Goal: Task Accomplishment & Management: Manage account settings

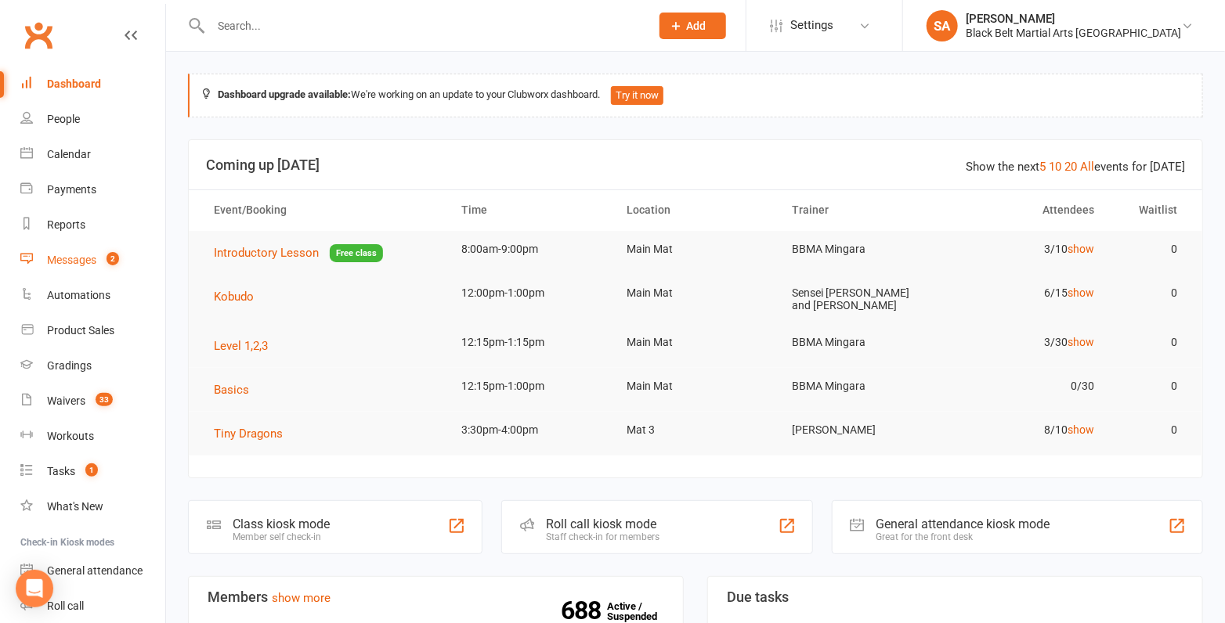
click at [81, 266] on div "Messages" at bounding box center [71, 260] width 49 height 13
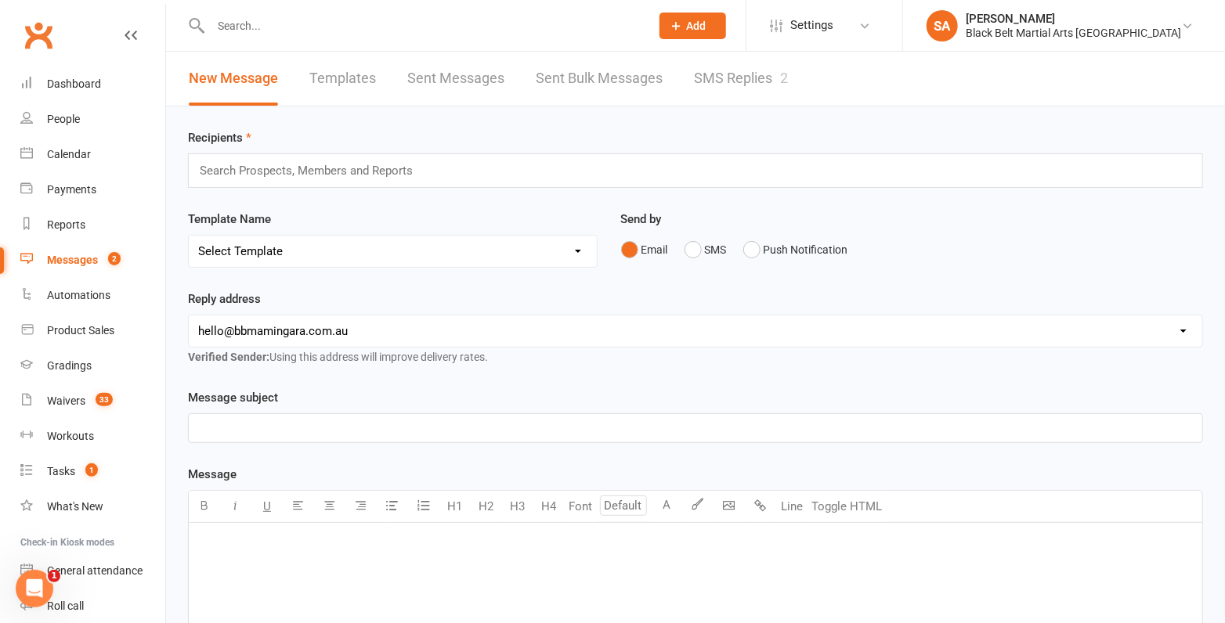
click at [721, 71] on link "SMS Replies 2" at bounding box center [741, 79] width 94 height 54
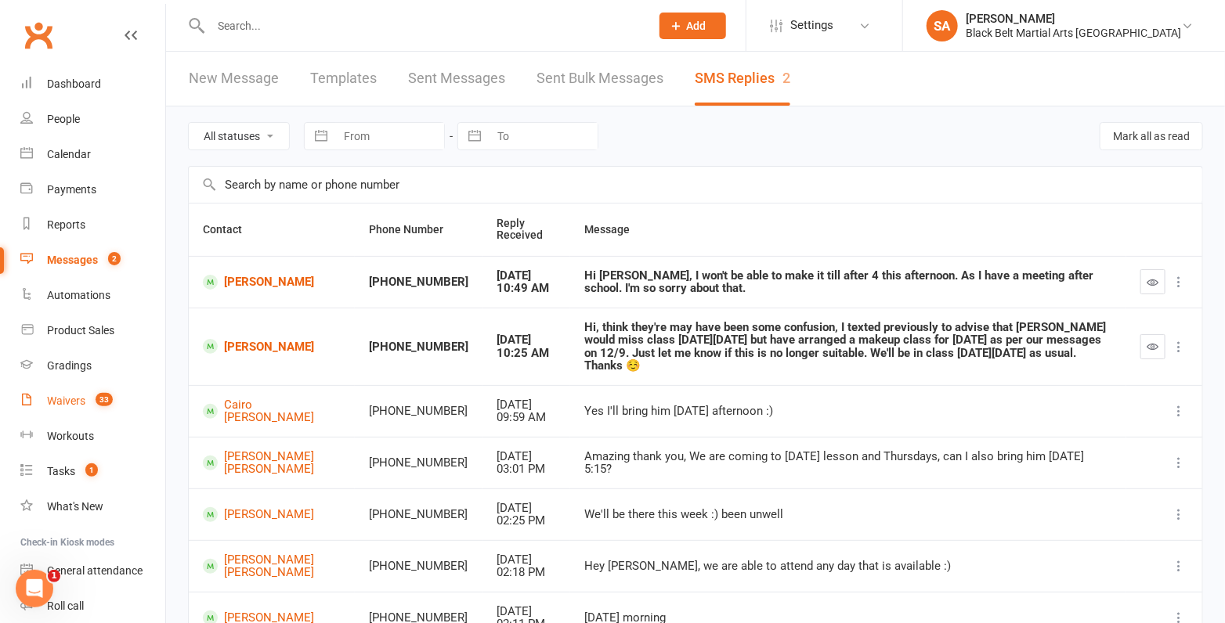
click at [67, 392] on link "Waivers 33" at bounding box center [92, 401] width 145 height 35
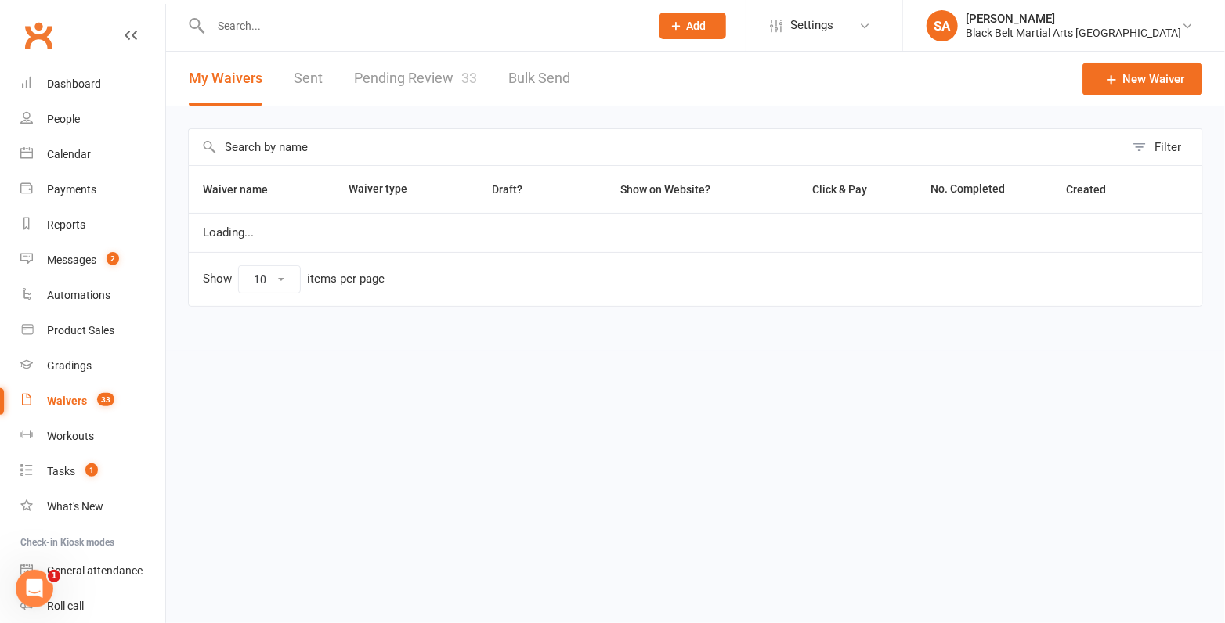
select select "100"
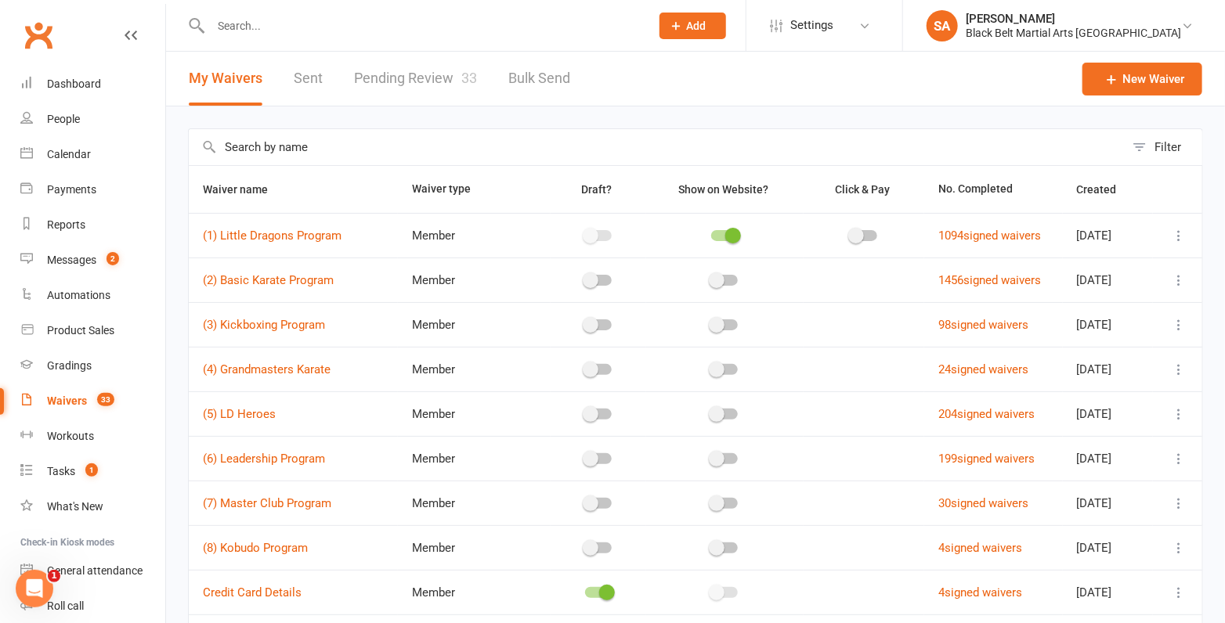
click at [378, 96] on link "Pending Review 33" at bounding box center [415, 79] width 123 height 54
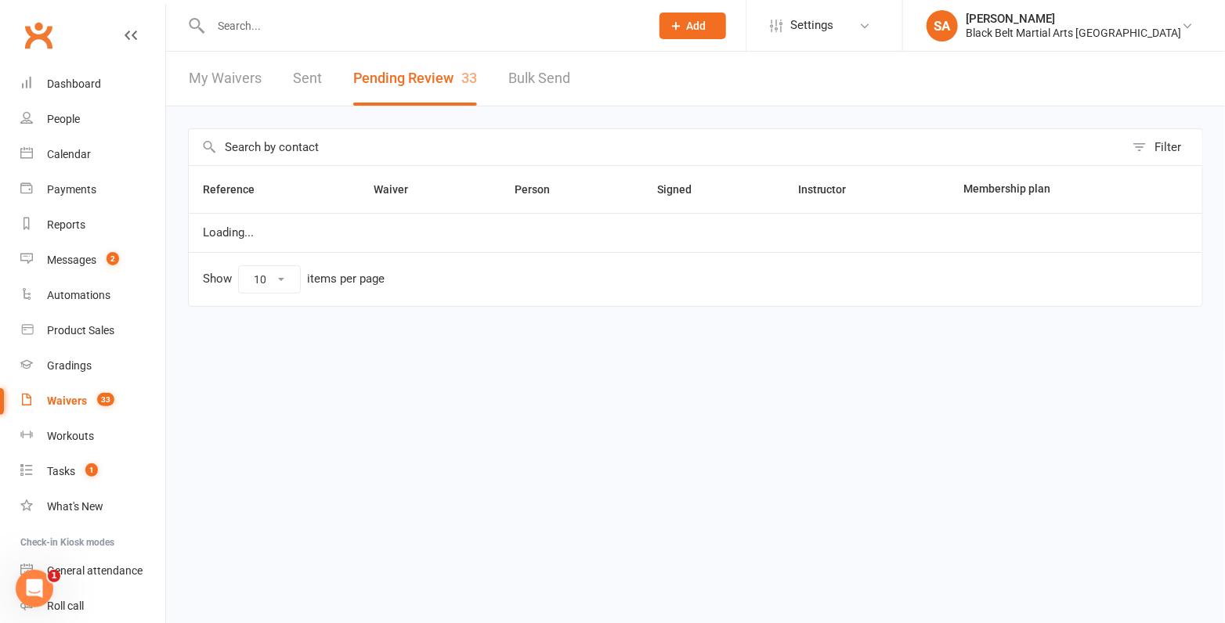
select select "50"
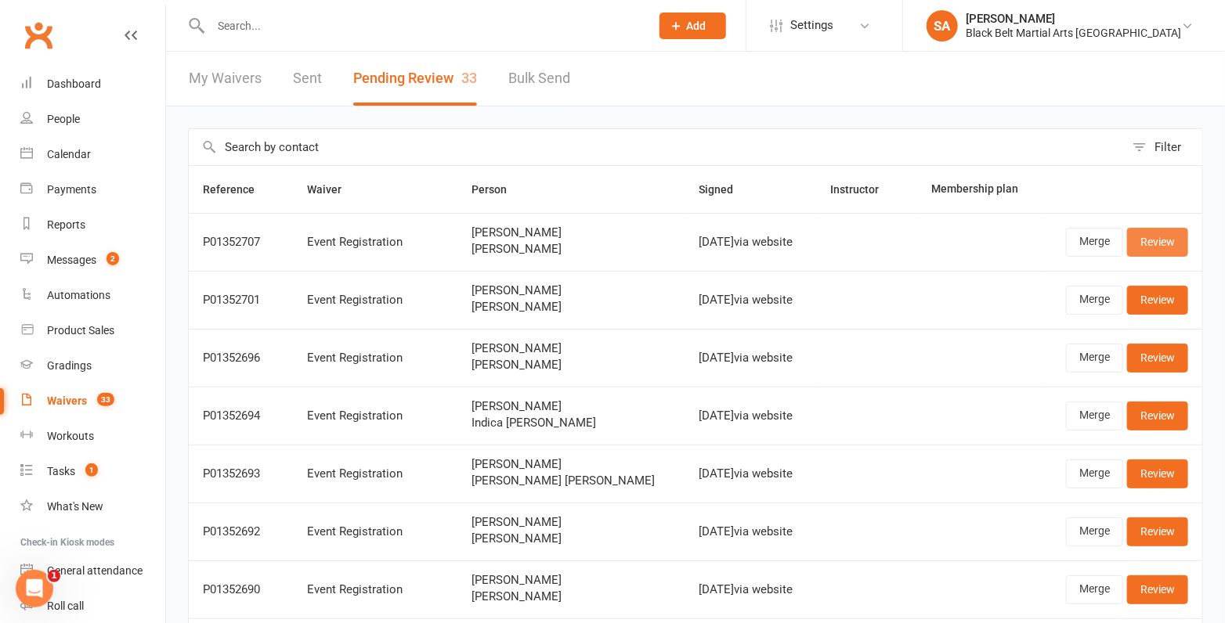
click at [1170, 240] on link "Review" at bounding box center [1157, 242] width 61 height 28
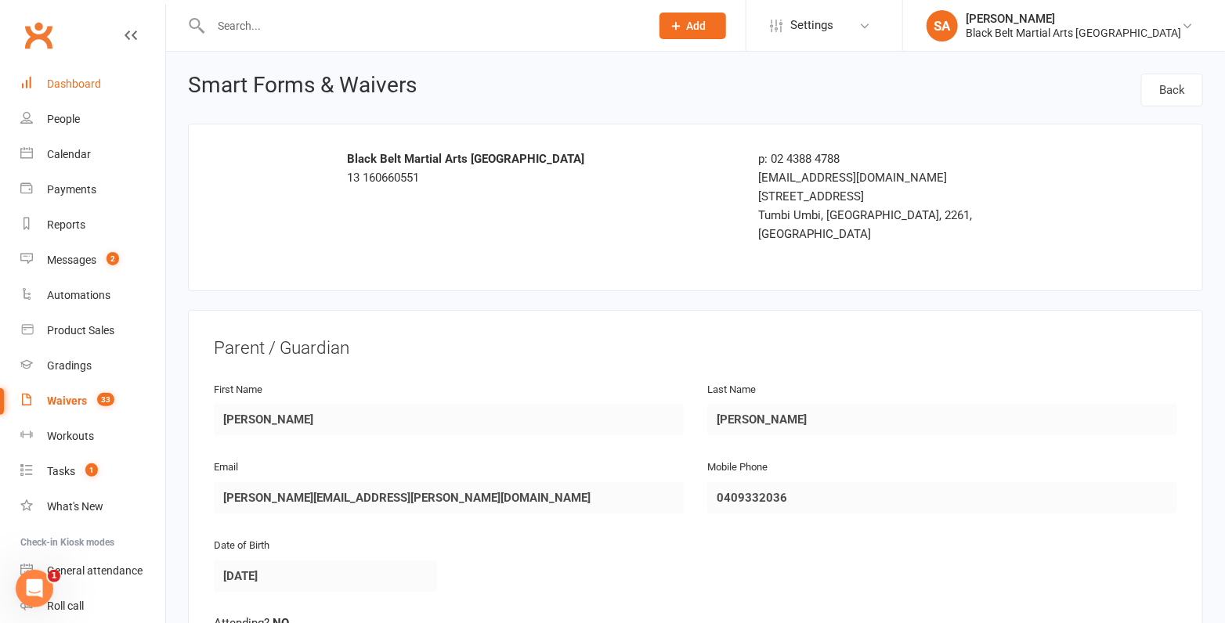
click at [60, 82] on div "Dashboard" at bounding box center [74, 84] width 54 height 13
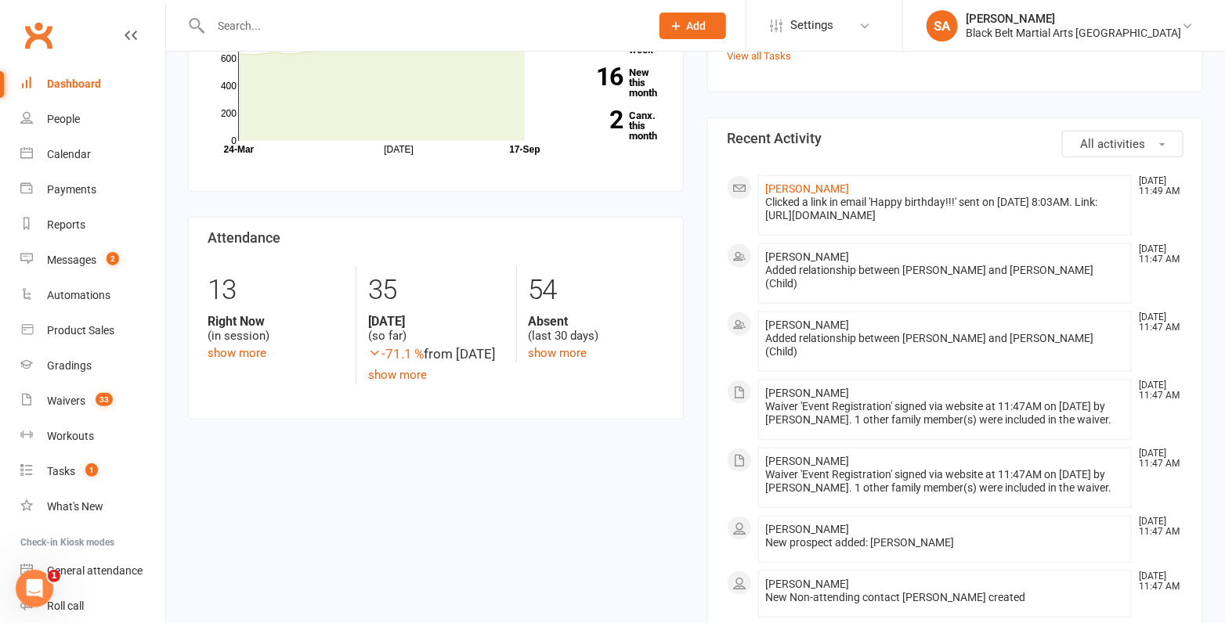
scroll to position [535, 0]
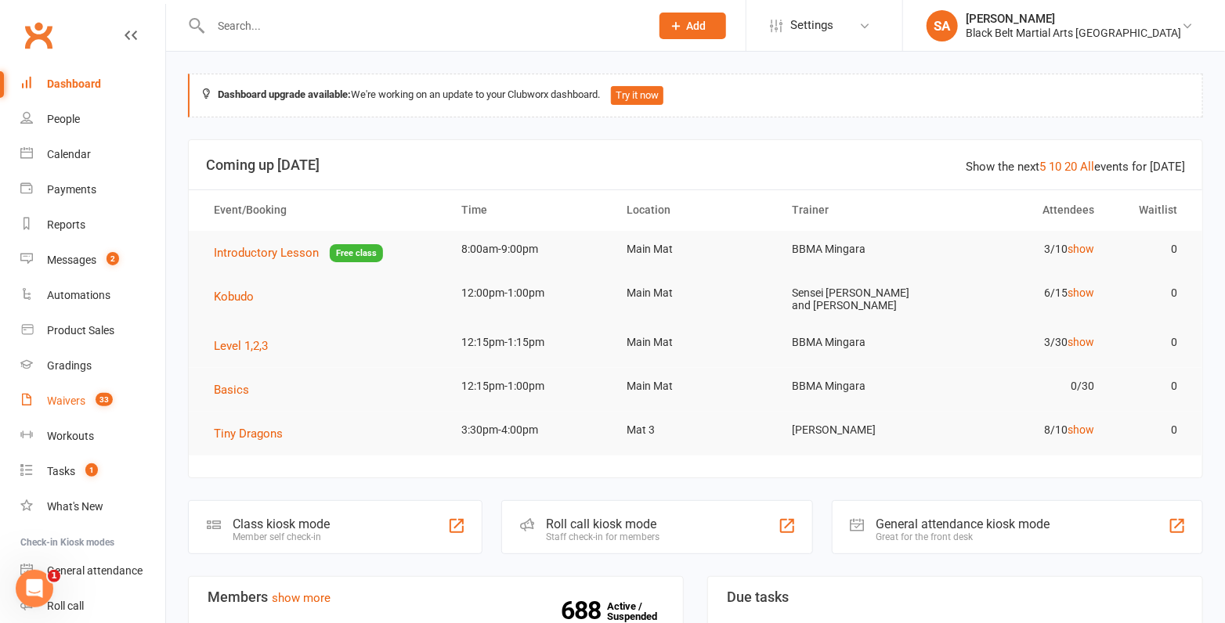
click at [70, 392] on link "Waivers 33" at bounding box center [92, 401] width 145 height 35
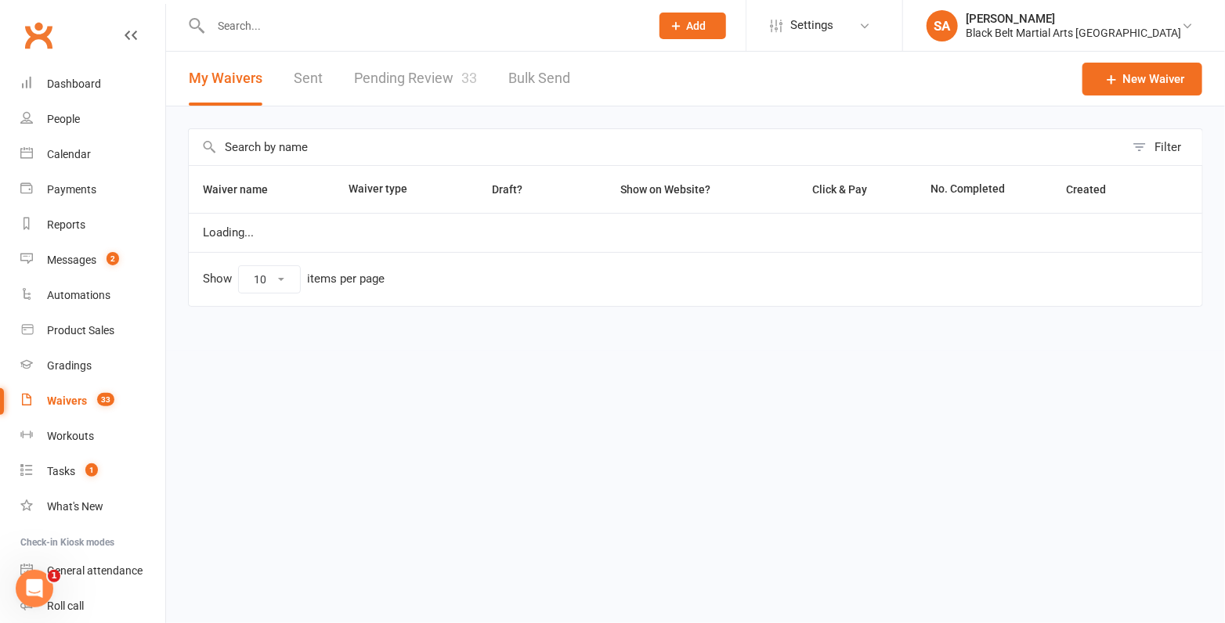
select select "100"
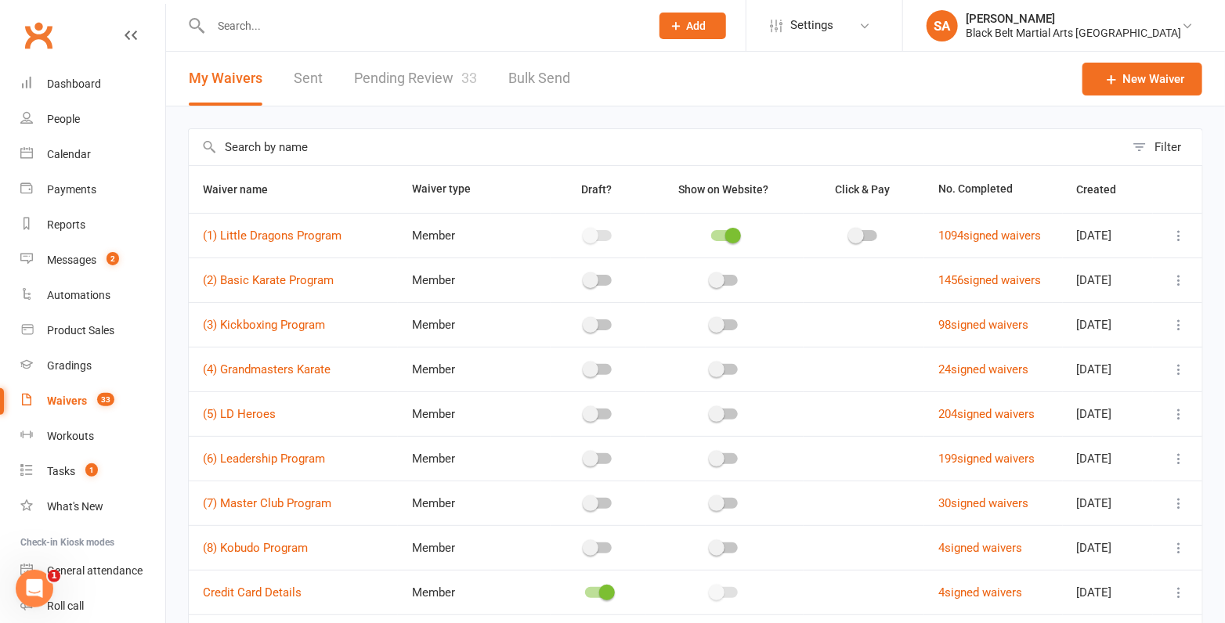
click at [385, 85] on link "Pending Review 33" at bounding box center [415, 79] width 123 height 54
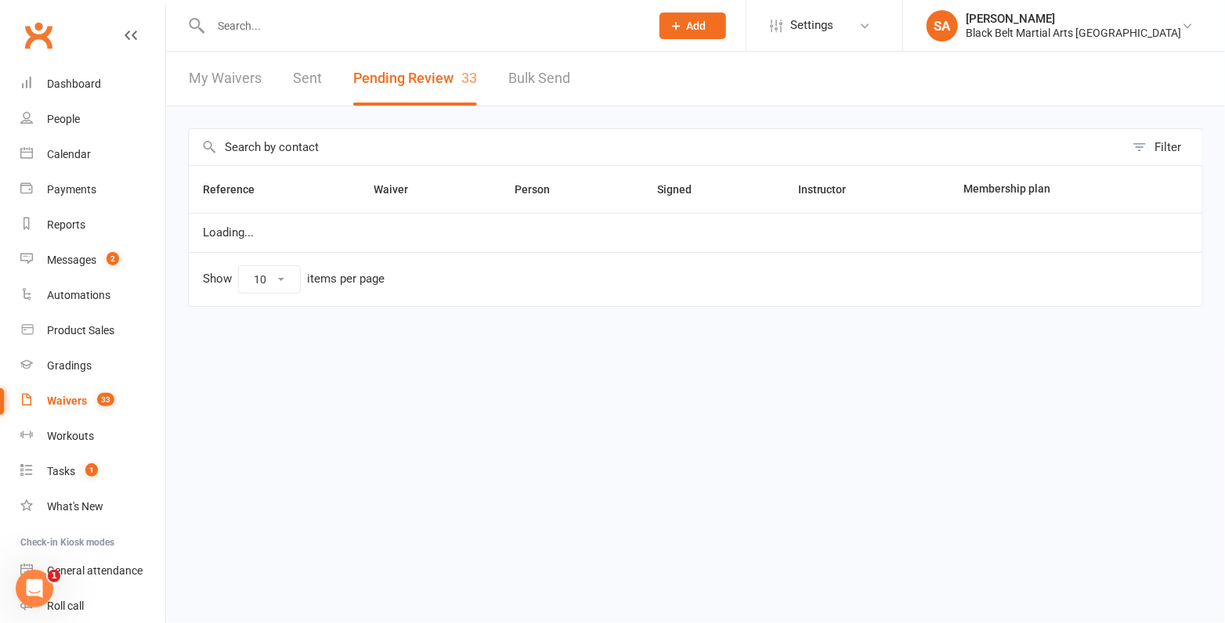
select select "50"
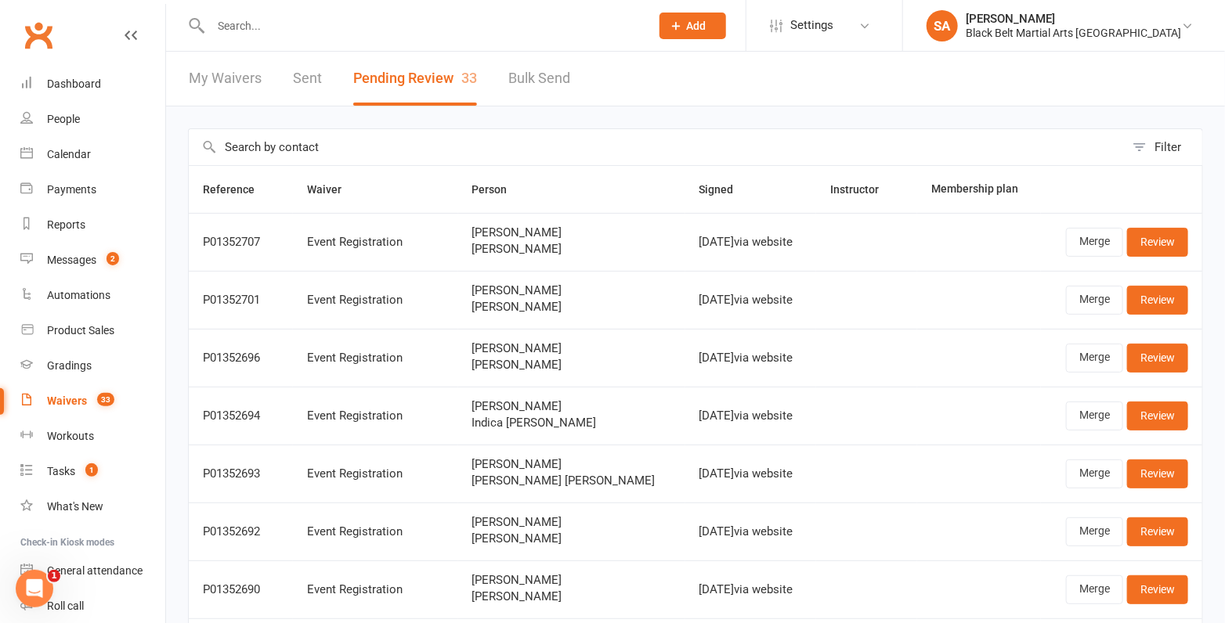
click at [227, 81] on link "My Waivers" at bounding box center [225, 79] width 73 height 54
select select "100"
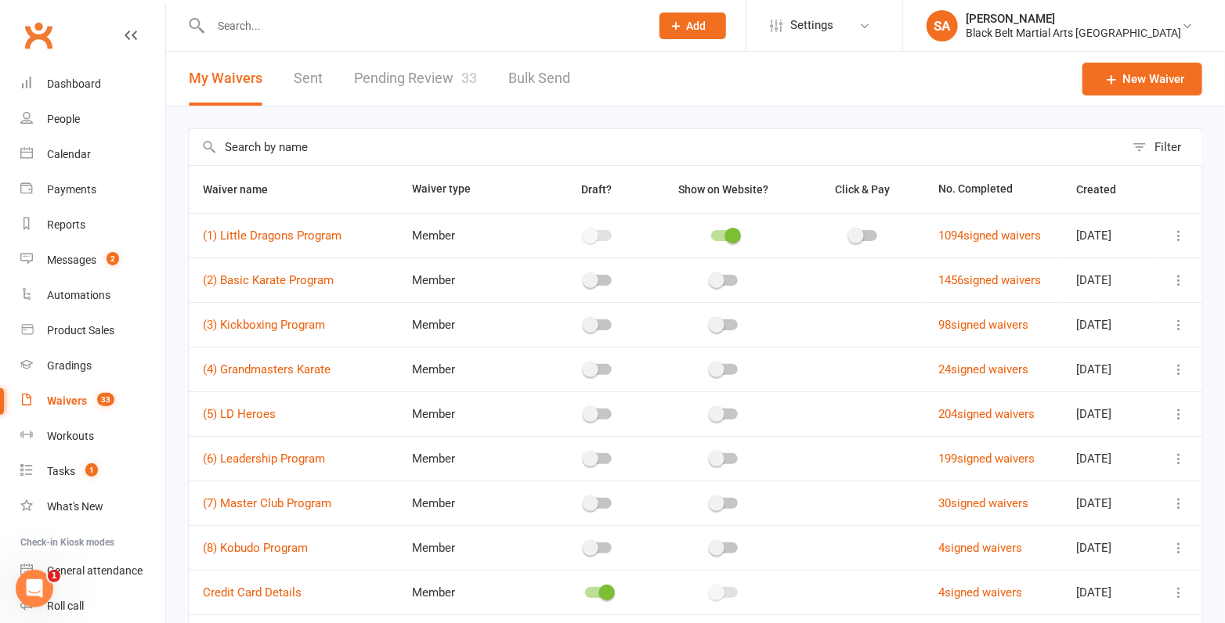
click at [421, 83] on link "Pending Review 33" at bounding box center [415, 79] width 123 height 54
select select "50"
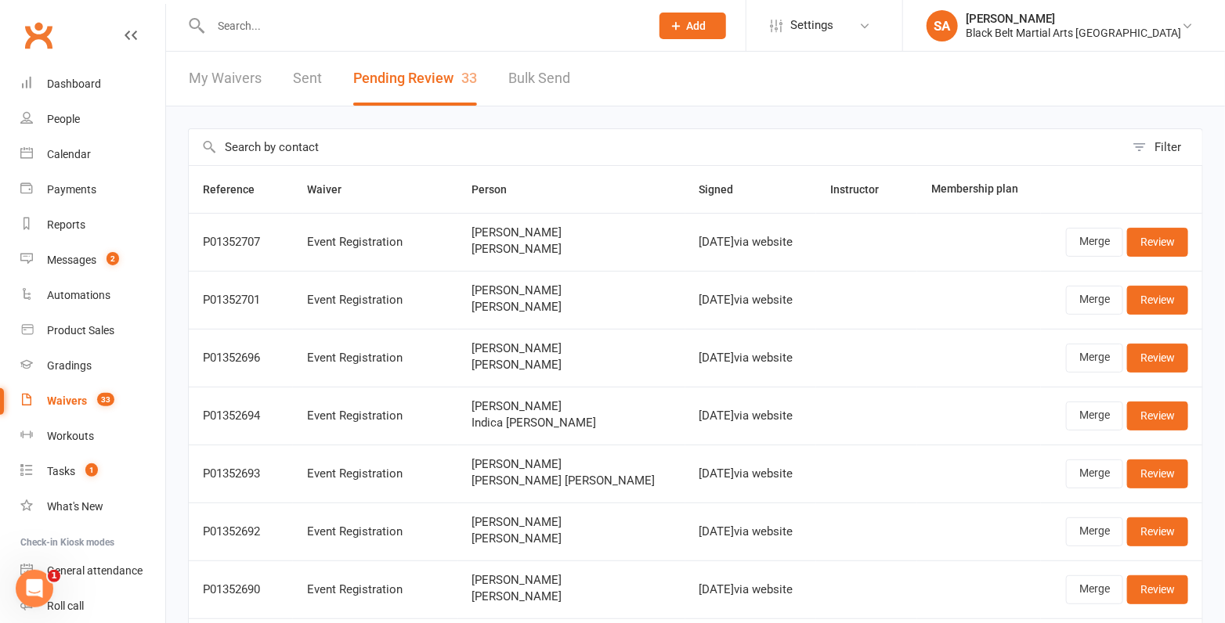
click at [230, 58] on link "My Waivers" at bounding box center [225, 79] width 73 height 54
select select "100"
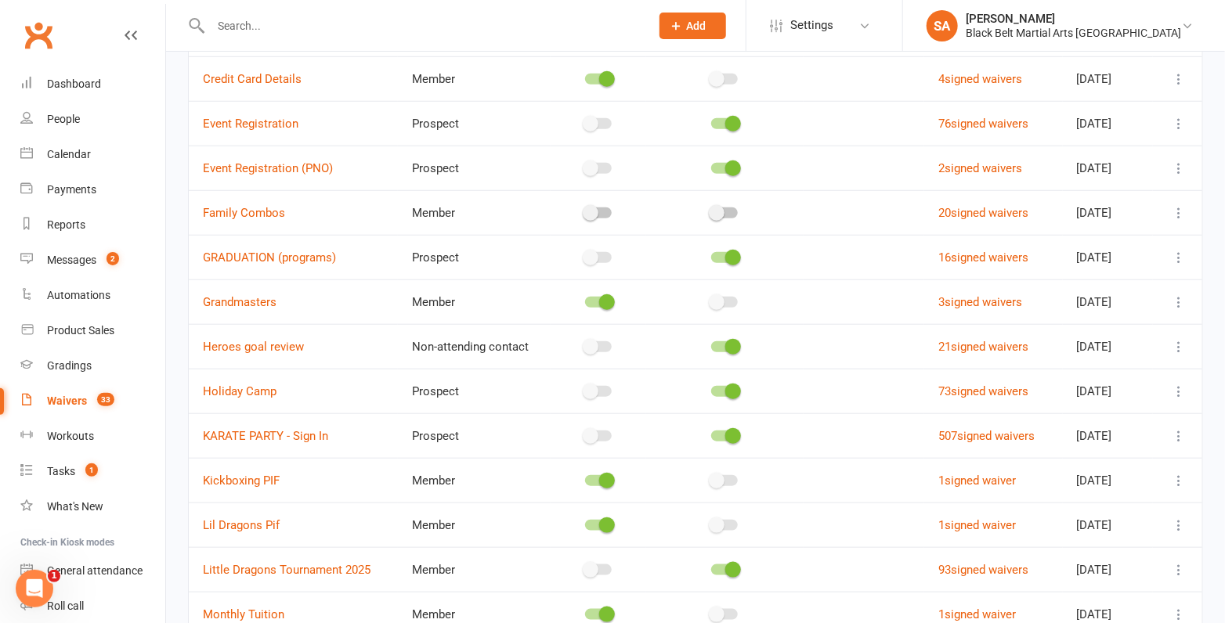
scroll to position [506, 0]
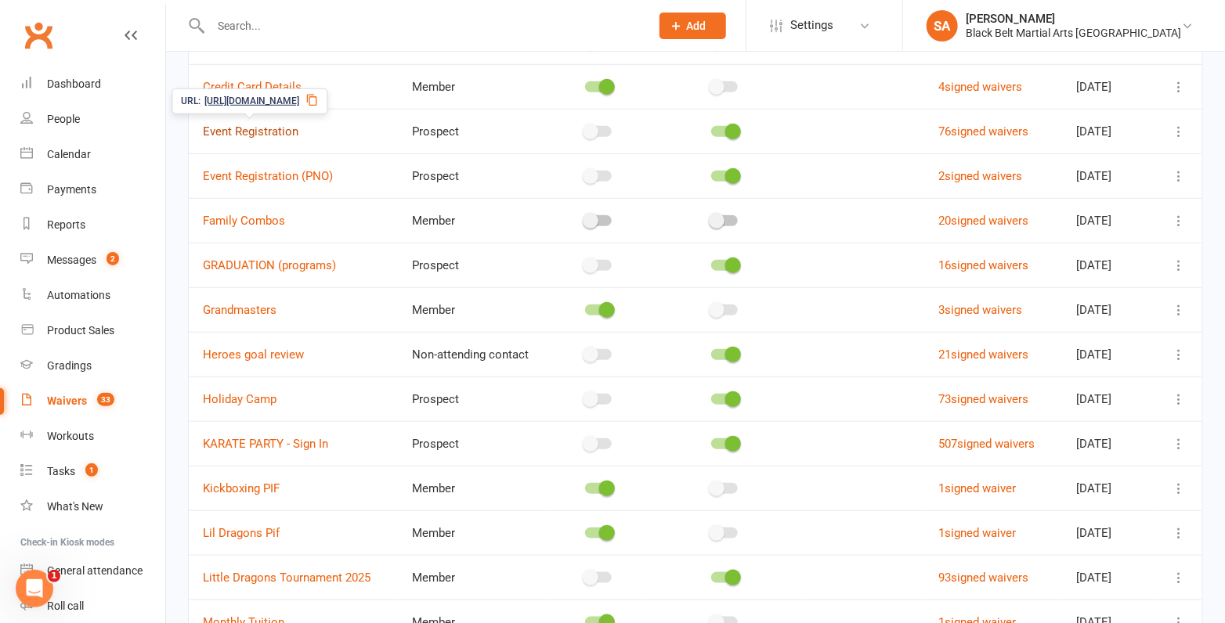
click at [251, 125] on link "Event Registration" at bounding box center [251, 132] width 96 height 14
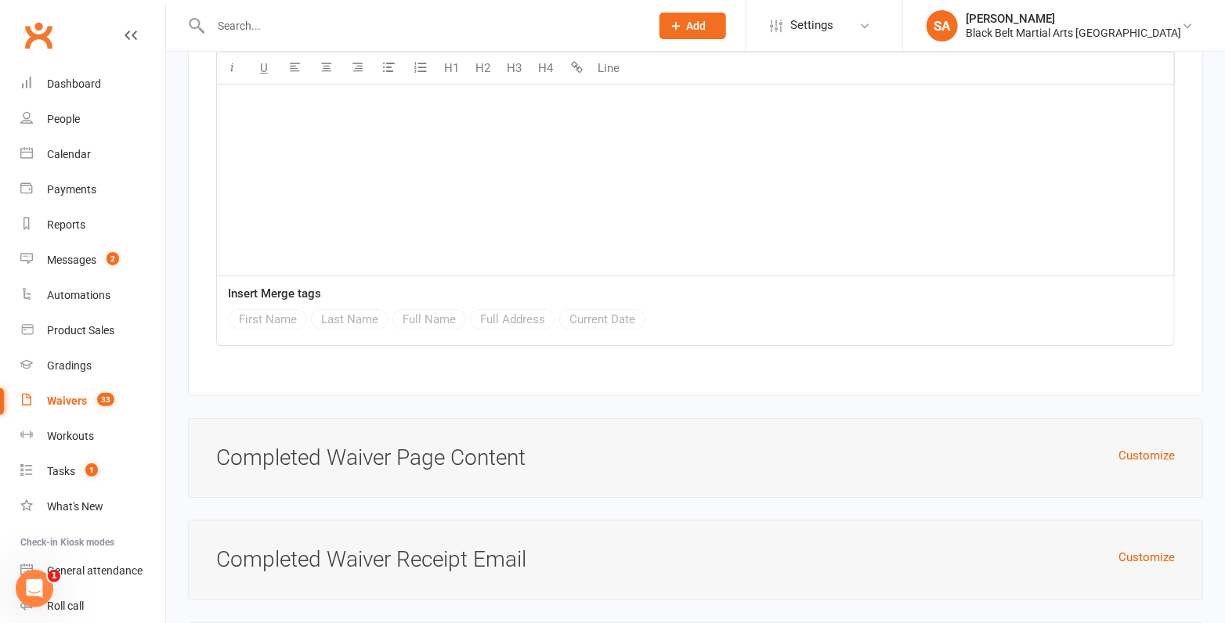
scroll to position [2766, 0]
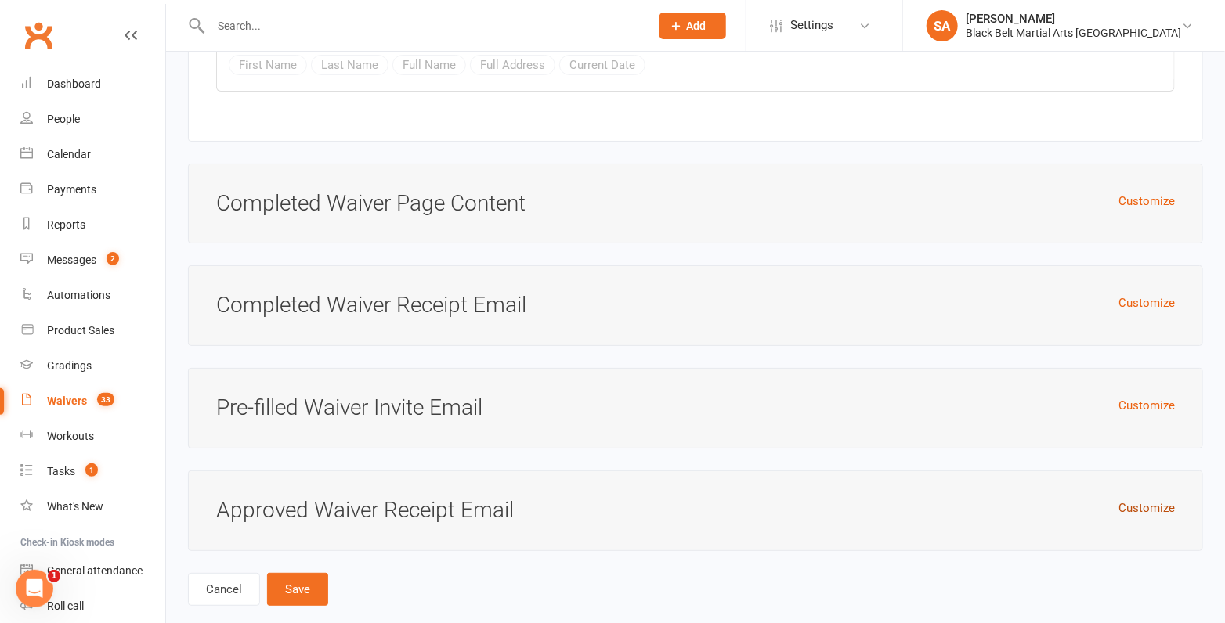
click at [1149, 499] on button "Customize" at bounding box center [1146, 508] width 56 height 19
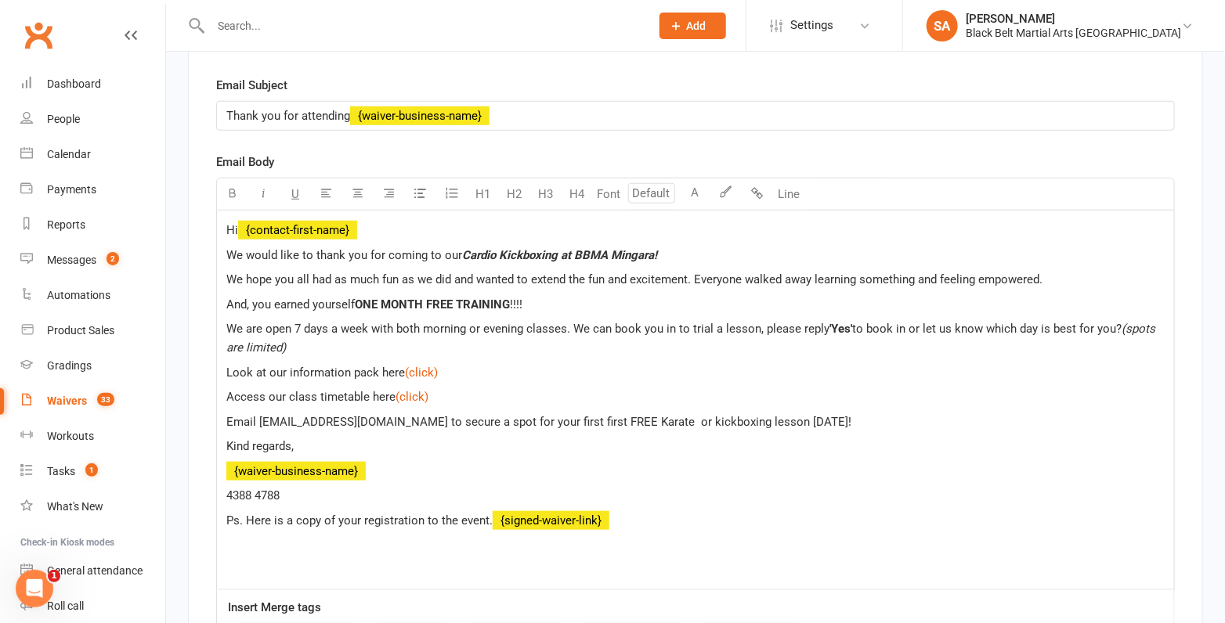
scroll to position [3329, 0]
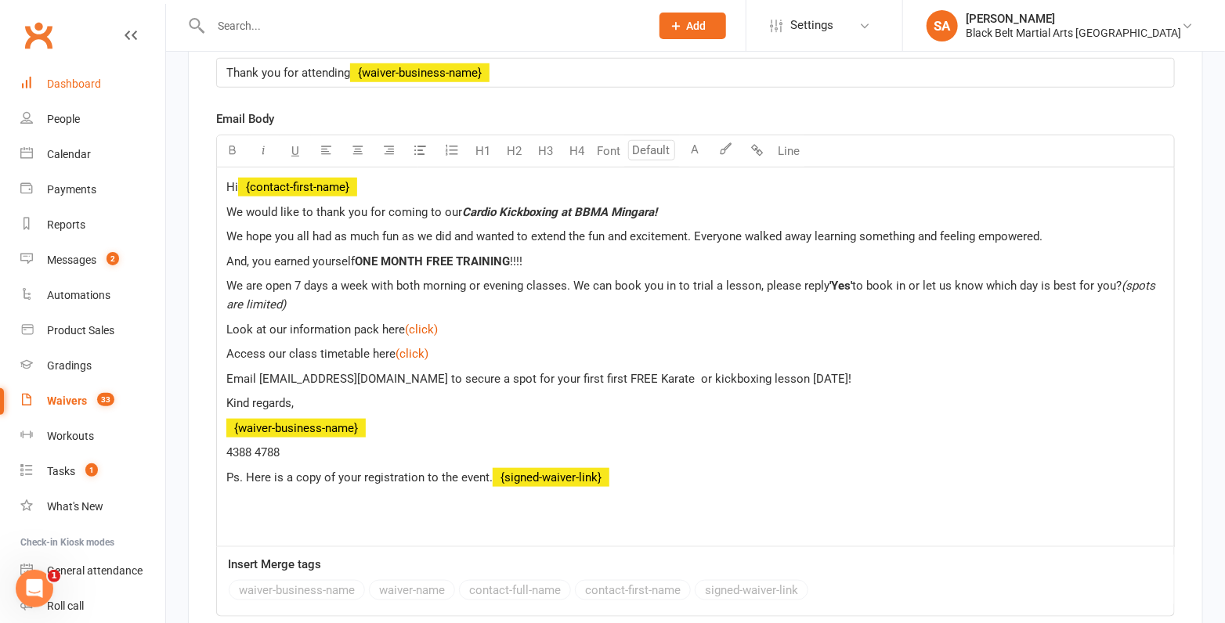
click at [92, 76] on link "Dashboard" at bounding box center [92, 84] width 145 height 35
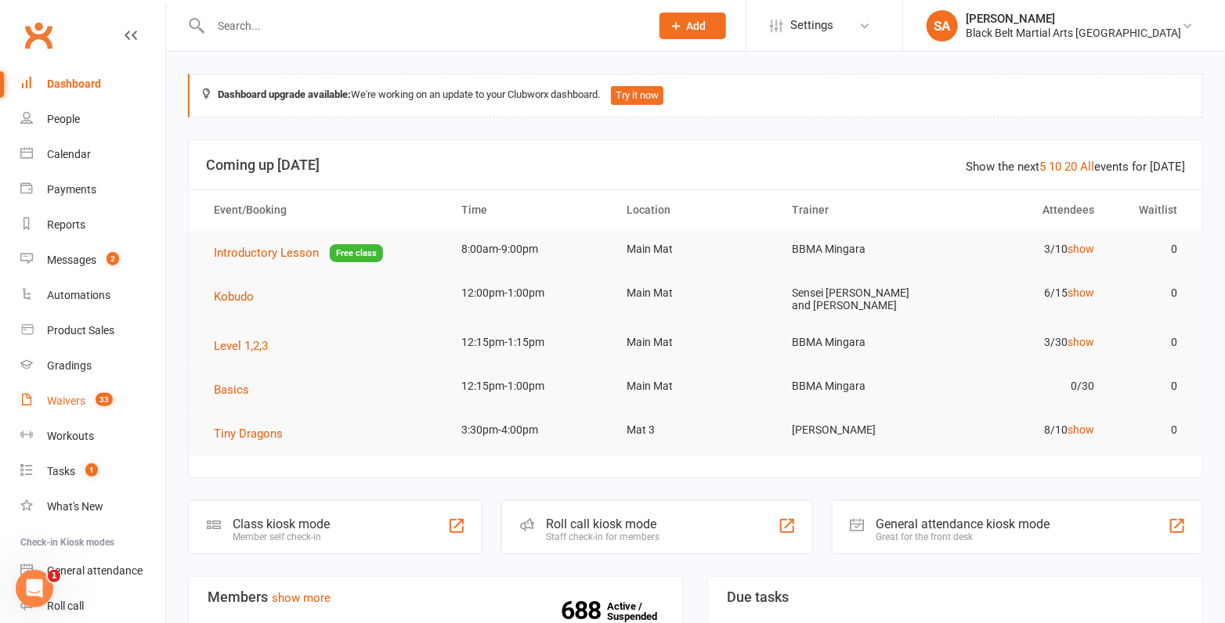
click at [85, 409] on link "Waivers 33" at bounding box center [92, 401] width 145 height 35
select select "100"
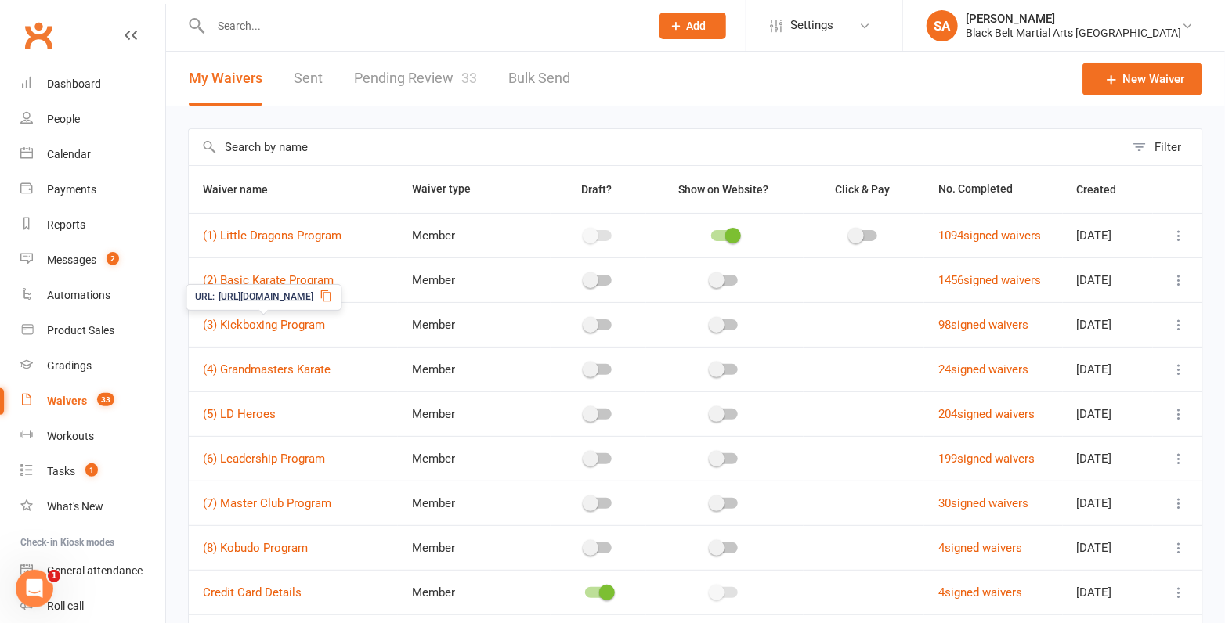
click at [436, 88] on link "Pending Review 33" at bounding box center [415, 79] width 123 height 54
select select "50"
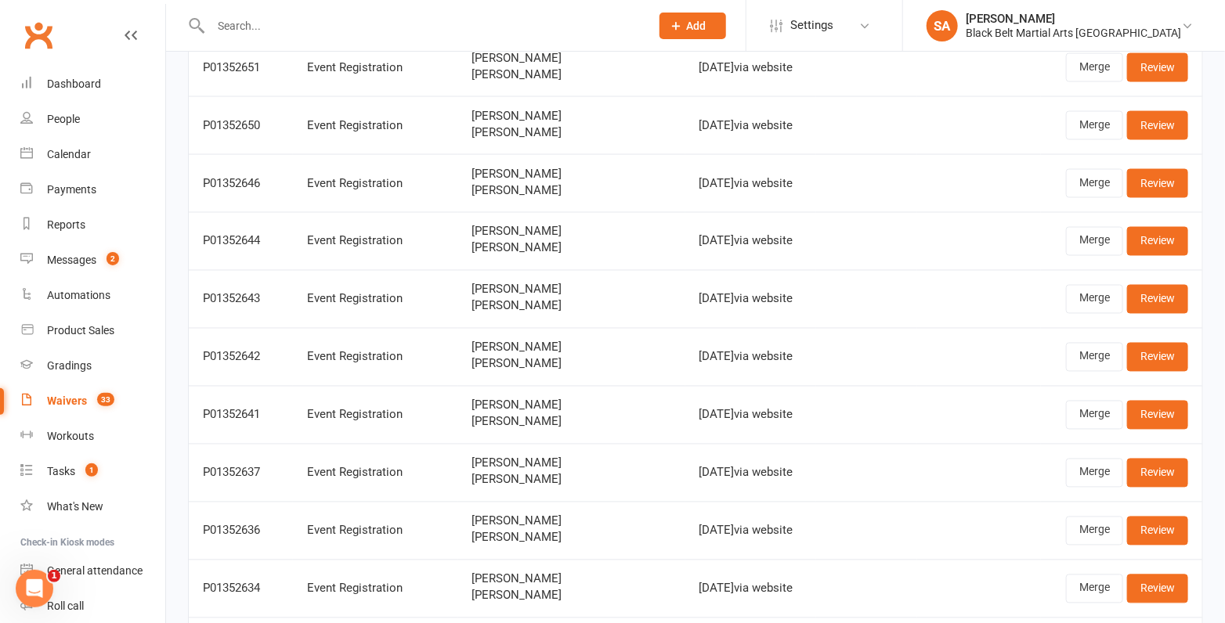
scroll to position [1656, 0]
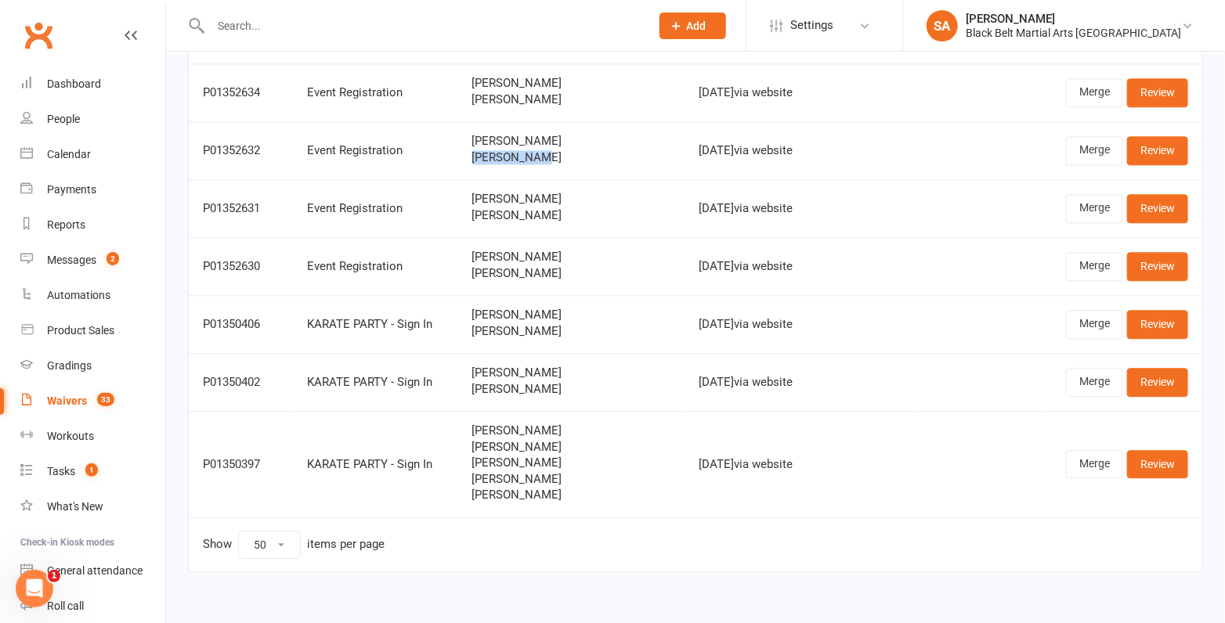
drag, startPoint x: 555, startPoint y: 149, endPoint x: 469, endPoint y: 150, distance: 85.4
click at [469, 150] on td "Catherine Davies Ben Crofton" at bounding box center [571, 150] width 227 height 58
copy span "[PERSON_NAME]"
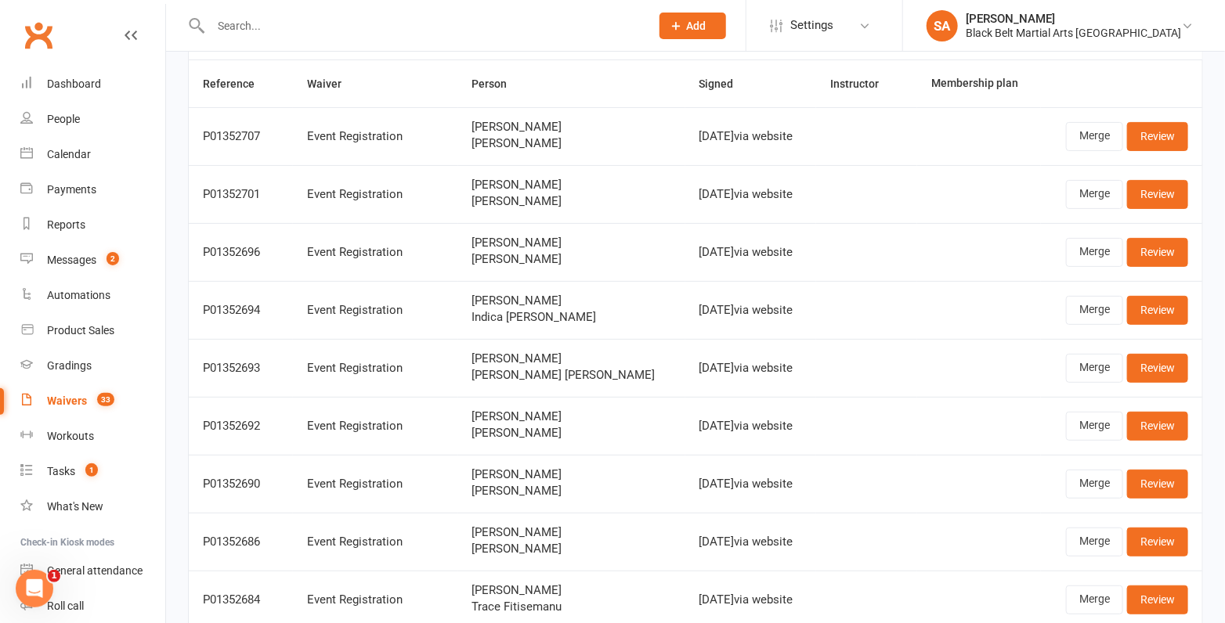
scroll to position [0, 0]
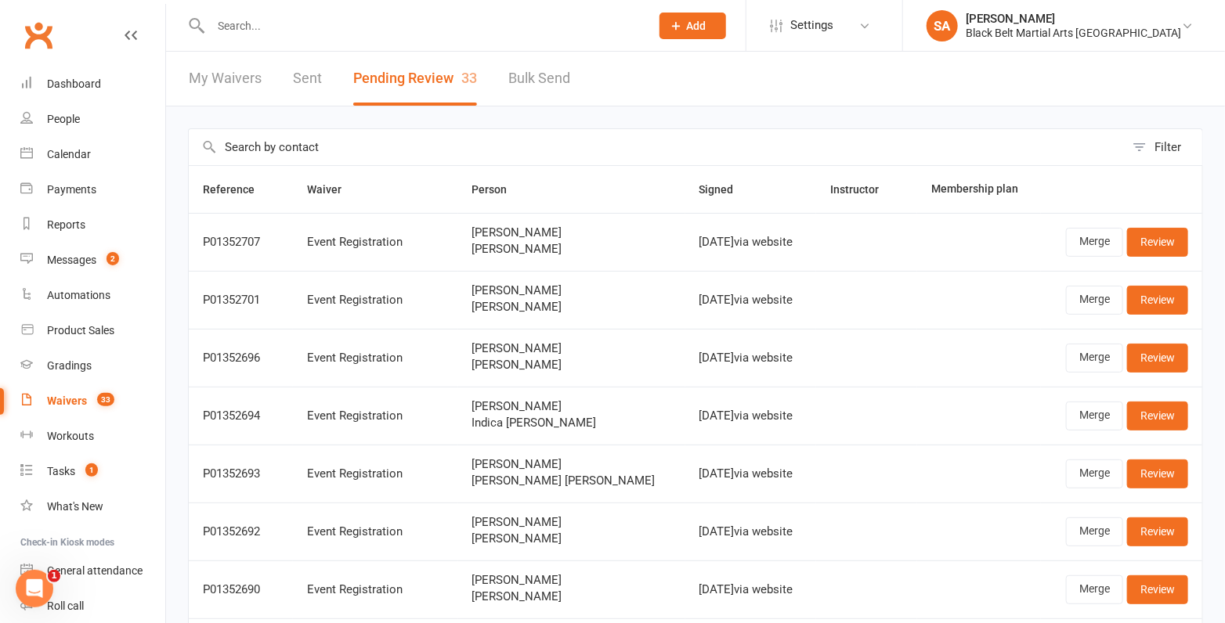
click at [413, 28] on input "text" at bounding box center [422, 26] width 433 height 22
paste input "[PERSON_NAME]"
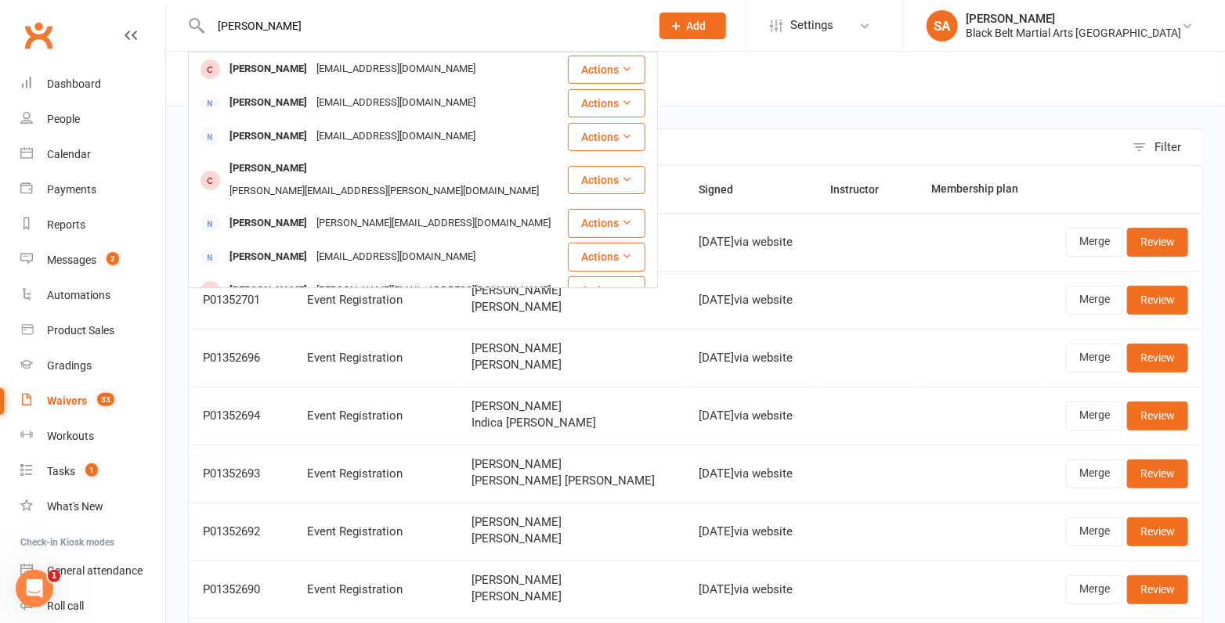
type input "[PERSON_NAME]"
click at [998, 457] on td at bounding box center [979, 474] width 124 height 58
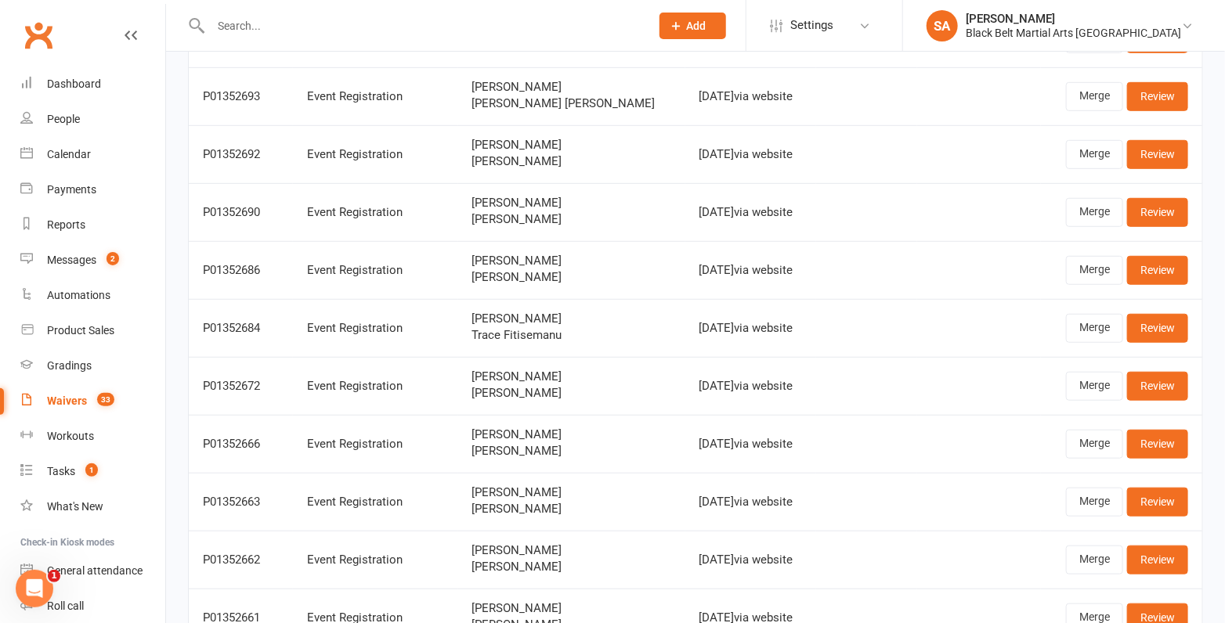
scroll to position [257, 0]
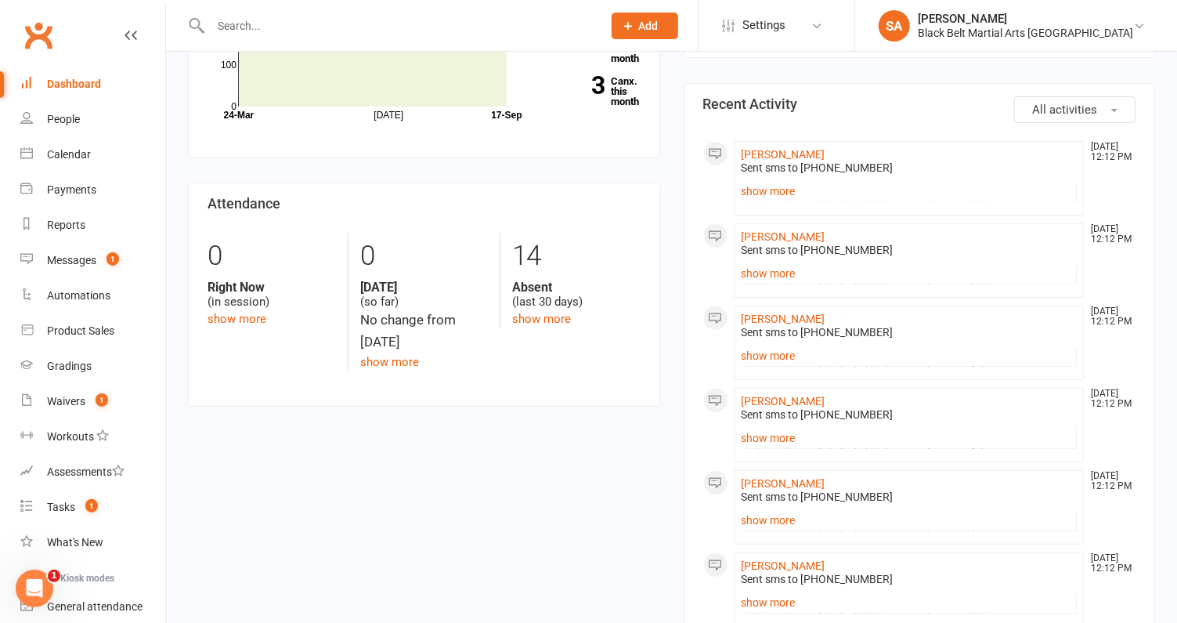
scroll to position [395, 0]
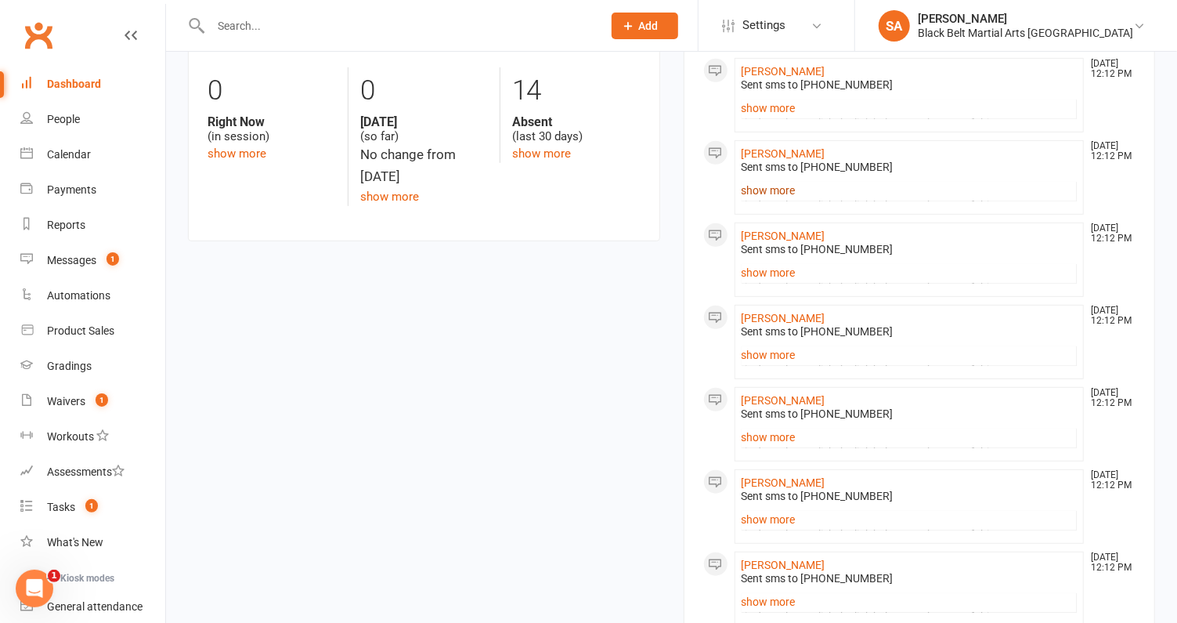
click at [775, 195] on link "show more" at bounding box center [910, 190] width 336 height 22
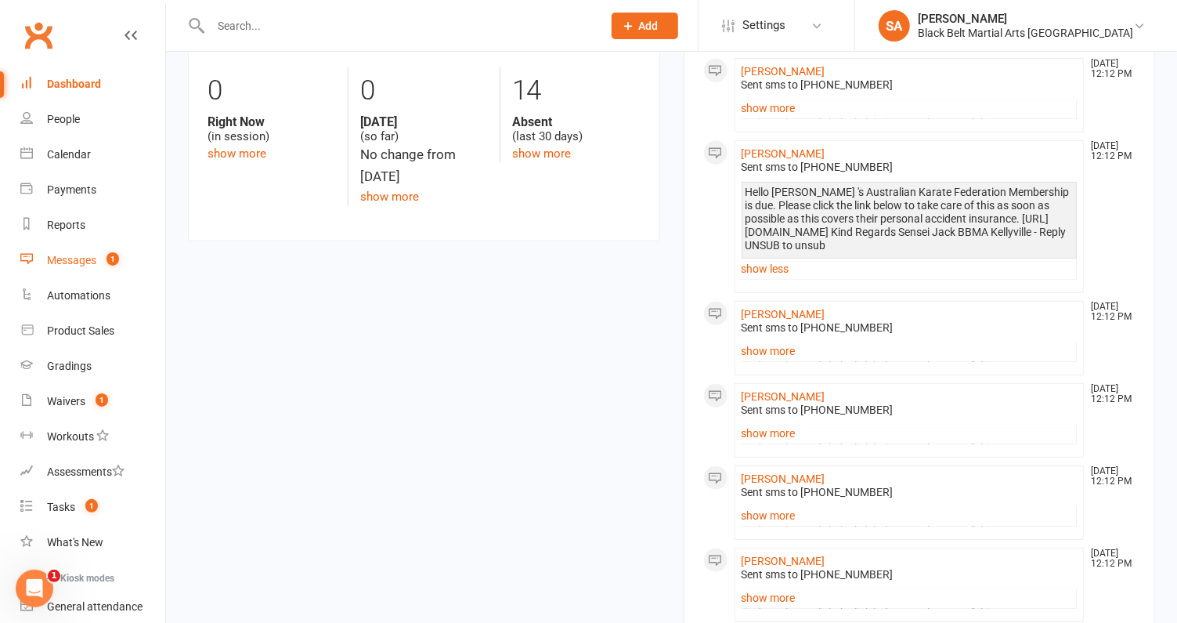
click at [70, 259] on div "Messages" at bounding box center [71, 260] width 49 height 13
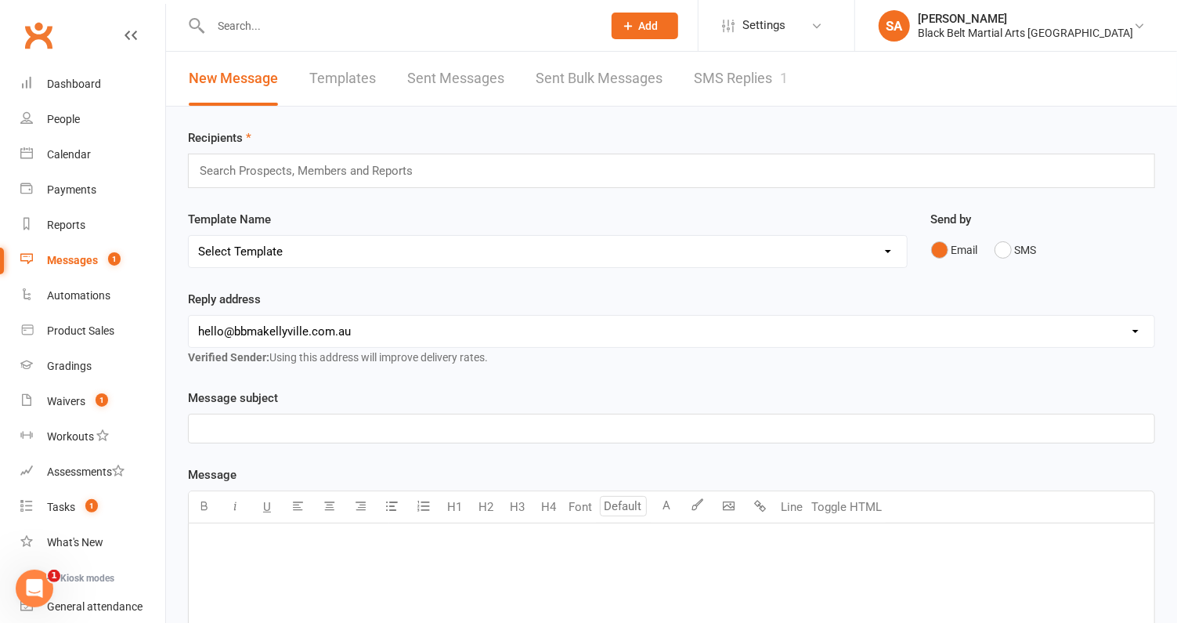
click at [705, 74] on link "SMS Replies 1" at bounding box center [741, 79] width 94 height 54
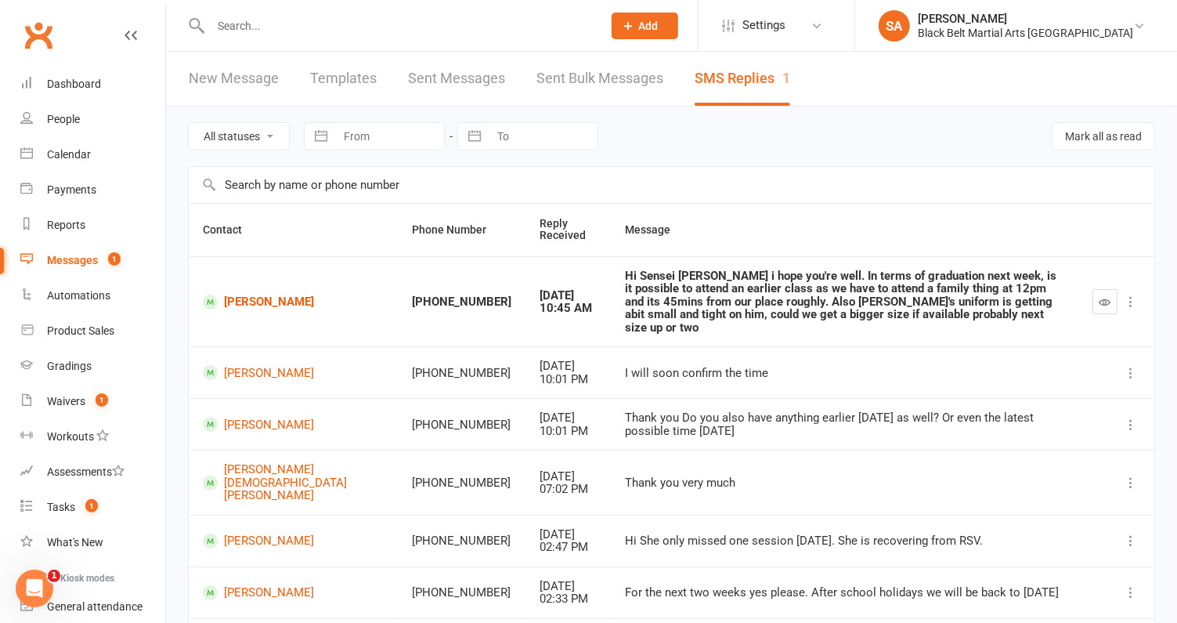
click at [678, 21] on button "Add" at bounding box center [645, 26] width 67 height 27
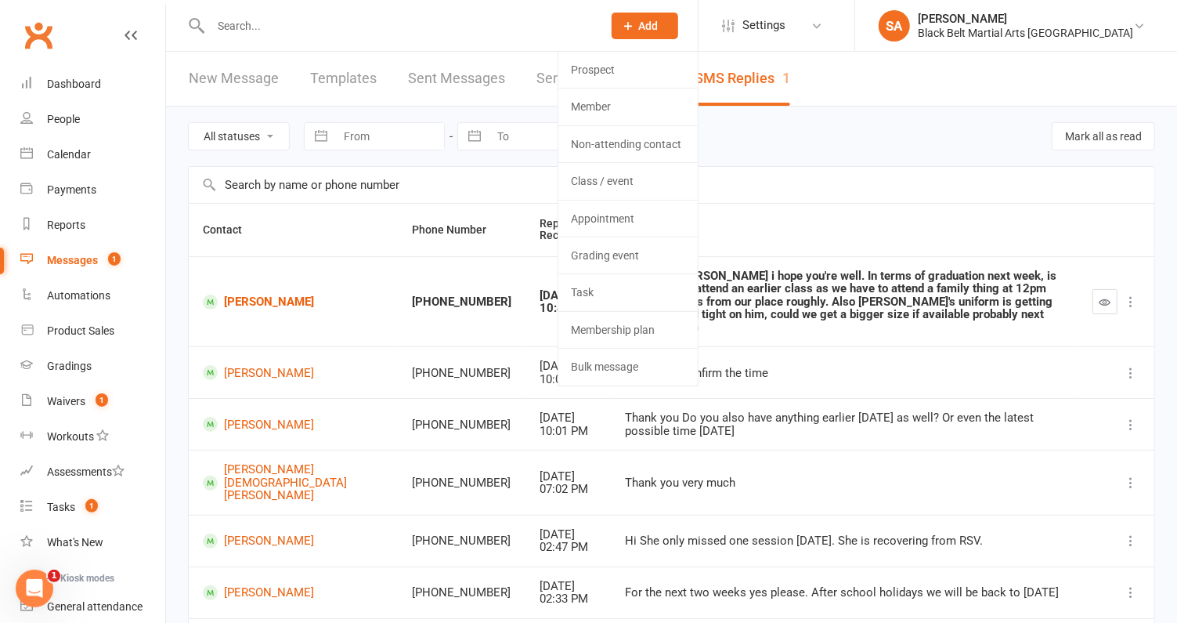
click at [929, 134] on div "All statuses Read only Unread only Navigate forward to interact with the calend…" at bounding box center [671, 137] width 967 height 60
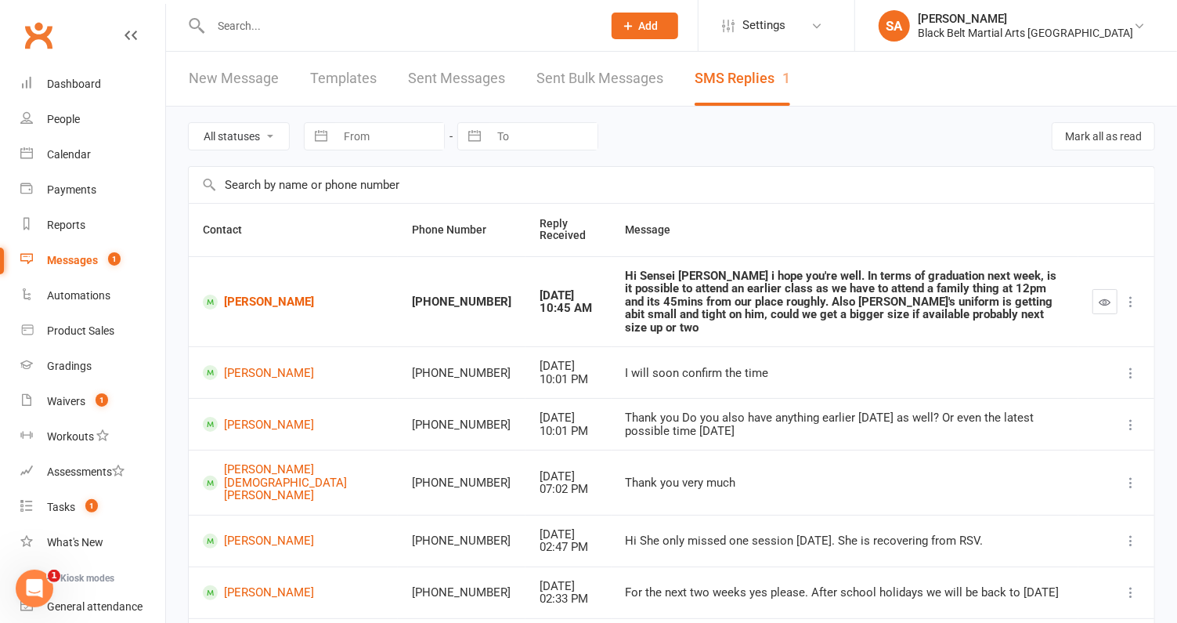
click at [636, 32] on icon at bounding box center [629, 26] width 14 height 14
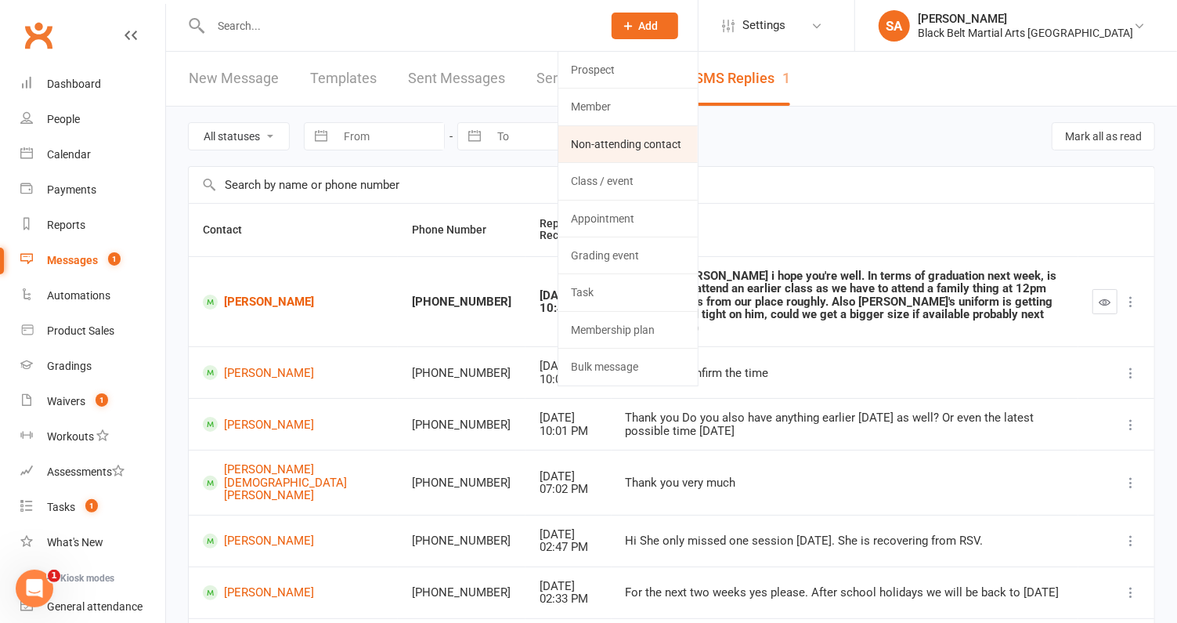
click at [677, 150] on link "Non-attending contact" at bounding box center [627, 144] width 139 height 36
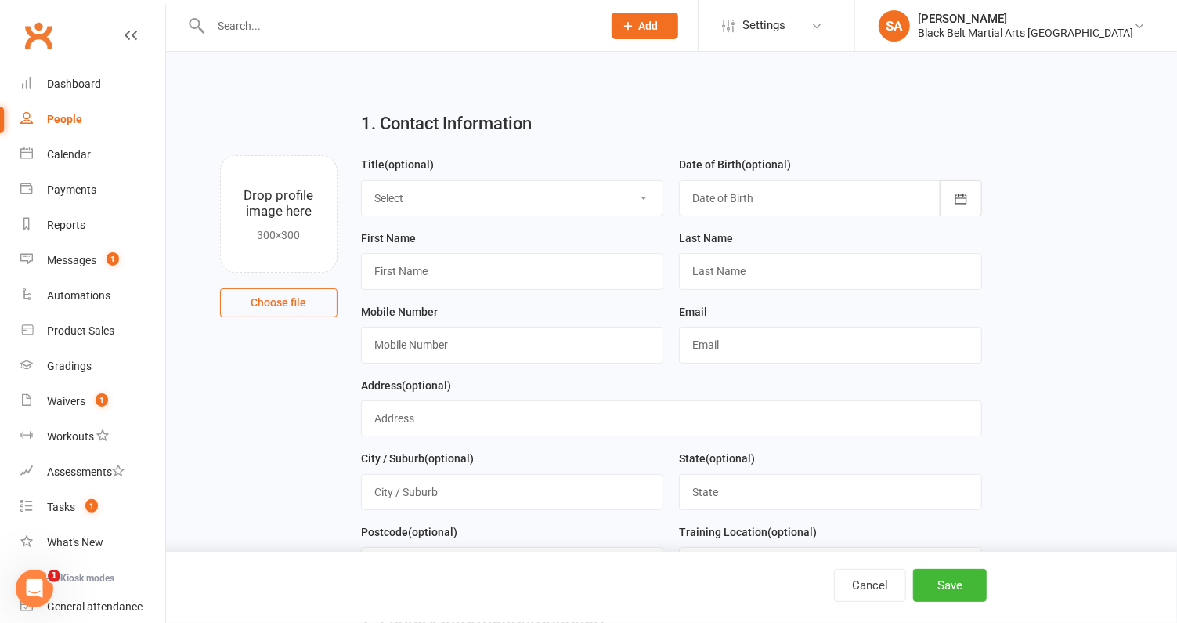
click at [659, 23] on span "Add" at bounding box center [649, 26] width 20 height 13
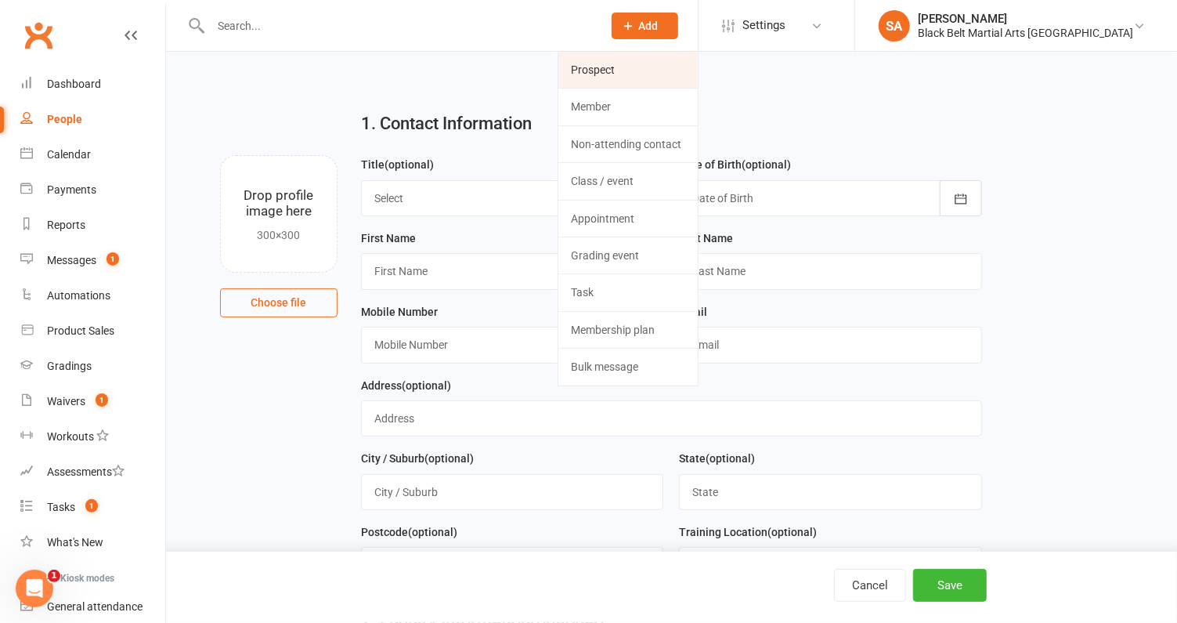
click at [688, 81] on link "Prospect" at bounding box center [627, 70] width 139 height 36
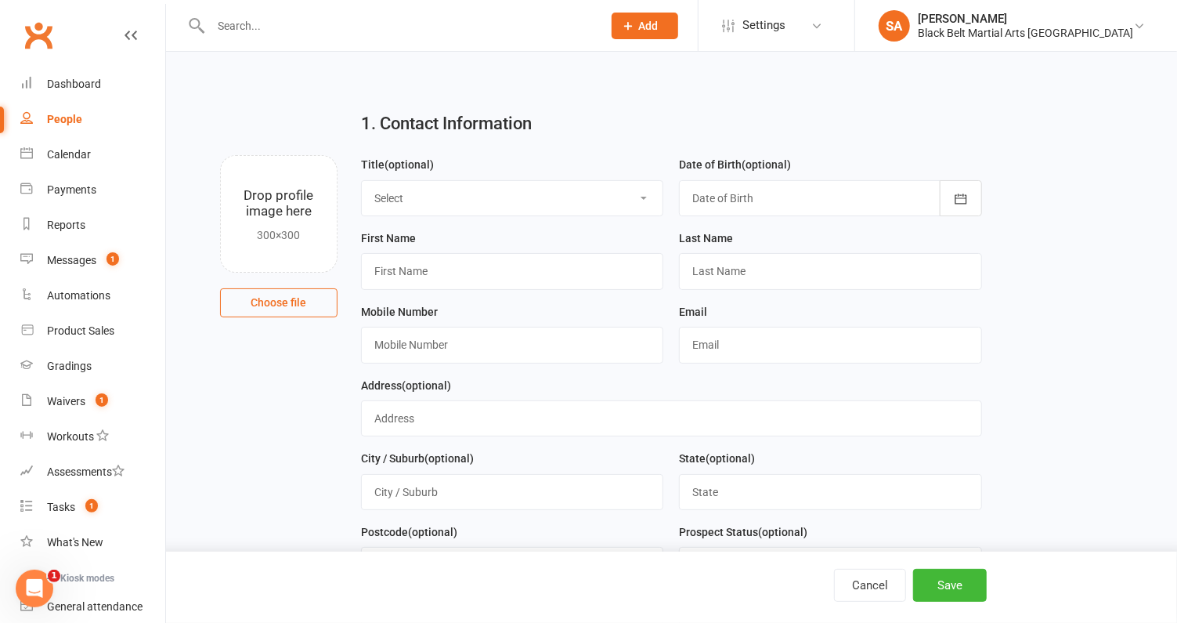
click at [540, 207] on select "Select [DEMOGRAPHIC_DATA] [DEMOGRAPHIC_DATA] Other" at bounding box center [513, 198] width 302 height 34
select select "[DEMOGRAPHIC_DATA]"
click at [362, 181] on select "Select [DEMOGRAPHIC_DATA] [DEMOGRAPHIC_DATA] Other" at bounding box center [513, 198] width 302 height 34
click at [507, 285] on input "text" at bounding box center [512, 271] width 303 height 36
type input "[PERSON_NAME]"
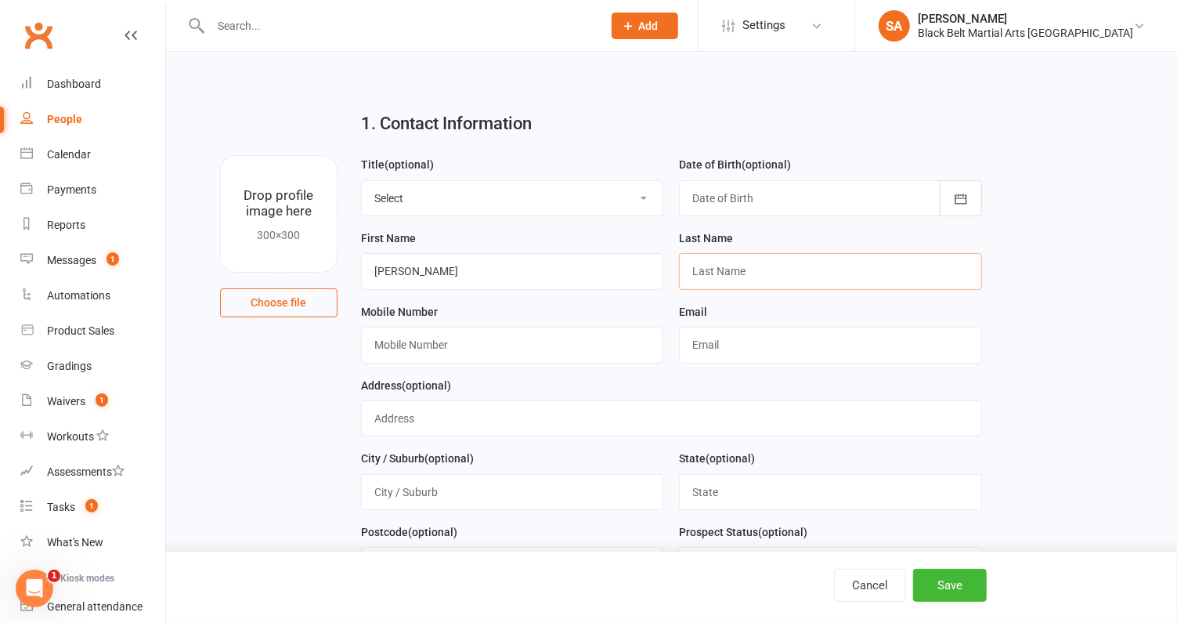
click at [751, 282] on input "text" at bounding box center [830, 271] width 303 height 36
type input "Zebin"
click at [475, 344] on input "text" at bounding box center [512, 345] width 303 height 36
type input "0416 232 758"
click at [744, 349] on input "text" at bounding box center [830, 345] width 303 height 36
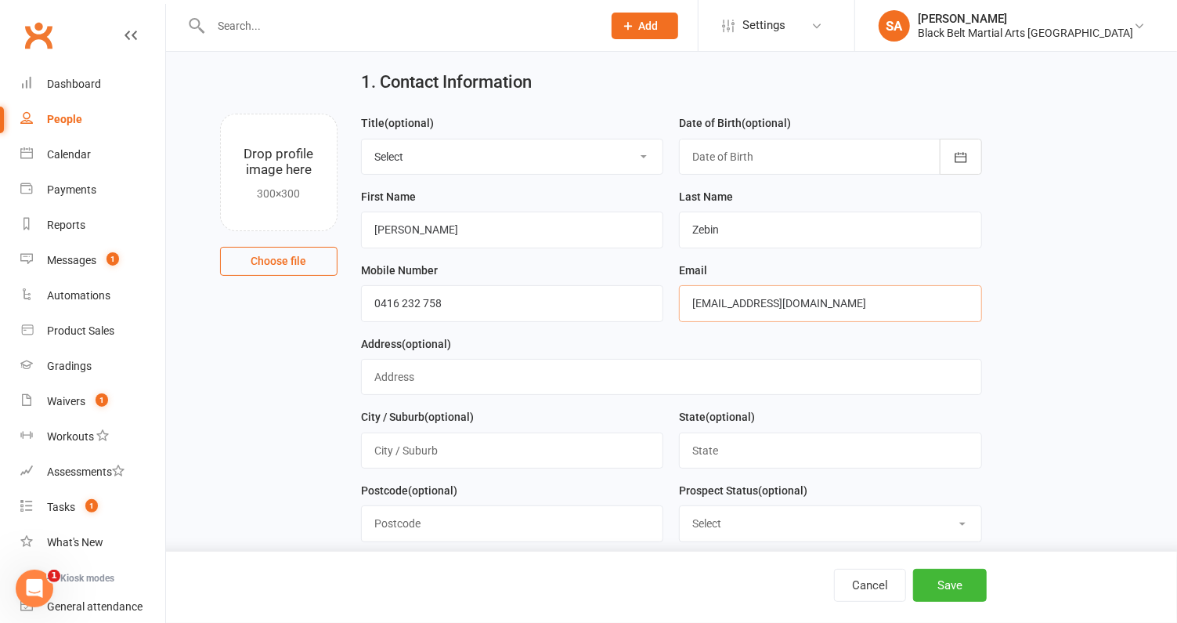
scroll to position [231, 0]
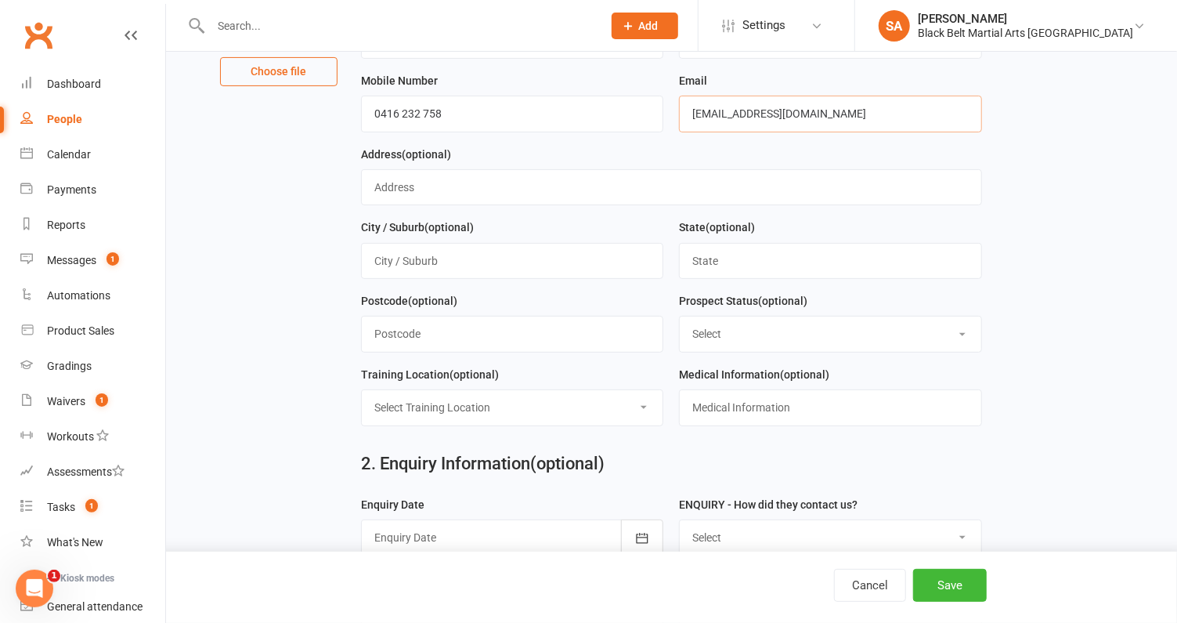
type input "[EMAIL_ADDRESS][DOMAIN_NAME]"
click at [735, 325] on select "Select Enquiry (Booked) Enquiry (Not Booked) DNS Pending BFU (Follow Up) No Sal…" at bounding box center [831, 333] width 302 height 34
select select "Enquiry (Booked)"
click at [680, 316] on select "Select Enquiry (Booked) Enquiry (Not Booked) DNS Pending BFU (Follow Up) No Sal…" at bounding box center [831, 333] width 302 height 34
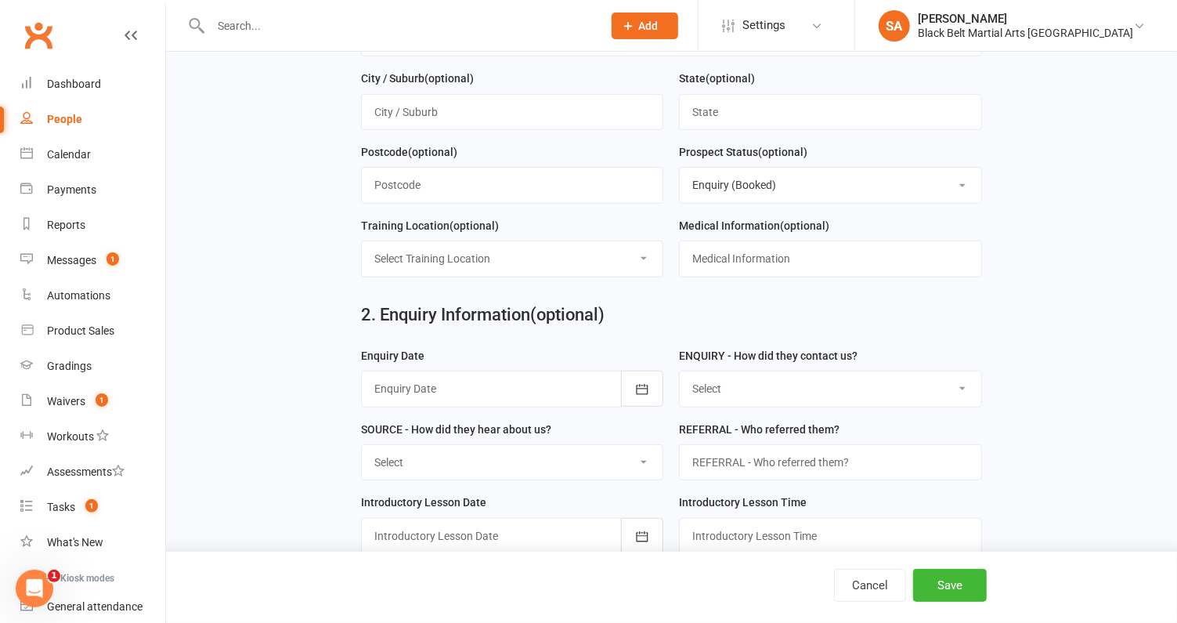
scroll to position [467, 0]
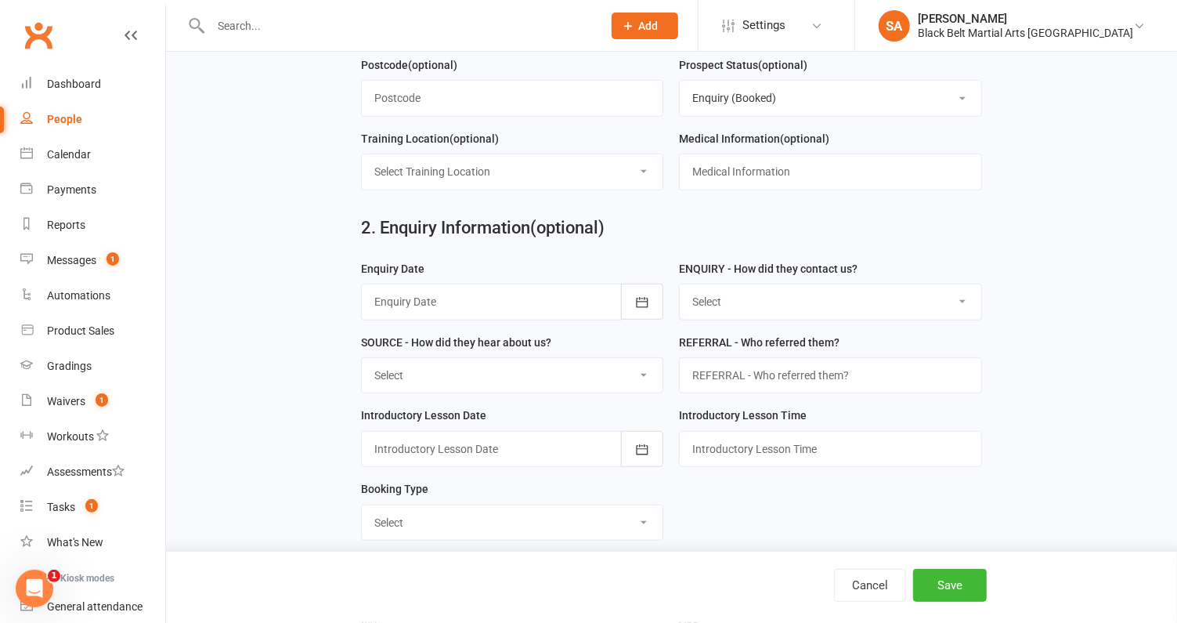
click at [458, 311] on div at bounding box center [512, 302] width 303 height 36
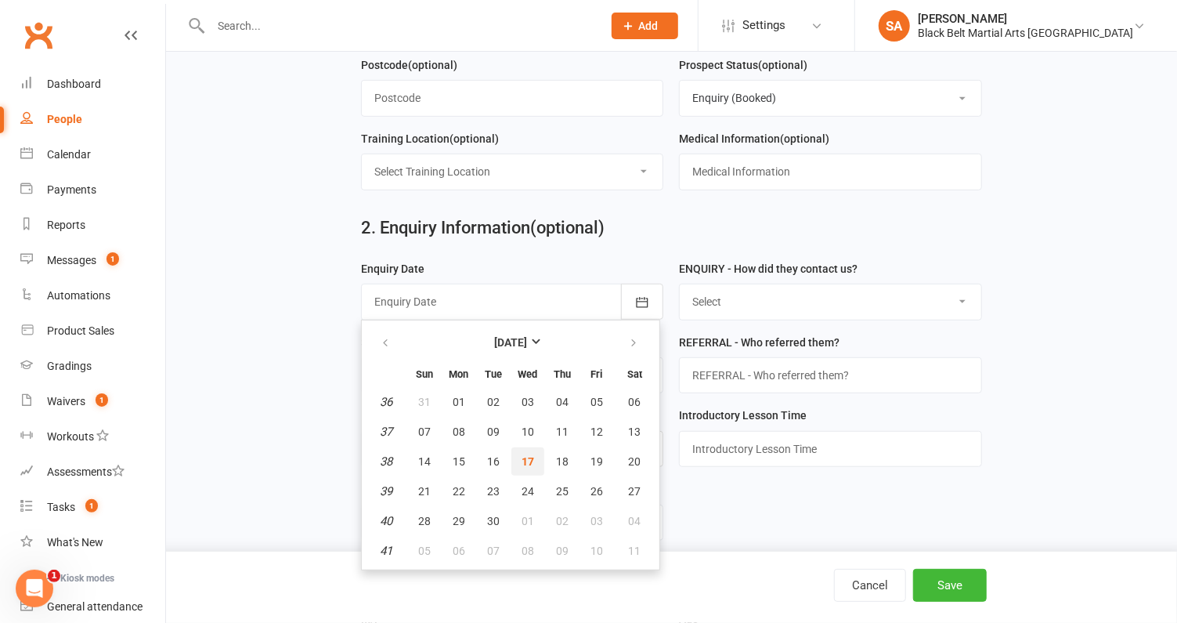
click at [522, 455] on span "17" at bounding box center [528, 461] width 13 height 13
type input "[DATE]"
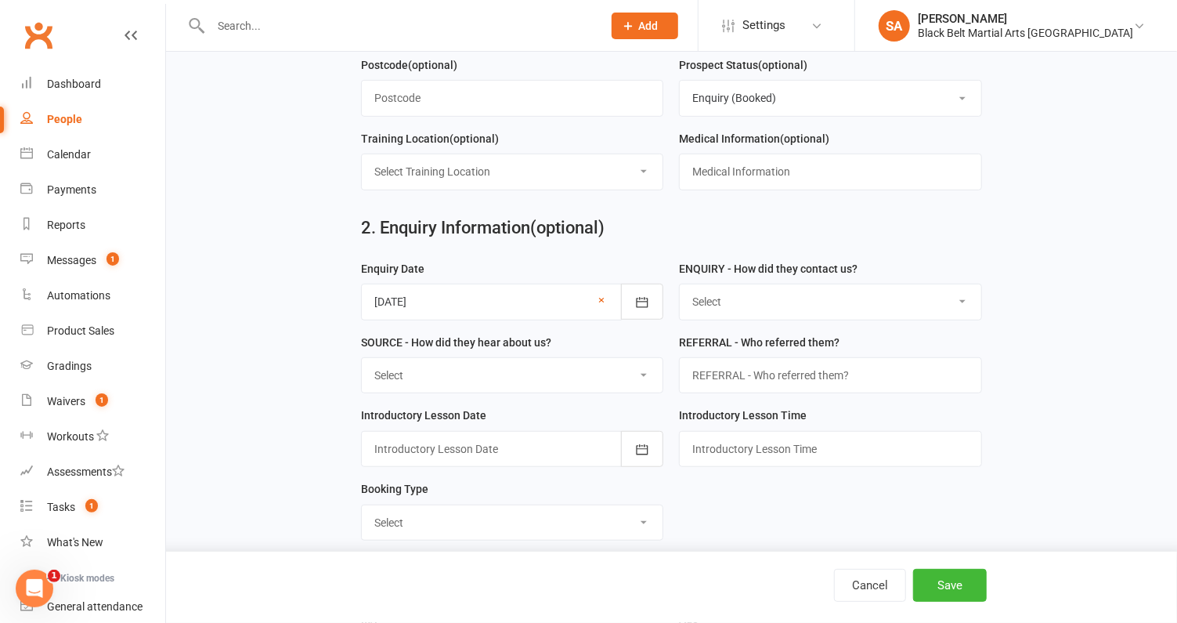
click at [739, 296] on select "Select (W) Walk In (T) Phone (I) Internet / Email (S) Studio Initiated" at bounding box center [831, 301] width 302 height 34
select select "(T) Phone"
click at [680, 284] on select "Select (W) Walk In (T) Phone (I) Internet / Email (S) Studio Initiated" at bounding box center [831, 301] width 302 height 34
click at [417, 367] on select "Select (A3) Flyer (A6) Sign (A8) Car (C1) ASP (C2) School Sport (C4) Booth / St…" at bounding box center [513, 375] width 302 height 34
click at [518, 431] on div at bounding box center [512, 449] width 303 height 36
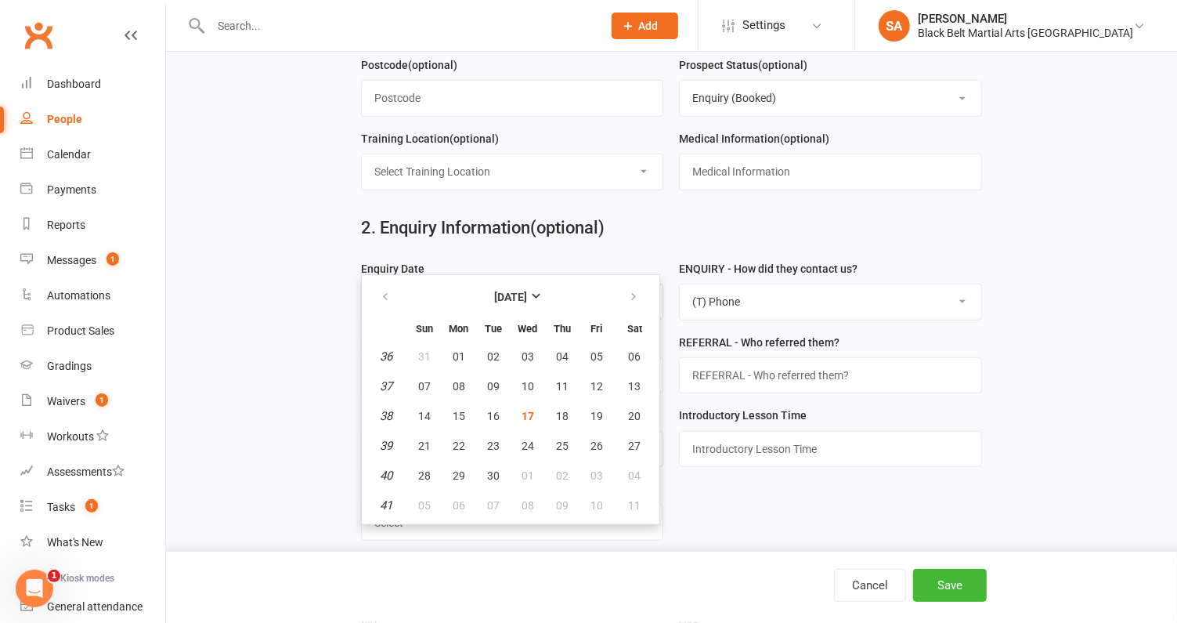
click at [741, 509] on form "Enquiry Date [DATE] [DATE] Sun Mon Tue Wed Thu Fri Sat 36 31 01 02 03 04 05 06 …" at bounding box center [671, 406] width 637 height 294
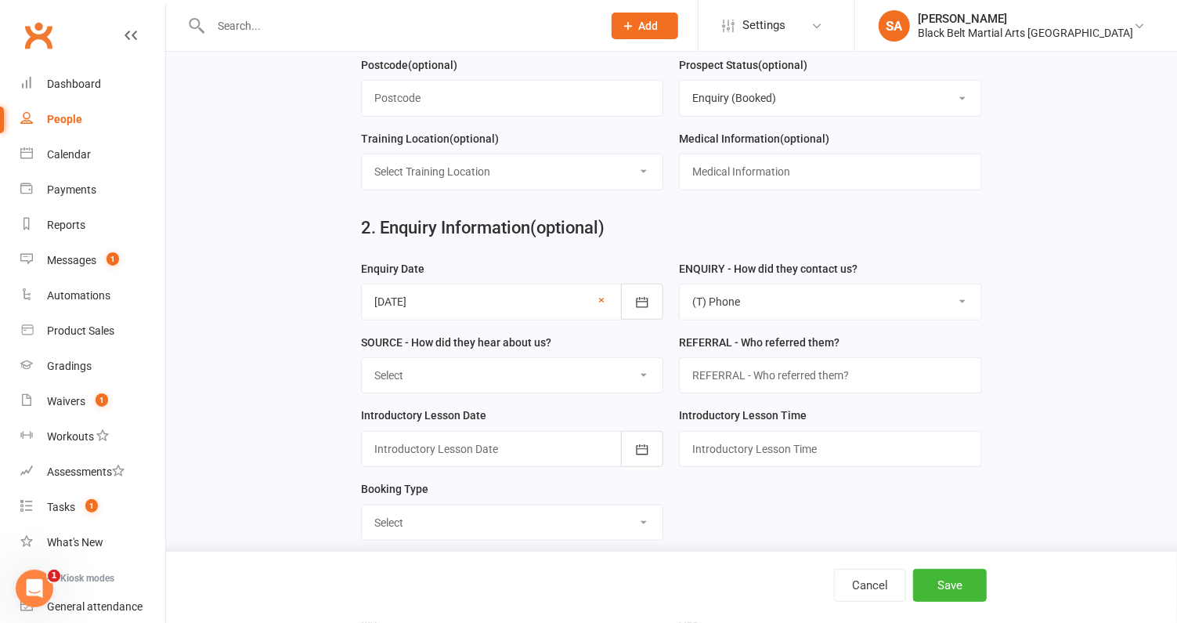
click at [593, 360] on select "Select (A3) Flyer (A6) Sign (A8) Car (C1) ASP (C2) School Sport (C4) Booth / St…" at bounding box center [513, 375] width 302 height 34
click at [581, 508] on select "Select Mini Dragons Intro Tiny Dragons Intro Little Dragons Intro Child Karate …" at bounding box center [513, 522] width 302 height 34
select select "Tiny Dragons Intro"
click at [362, 505] on select "Select Mini Dragons Intro Tiny Dragons Intro Little Dragons Intro Child Karate …" at bounding box center [513, 522] width 302 height 34
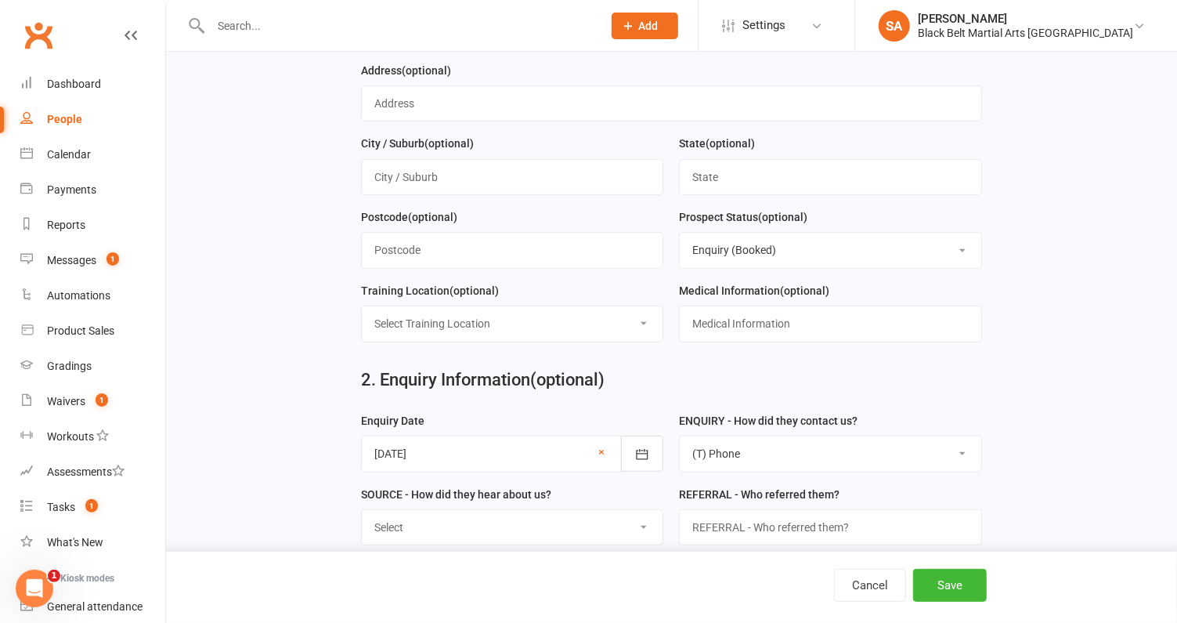
scroll to position [307, 0]
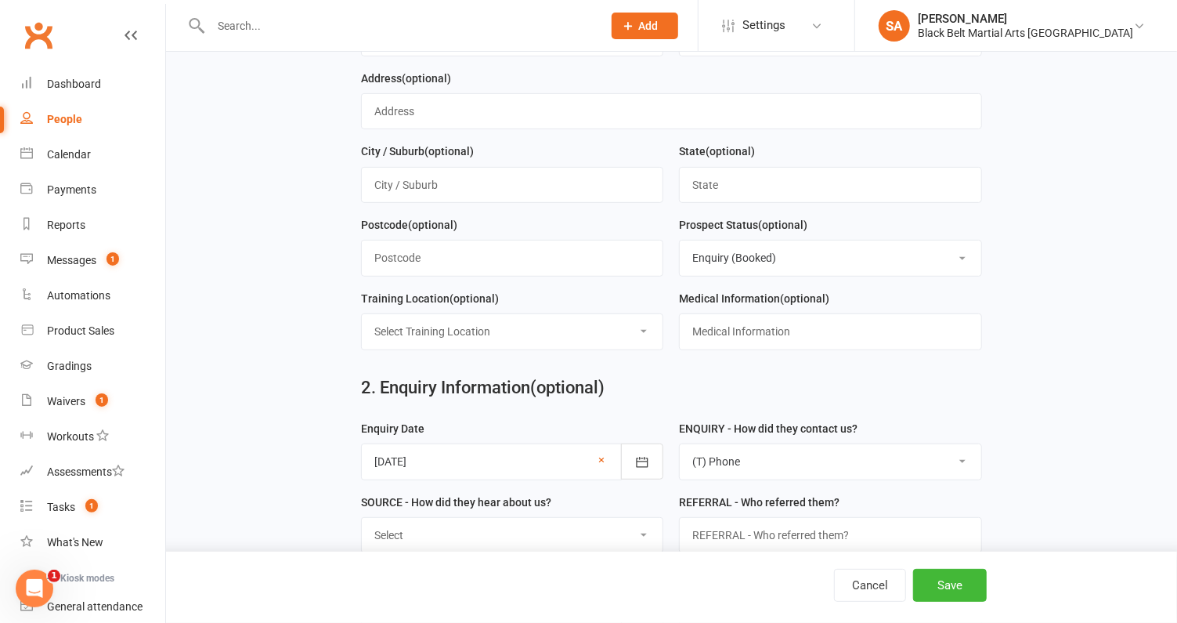
click at [751, 257] on select "Select Enquiry (Booked) Enquiry (Not Booked) DNS Pending BFU (Follow Up) No Sal…" at bounding box center [831, 257] width 302 height 34
select select "Enquiry (Not Booked)"
click at [680, 240] on select "Select Enquiry (Booked) Enquiry (Not Booked) DNS Pending BFU (Follow Up) No Sal…" at bounding box center [831, 257] width 302 height 34
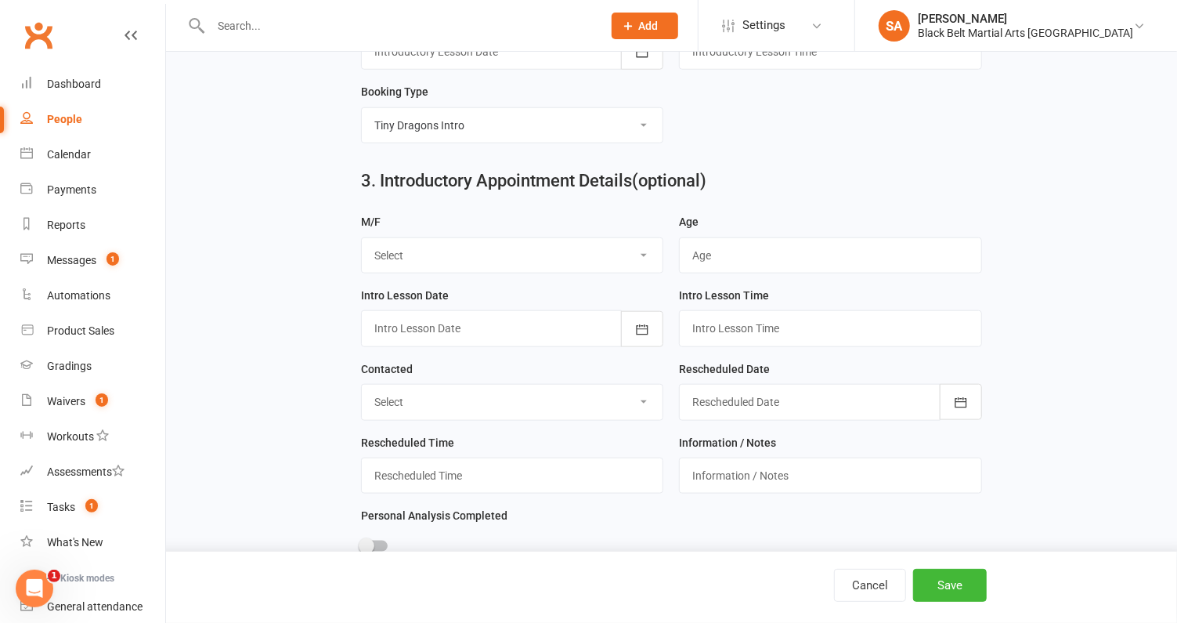
scroll to position [909, 0]
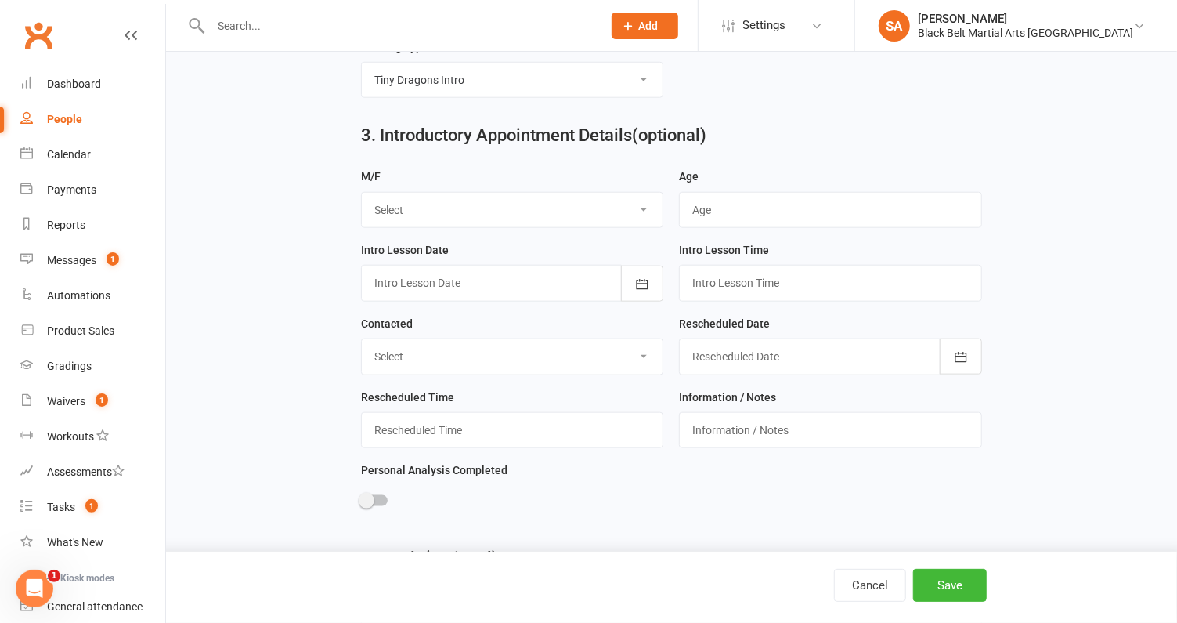
click at [569, 198] on select "Select M F" at bounding box center [513, 210] width 302 height 34
select select "M"
click at [362, 193] on select "Select M F" at bounding box center [513, 210] width 302 height 34
click at [700, 199] on input "string" at bounding box center [830, 210] width 303 height 36
type input "4"
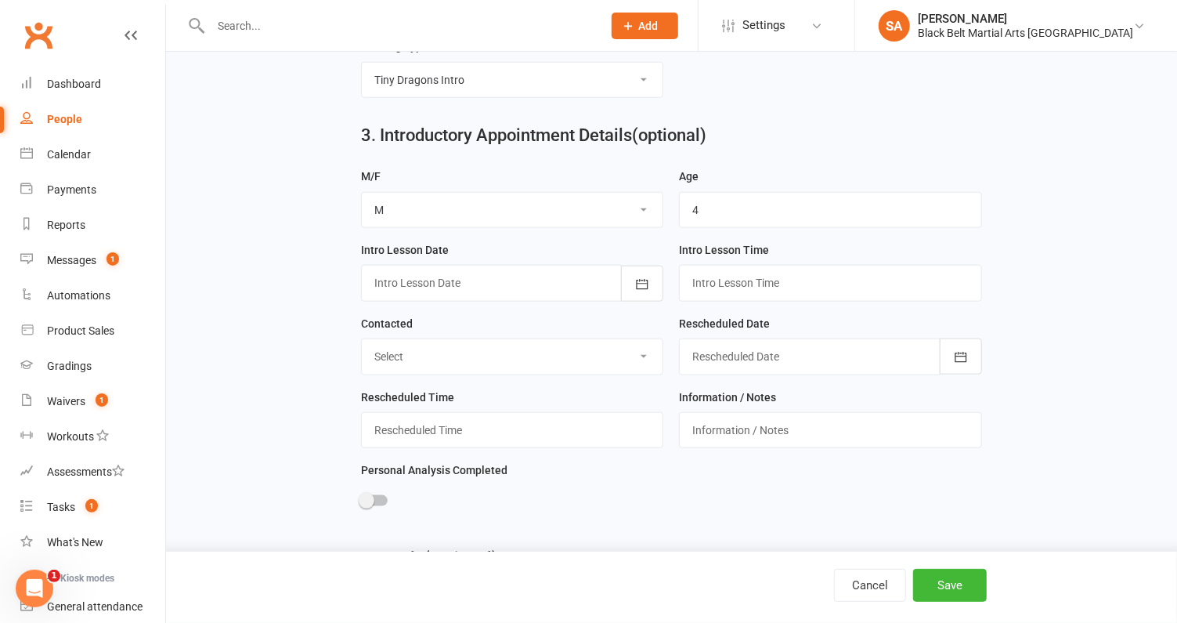
click at [673, 490] on form "M/F Select M F Age Intro Lesson Date September 2025 Sun Mon Tue Wed Thu Fri Sat…" at bounding box center [671, 350] width 637 height 367
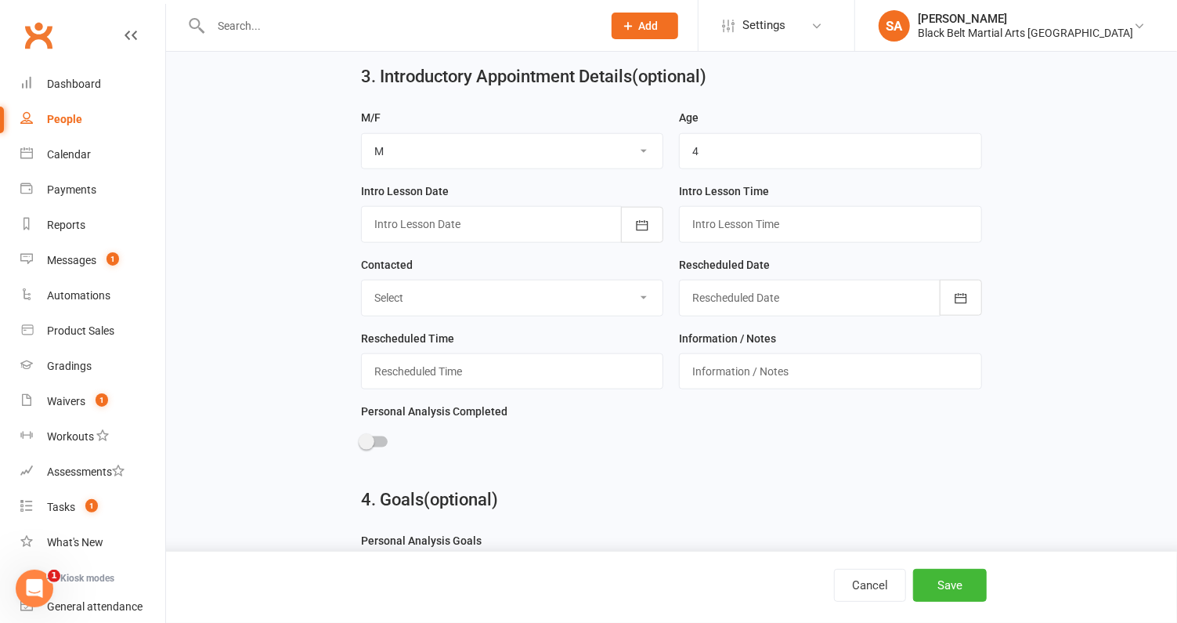
scroll to position [973, 0]
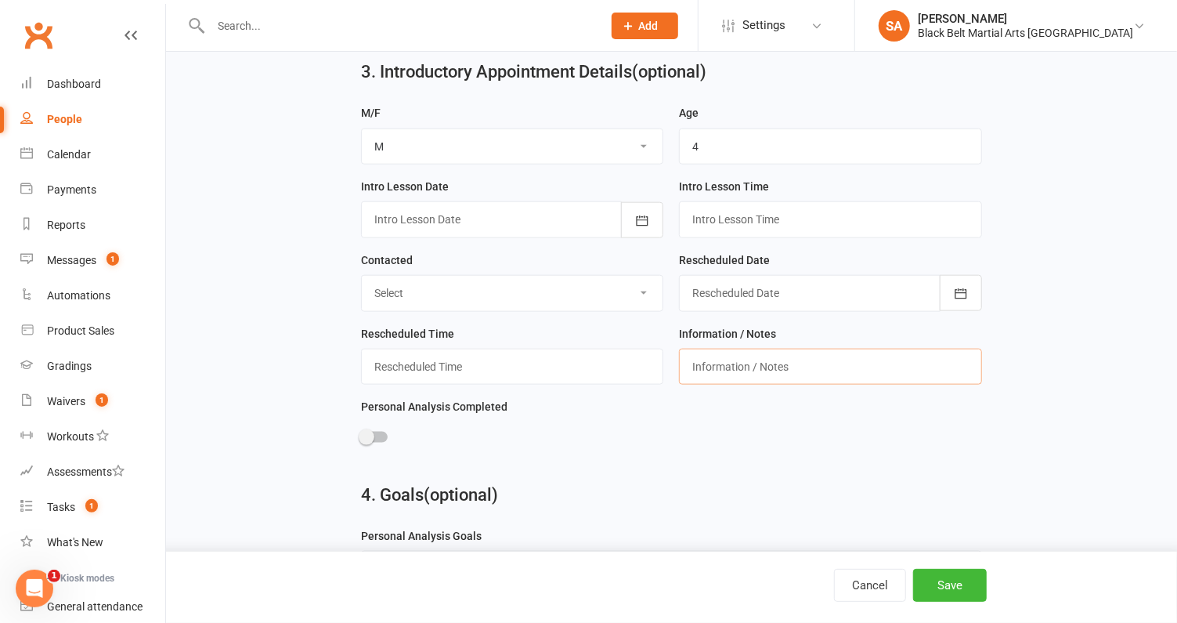
click at [723, 359] on input "text" at bounding box center [830, 367] width 303 height 36
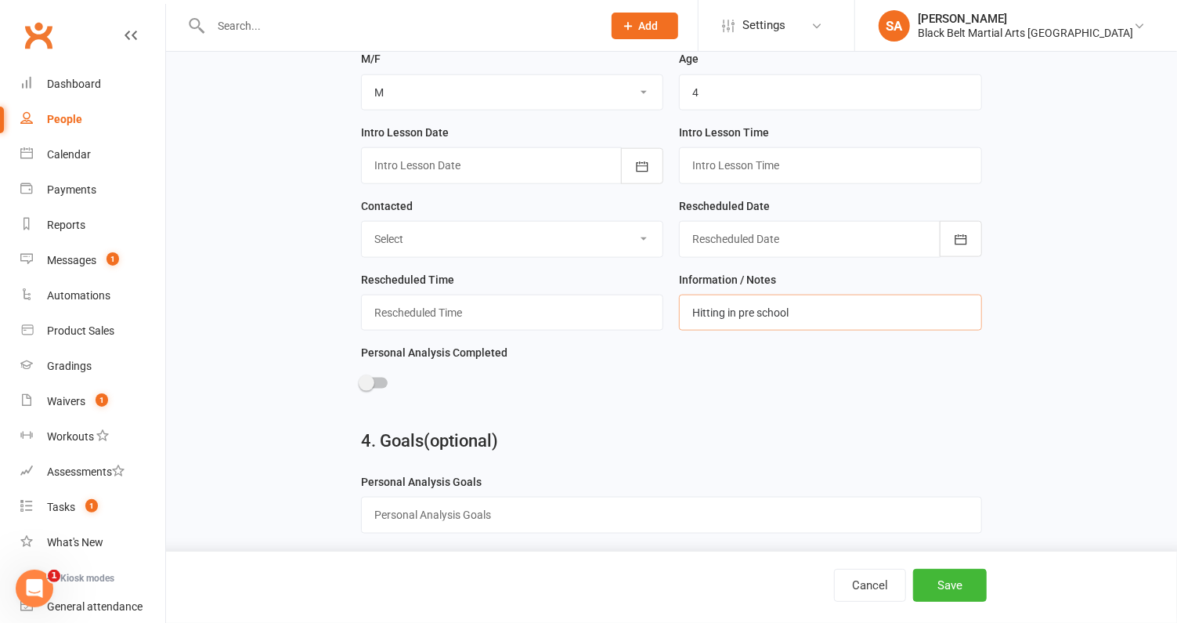
scroll to position [1026, 0]
type input "Hitting in pre school"
click at [956, 594] on button "Save" at bounding box center [950, 585] width 74 height 33
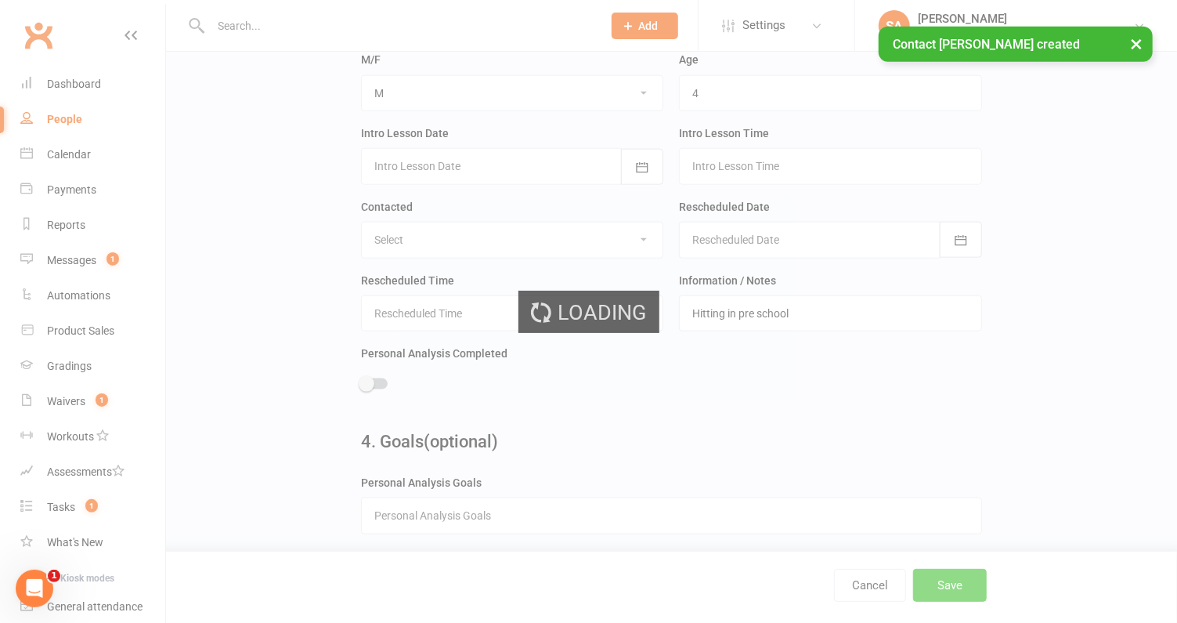
scroll to position [0, 0]
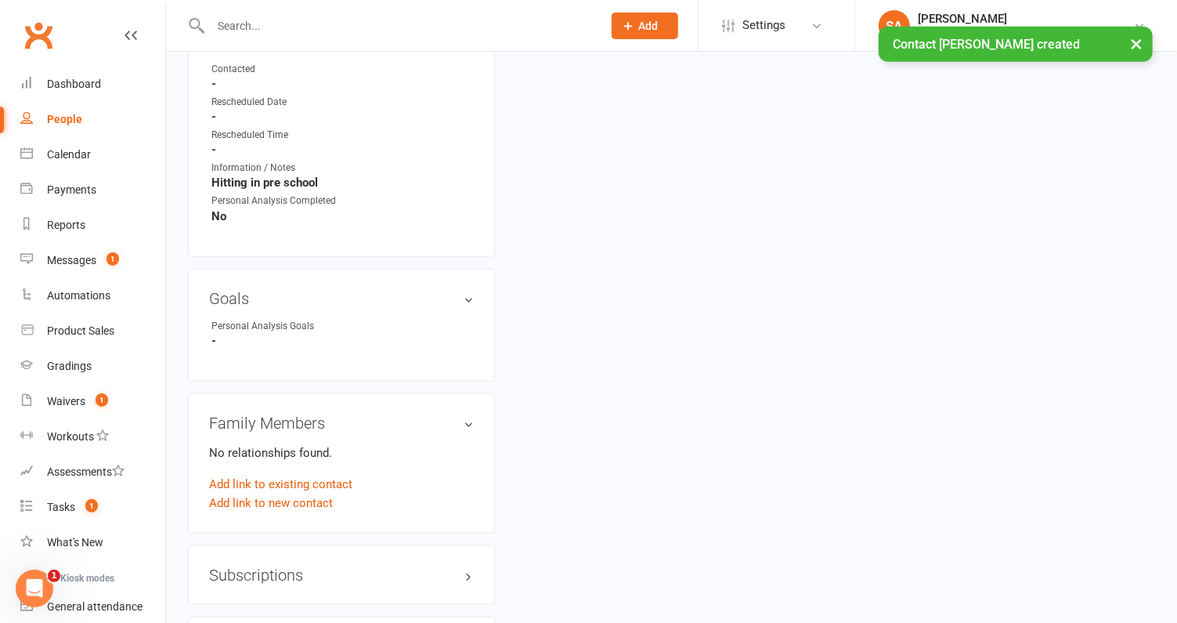
scroll to position [933, 0]
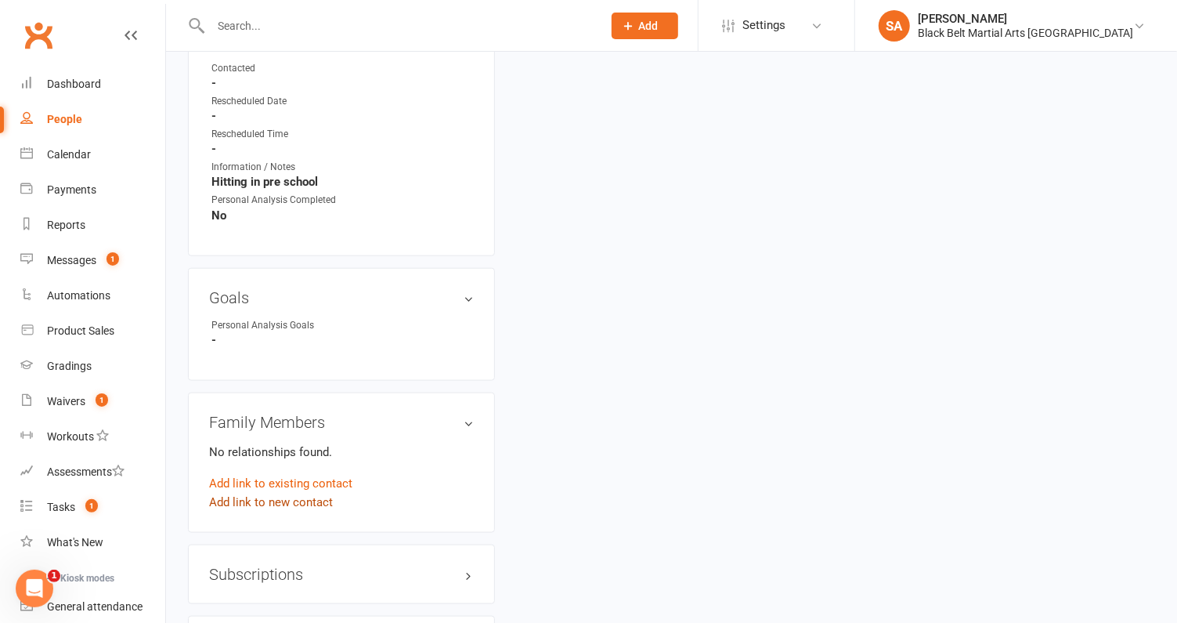
click at [258, 497] on link "Add link to new contact" at bounding box center [271, 502] width 124 height 19
click at [300, 479] on span "Member" at bounding box center [278, 486] width 43 height 14
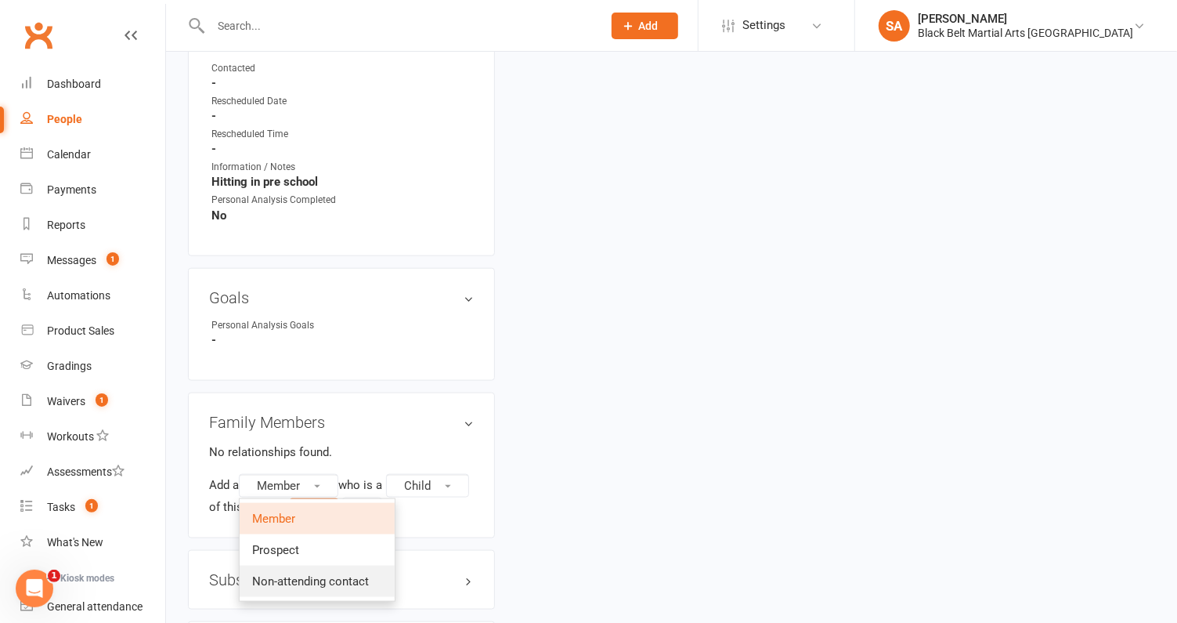
click at [304, 574] on span "Non-attending contact" at bounding box center [310, 581] width 117 height 14
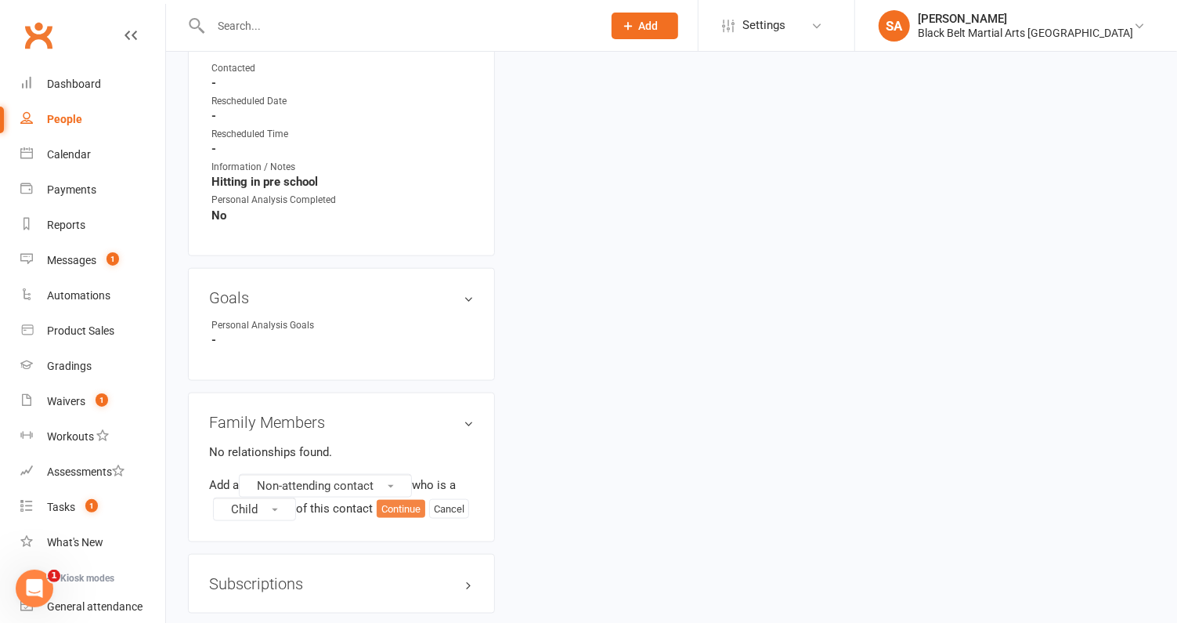
click at [412, 506] on button "Continue" at bounding box center [401, 509] width 49 height 19
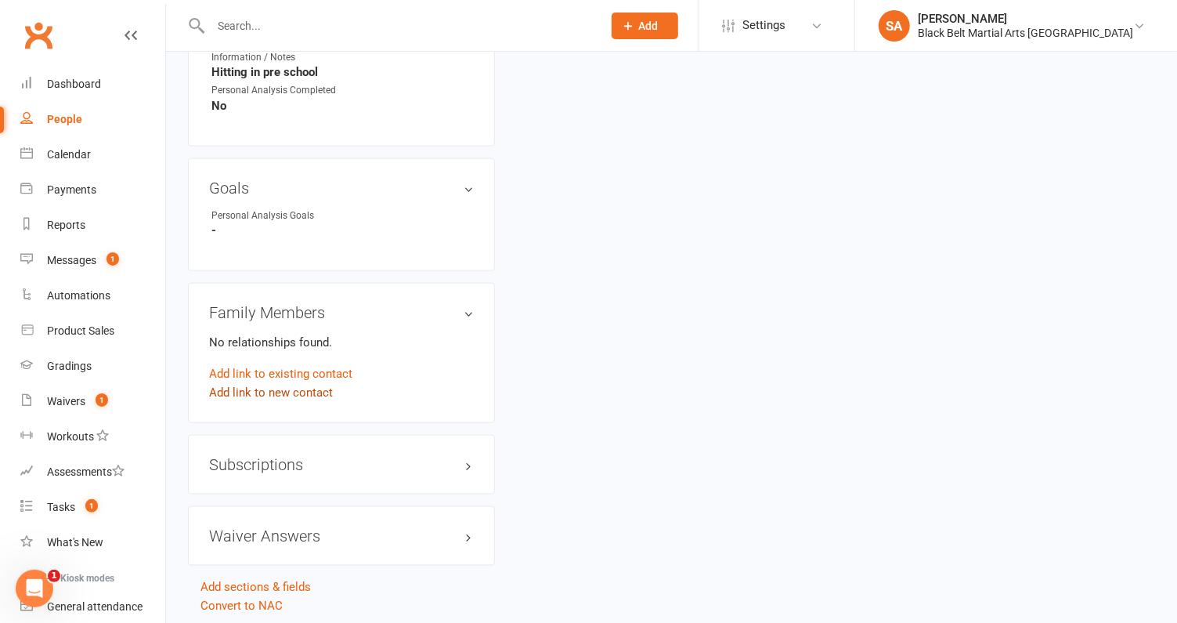
scroll to position [1043, 0]
click at [303, 385] on link "Add link to new contact" at bounding box center [271, 391] width 124 height 19
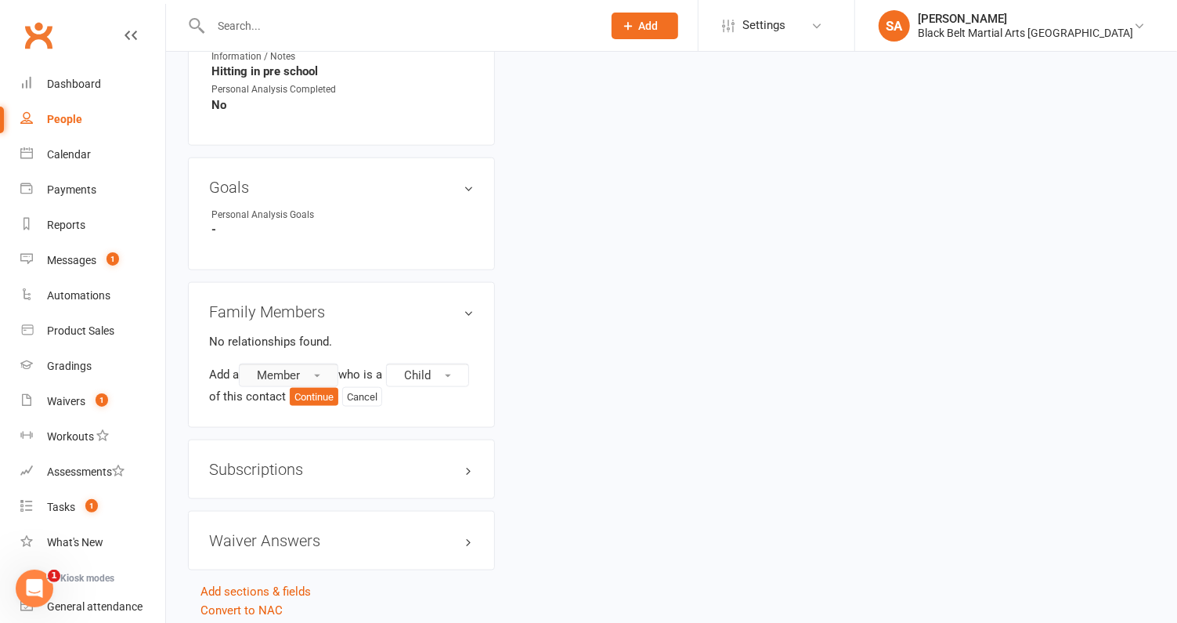
click at [305, 369] on button "Member" at bounding box center [288, 374] width 99 height 23
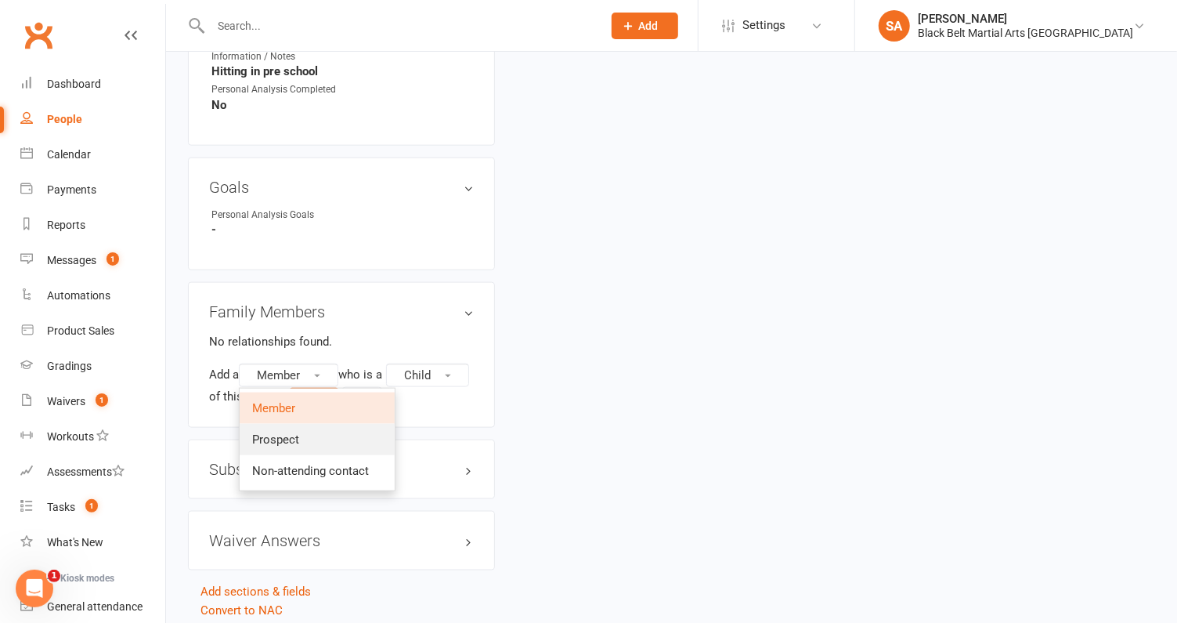
click at [299, 432] on span "Prospect" at bounding box center [275, 439] width 47 height 14
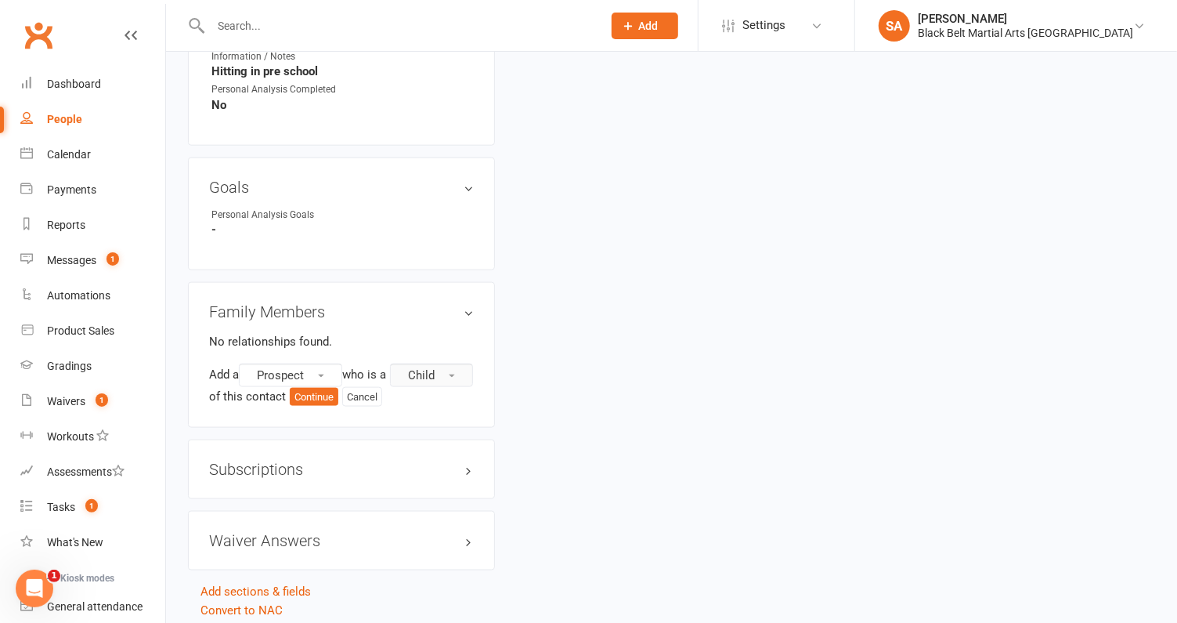
click at [390, 387] on button "Child" at bounding box center [431, 374] width 83 height 23
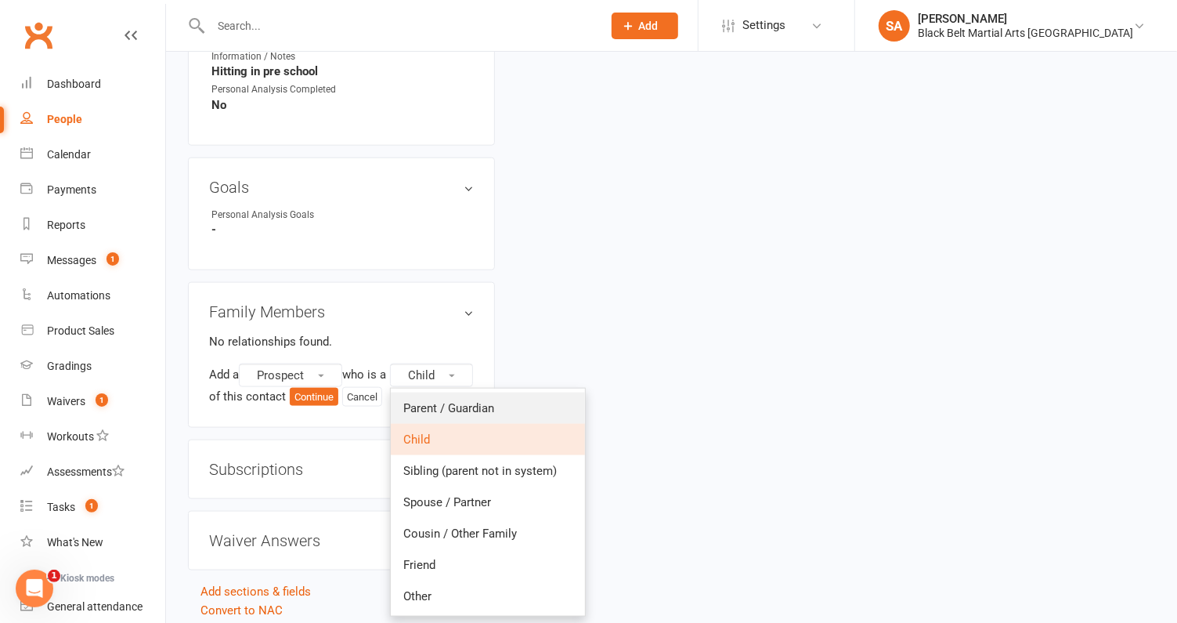
click at [403, 415] on span "Parent / Guardian" at bounding box center [448, 408] width 91 height 14
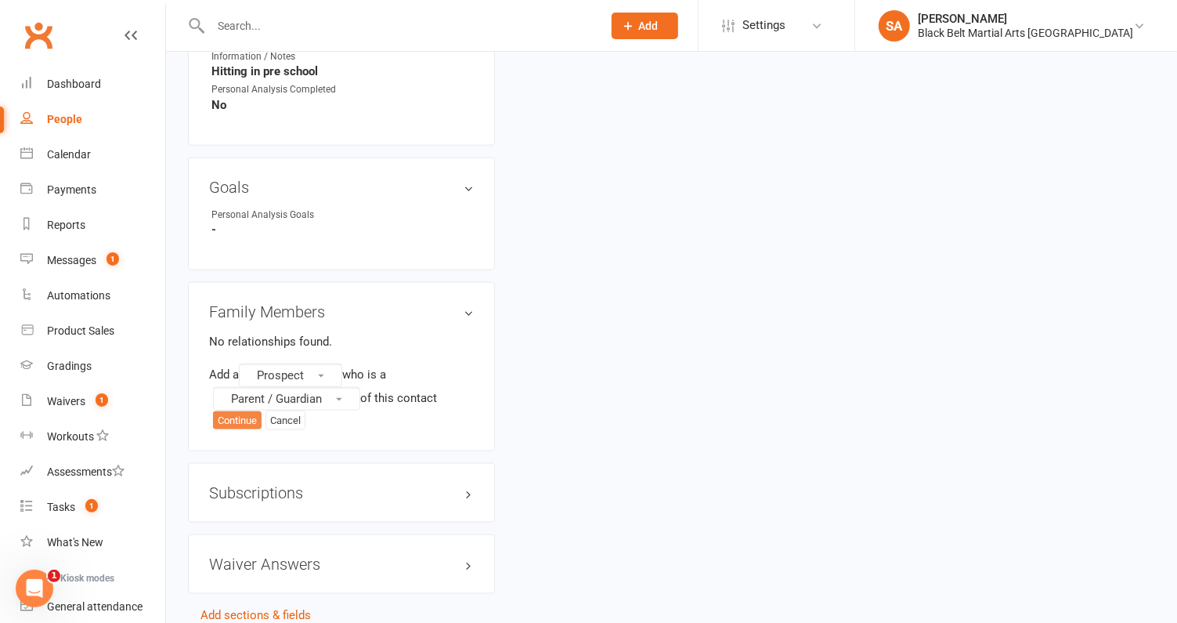
click at [233, 415] on button "Continue" at bounding box center [237, 420] width 49 height 19
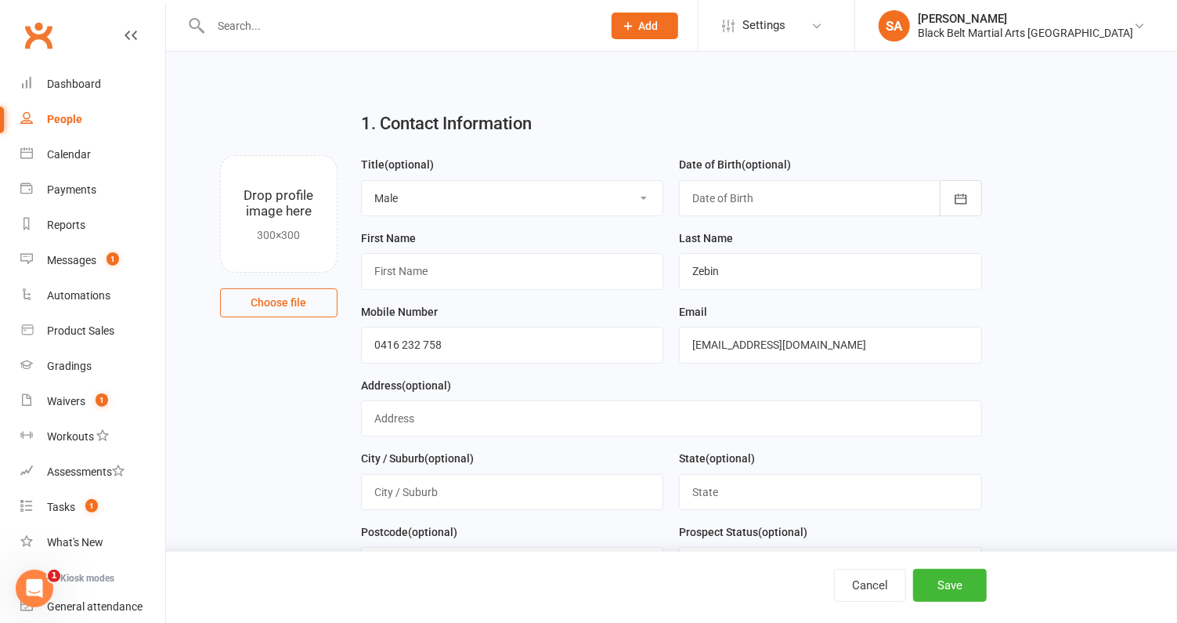
click at [549, 172] on div "Title (optional) Select Male Female Other" at bounding box center [512, 185] width 303 height 61
click at [546, 203] on select "Select Male Female Other" at bounding box center [513, 198] width 302 height 34
select select "Female"
click at [362, 181] on select "Select Male Female Other" at bounding box center [513, 198] width 302 height 34
click at [549, 280] on input "text" at bounding box center [512, 271] width 303 height 36
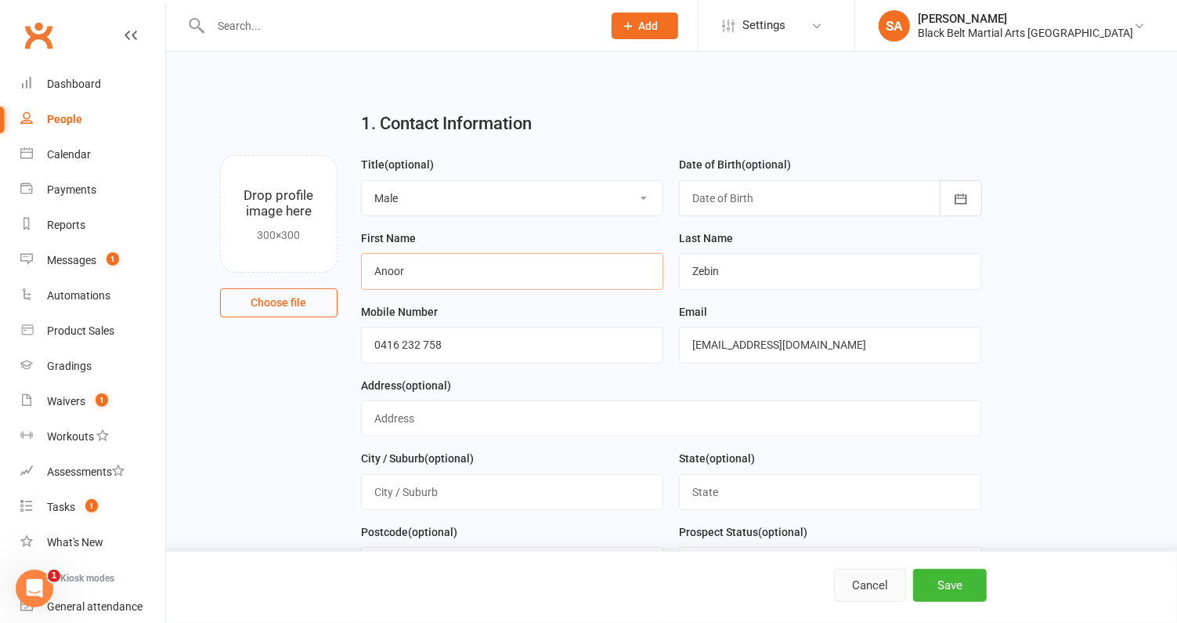
type input "Anoor"
click at [866, 592] on button "Cancel" at bounding box center [870, 585] width 72 height 33
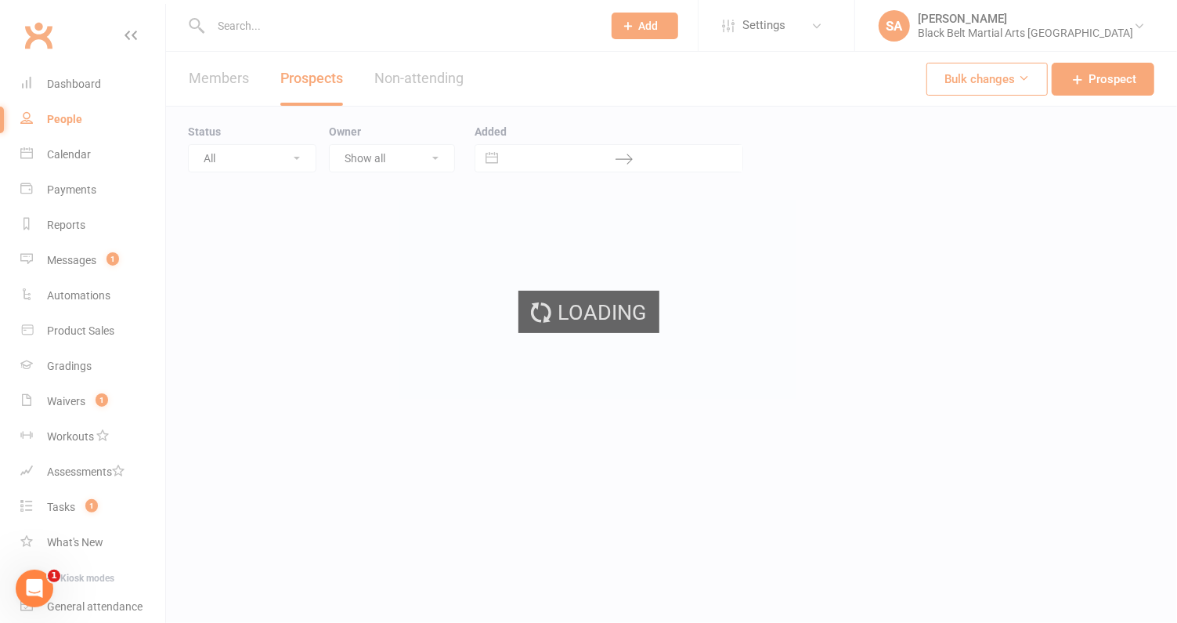
select select "100"
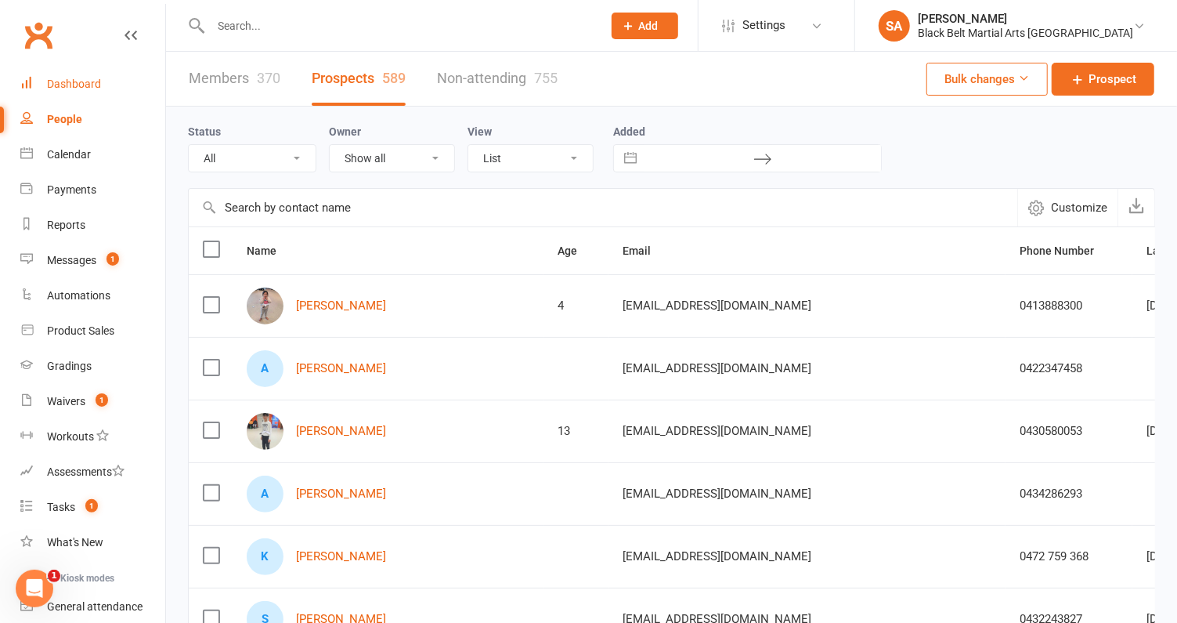
click at [67, 83] on div "Dashboard" at bounding box center [74, 84] width 54 height 13
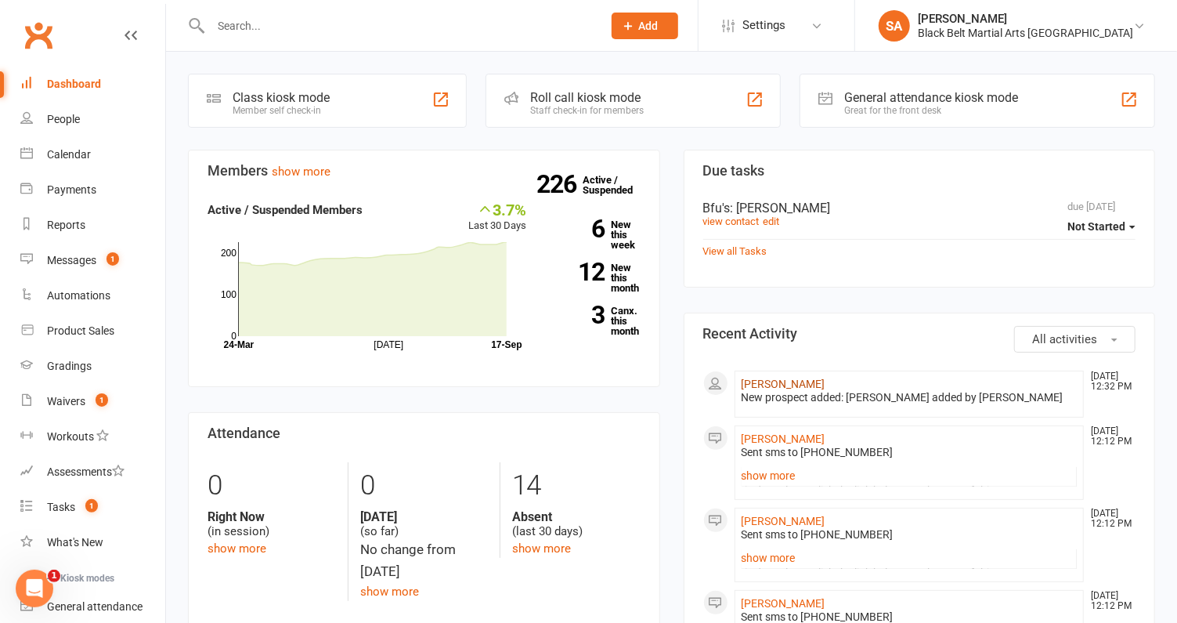
click at [762, 378] on link "Adam Zebin" at bounding box center [784, 384] width 84 height 13
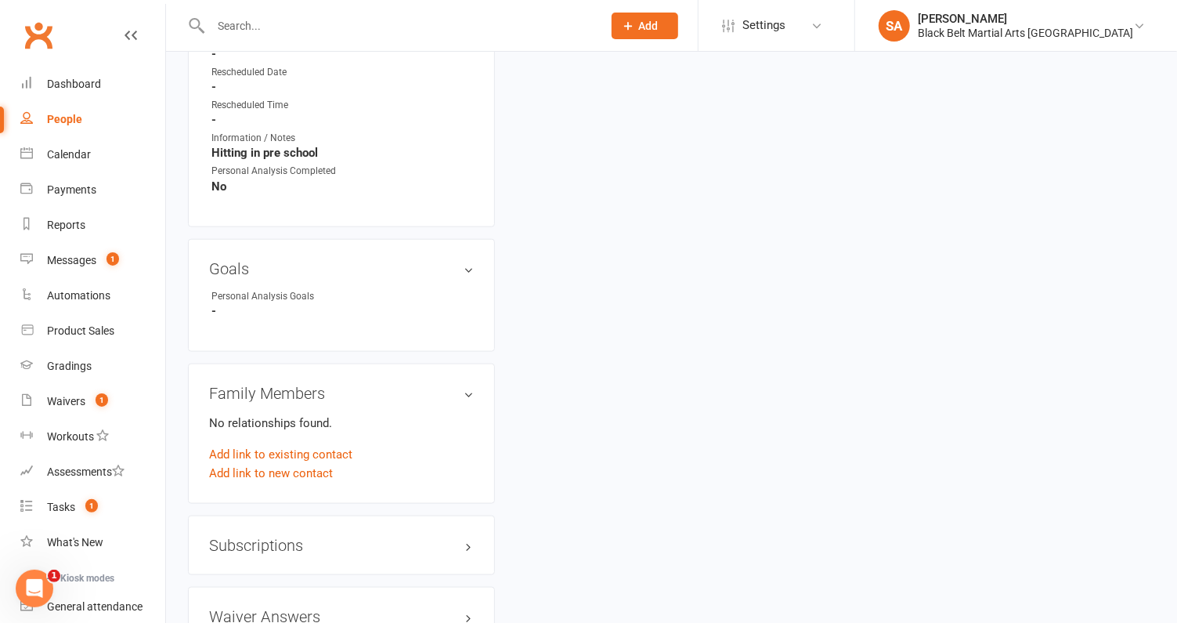
scroll to position [966, 0]
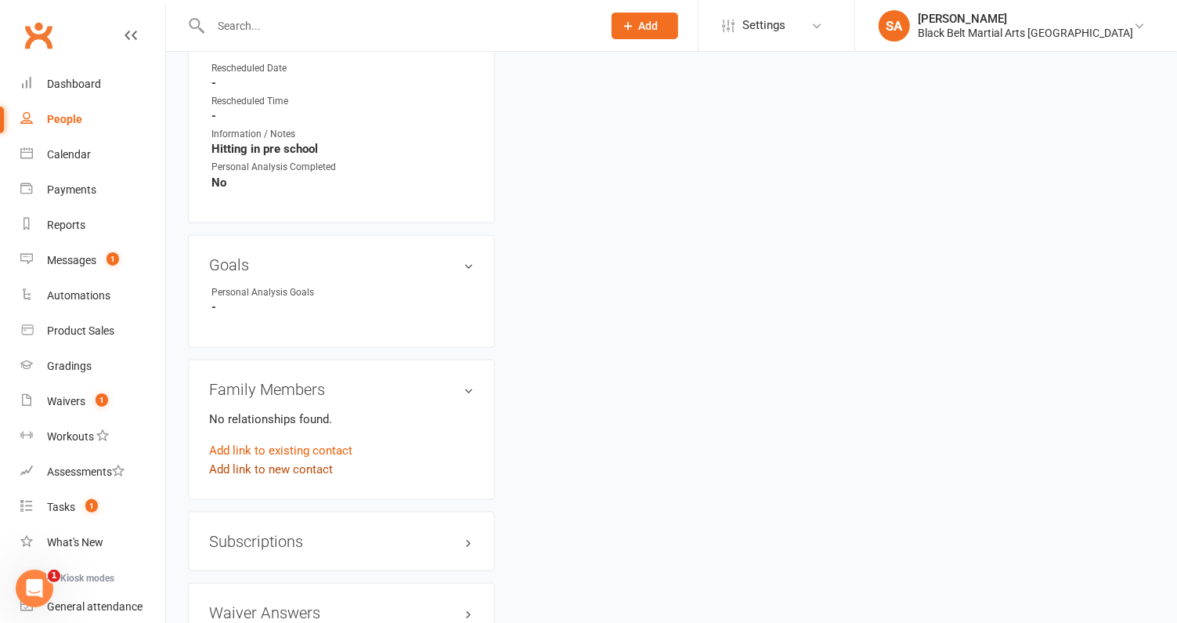
click at [249, 464] on link "Add link to new contact" at bounding box center [271, 469] width 124 height 19
click at [276, 446] on span "Member" at bounding box center [278, 453] width 43 height 14
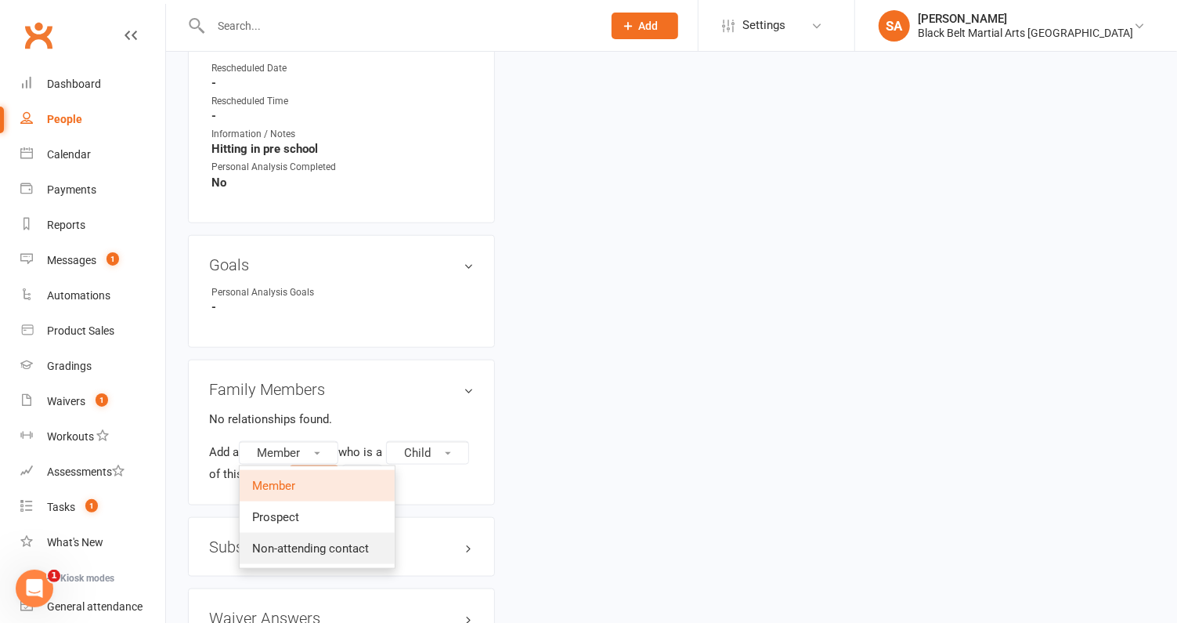
click at [296, 552] on link "Non-attending contact" at bounding box center [317, 548] width 155 height 31
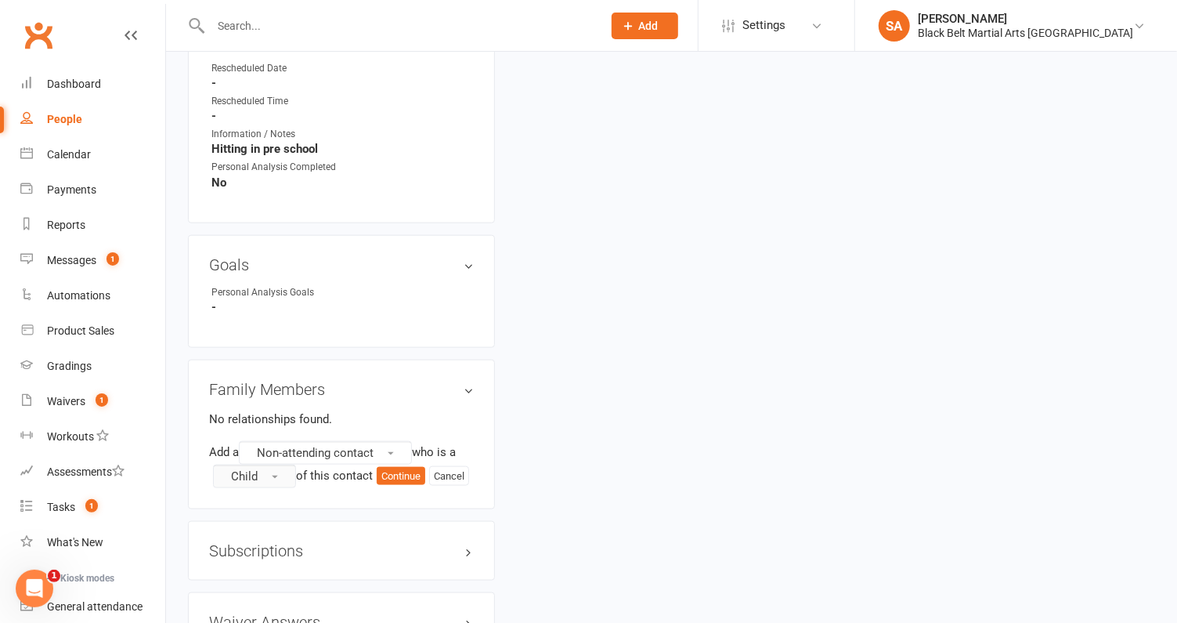
click at [257, 471] on button "Child" at bounding box center [254, 475] width 83 height 23
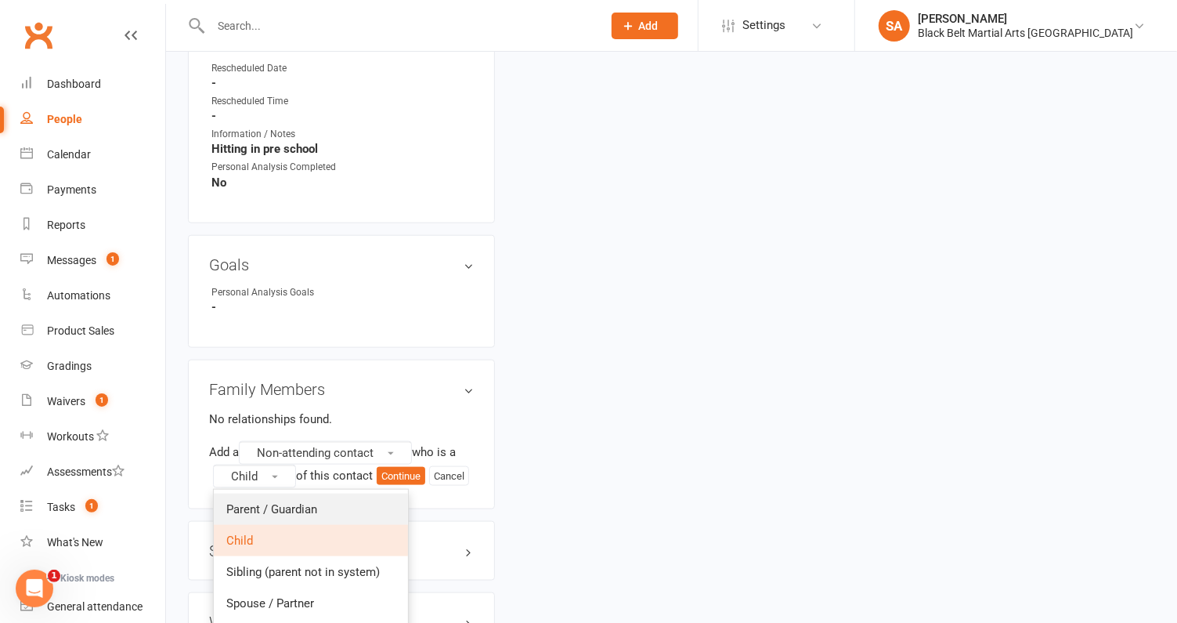
click at [258, 502] on span "Parent / Guardian" at bounding box center [271, 509] width 91 height 14
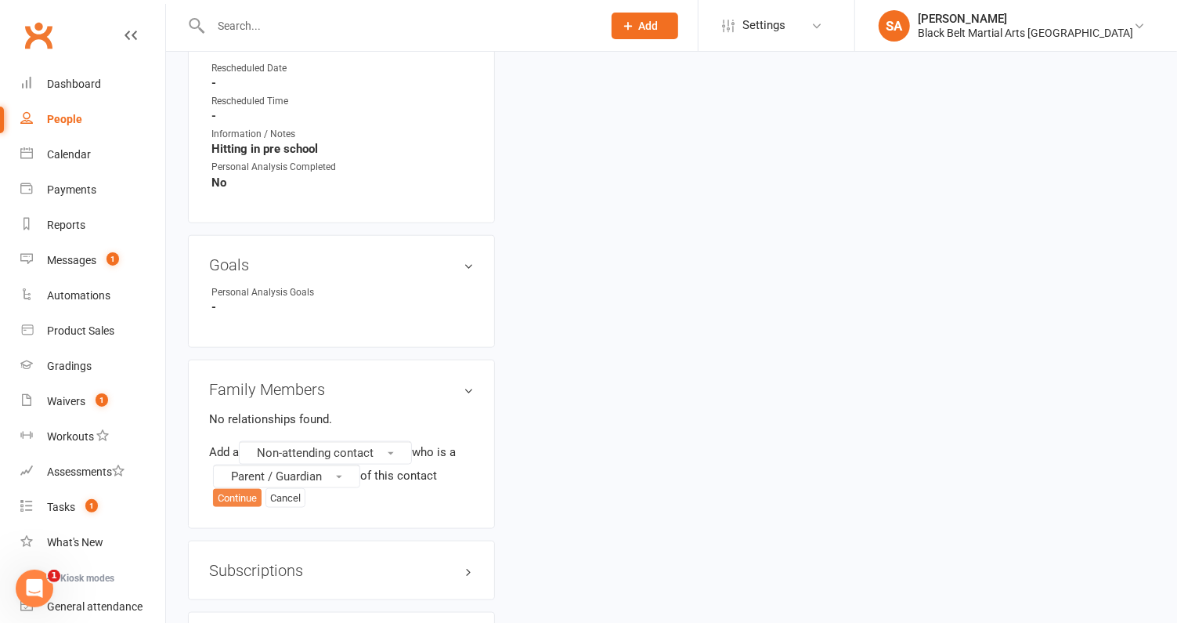
click at [233, 495] on button "Continue" at bounding box center [237, 498] width 49 height 19
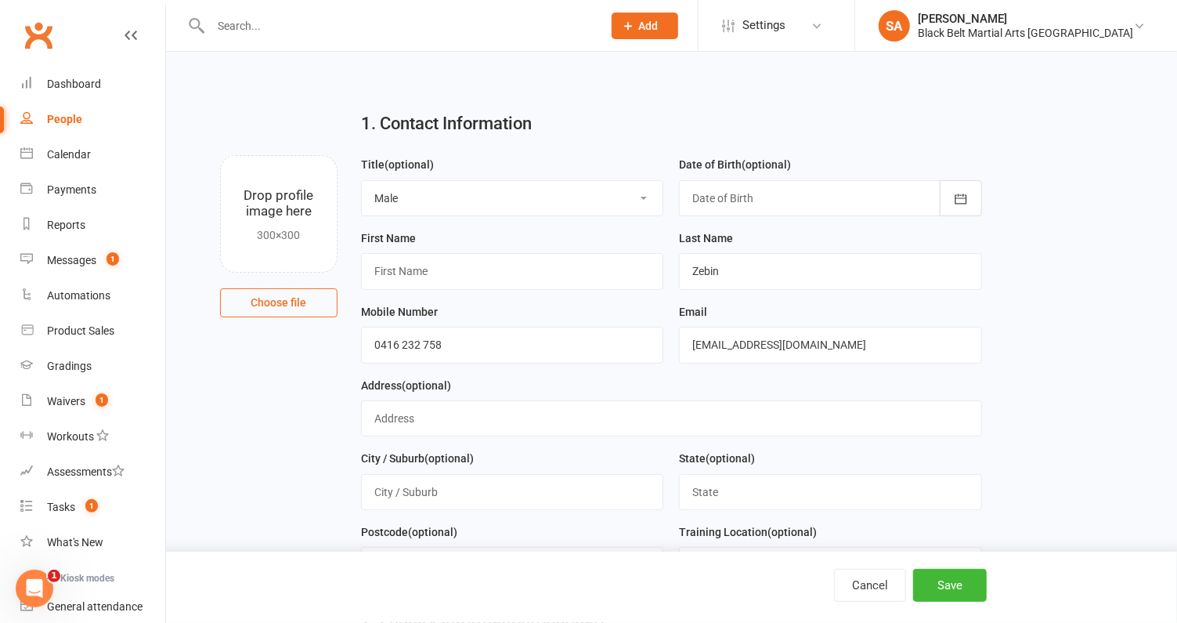
click at [584, 201] on select "Select Male Female Other" at bounding box center [513, 198] width 302 height 34
select select "Female"
click at [362, 181] on select "Select Male Female Other" at bounding box center [513, 198] width 302 height 34
click at [525, 273] on input "text" at bounding box center [512, 271] width 303 height 36
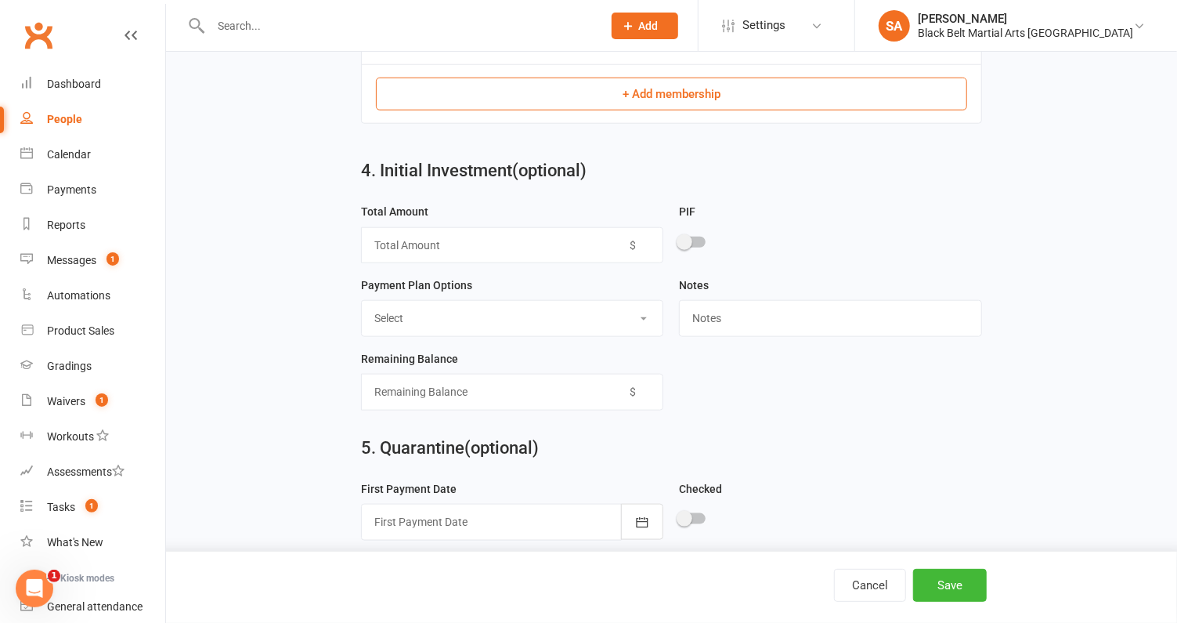
scroll to position [976, 0]
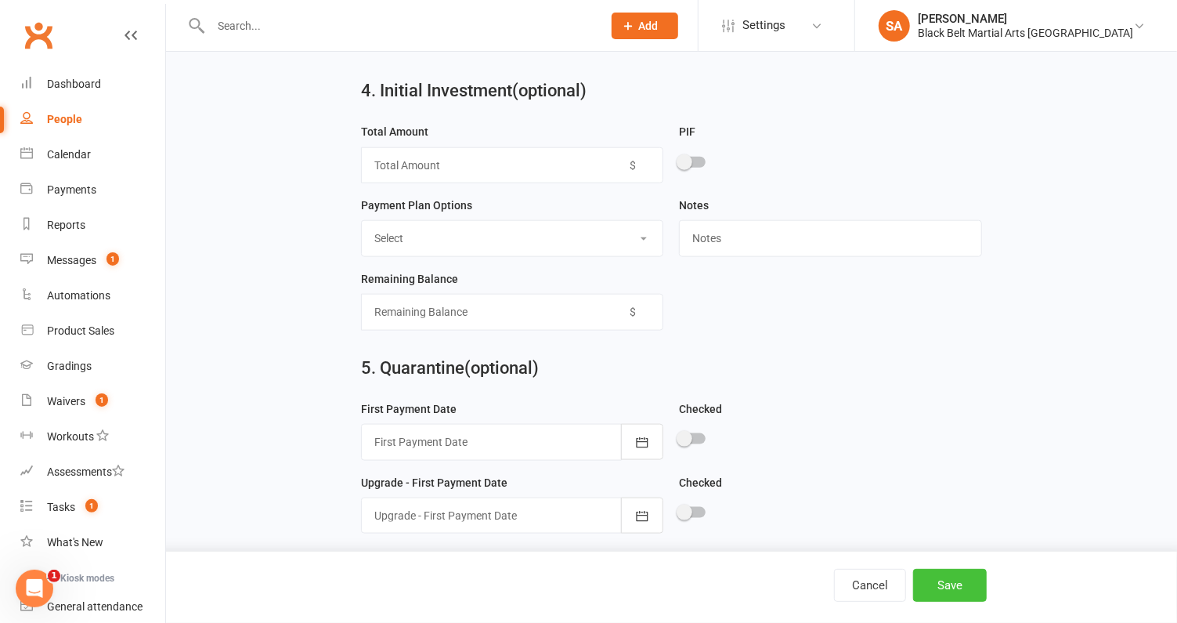
type input "Anoor"
click at [939, 582] on button "Save" at bounding box center [950, 585] width 74 height 33
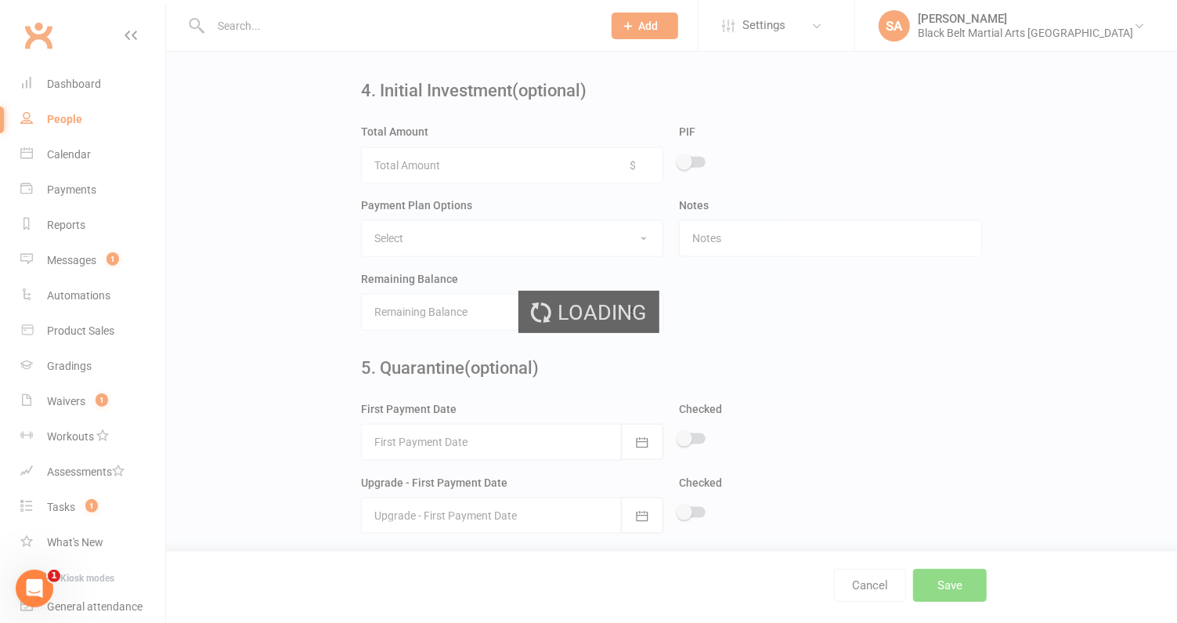
scroll to position [0, 0]
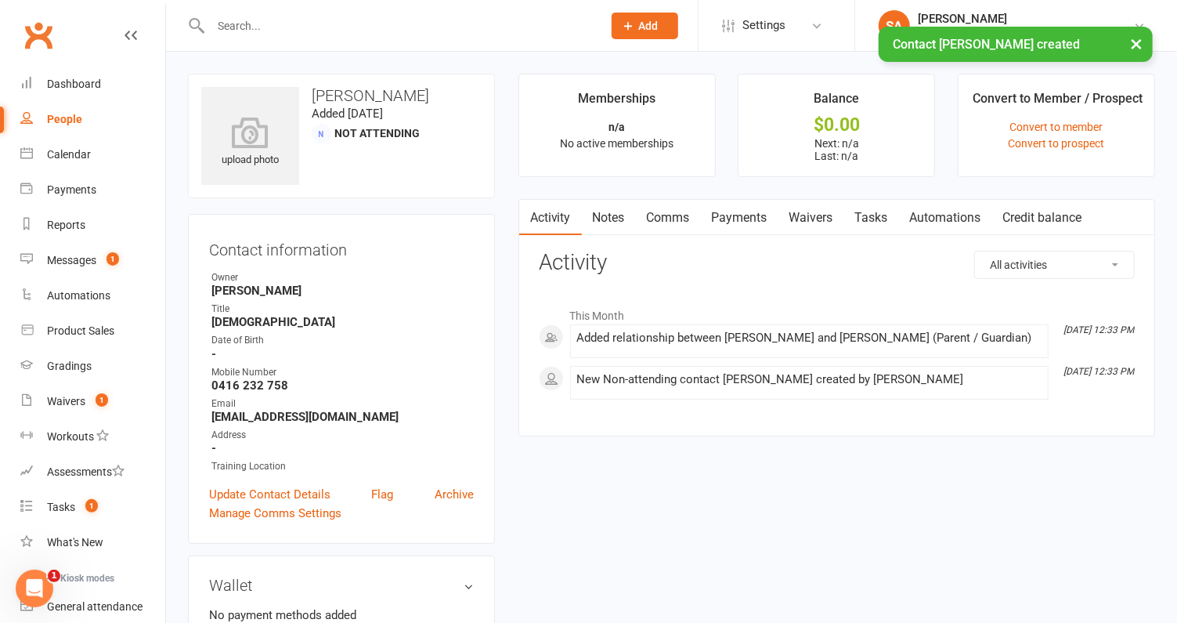
click at [679, 219] on link "Comms" at bounding box center [668, 218] width 65 height 36
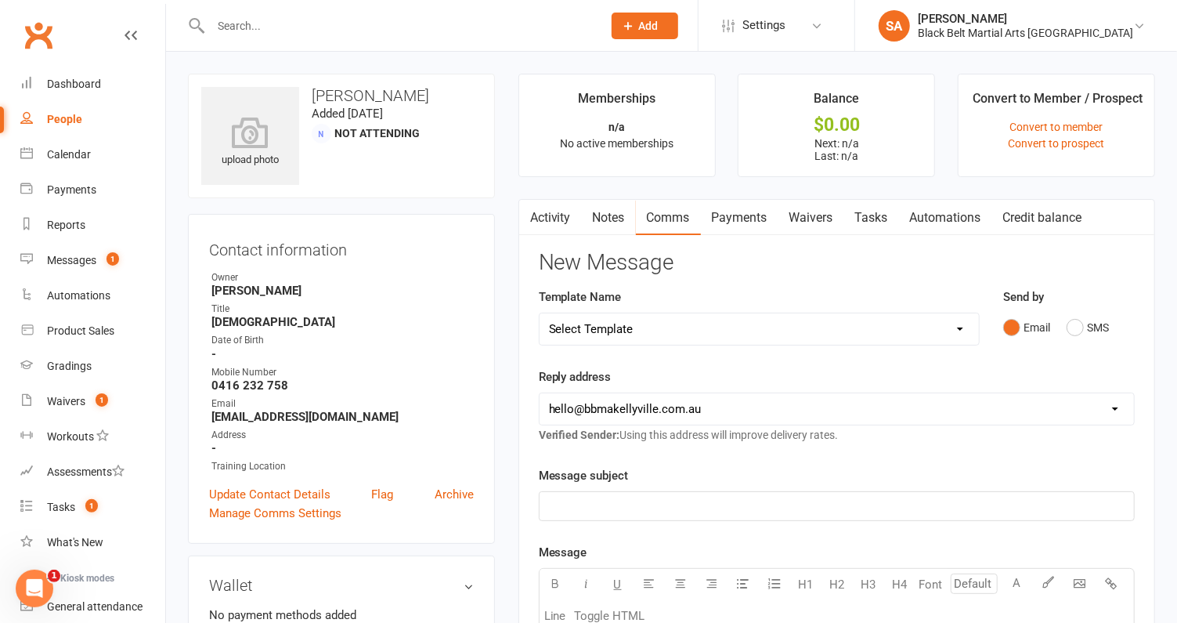
click at [824, 332] on select "Select Template [SMS] Bank account details [SMS] Booth follow up [Email] Cancel…" at bounding box center [759, 328] width 439 height 31
select select "26"
click at [540, 313] on select "Select Template [SMS] Bank account details [SMS] Booth follow up [Email] Cancel…" at bounding box center [759, 328] width 439 height 31
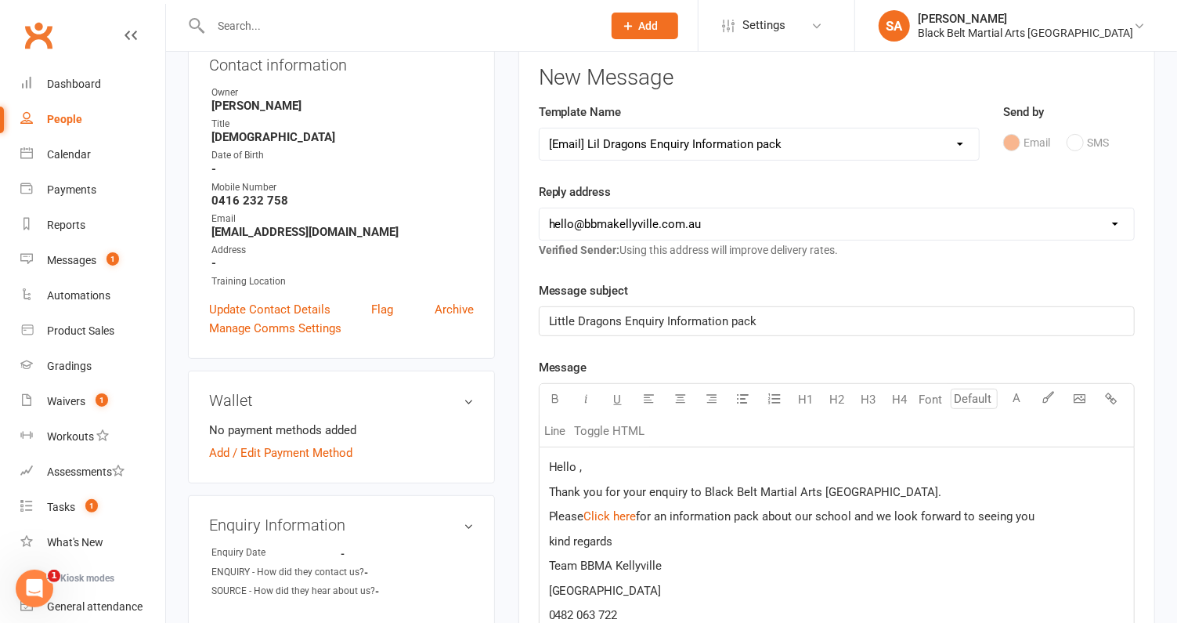
scroll to position [191, 0]
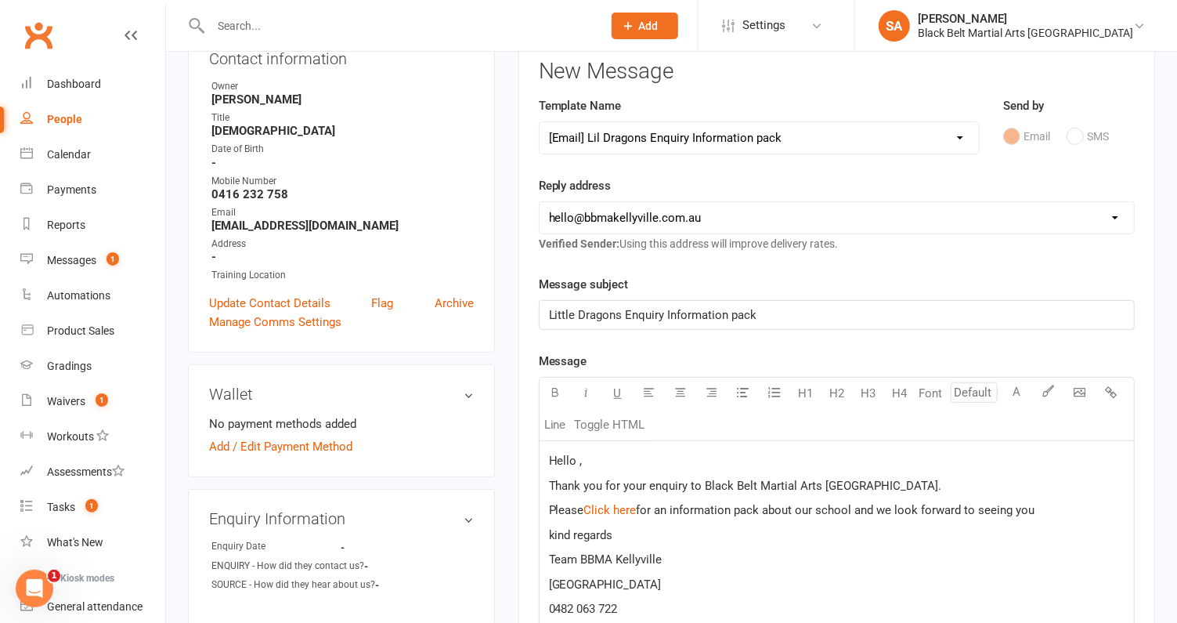
click at [579, 457] on span "Hello ," at bounding box center [566, 460] width 34 height 14
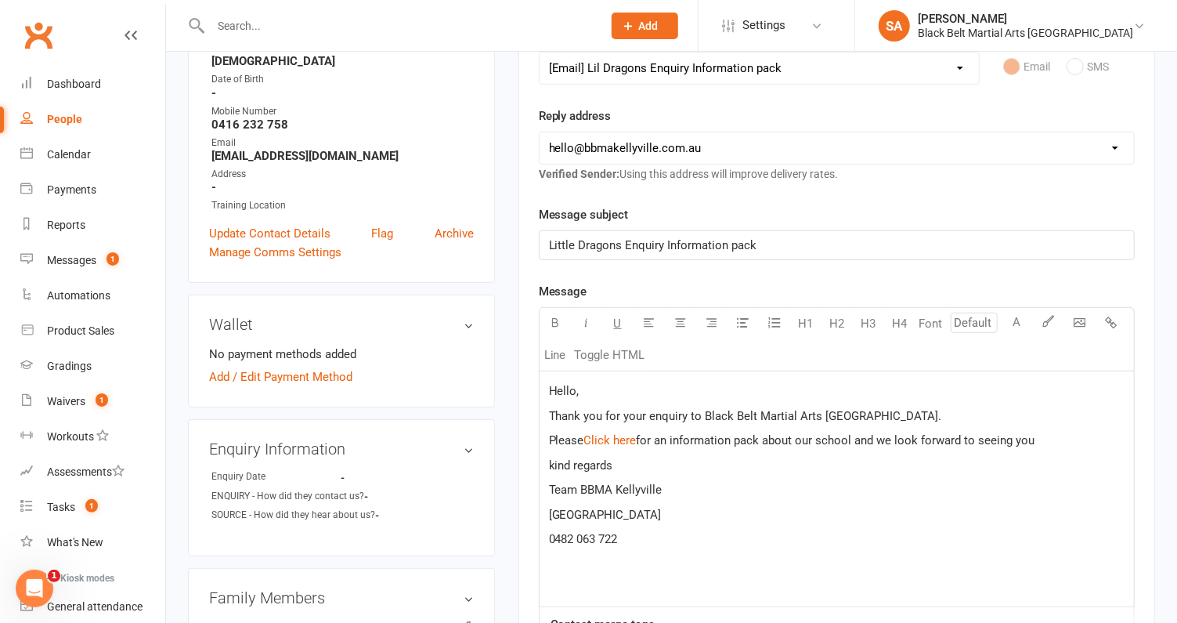
scroll to position [266, 0]
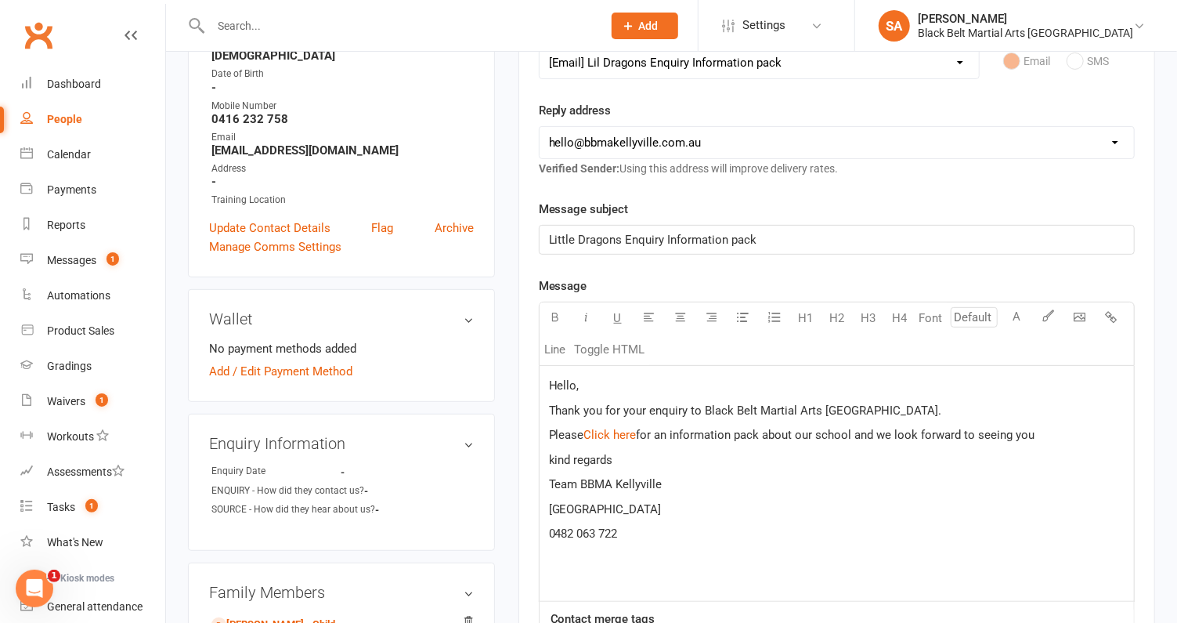
click at [638, 428] on span "for an information pack about our school and we look forward to seeing you" at bounding box center [836, 435] width 399 height 14
drag, startPoint x: 1013, startPoint y: 432, endPoint x: 979, endPoint y: 432, distance: 33.7
click at [979, 432] on span "for an information pack about our school and we look forward to seeing you" at bounding box center [836, 435] width 399 height 14
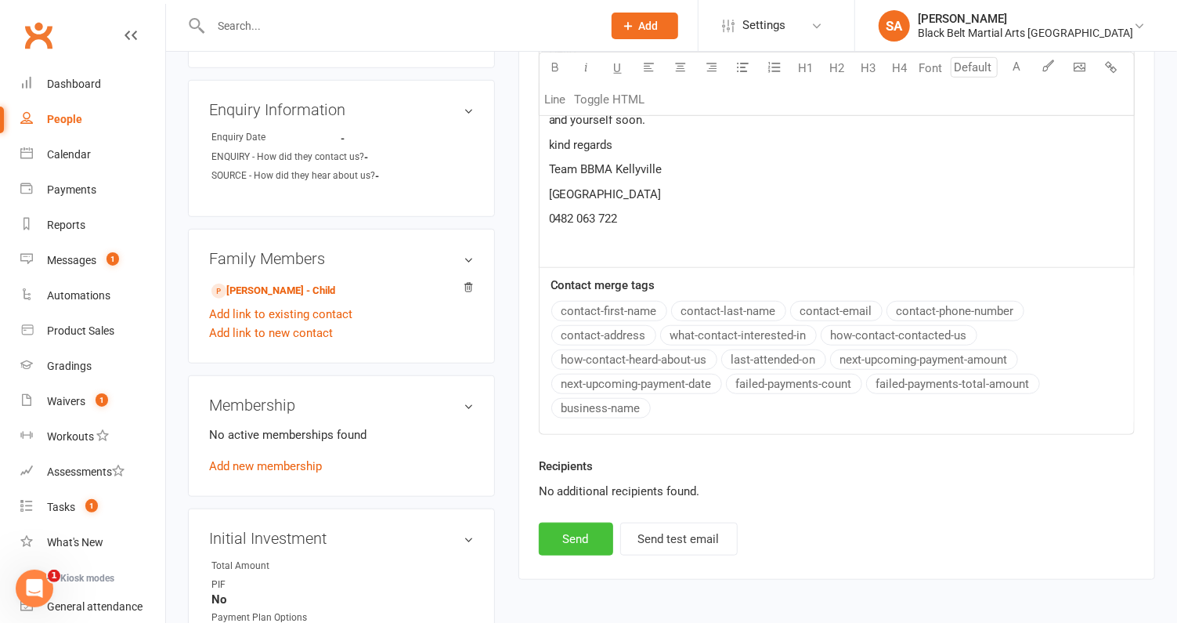
scroll to position [653, 0]
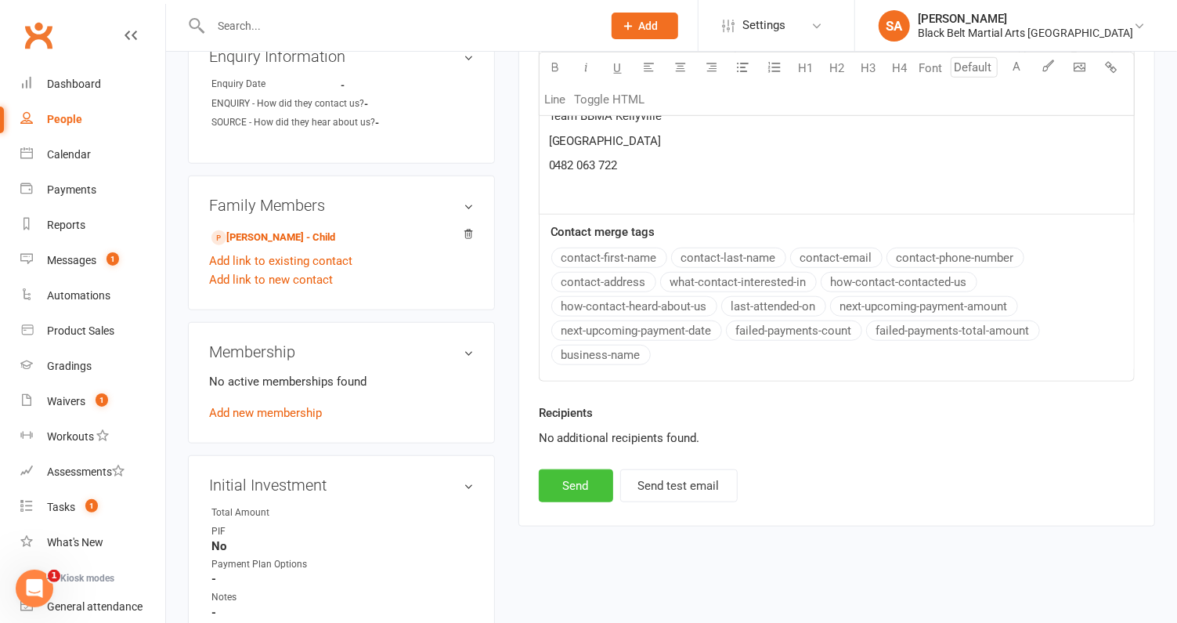
click at [570, 469] on button "Send" at bounding box center [576, 485] width 74 height 33
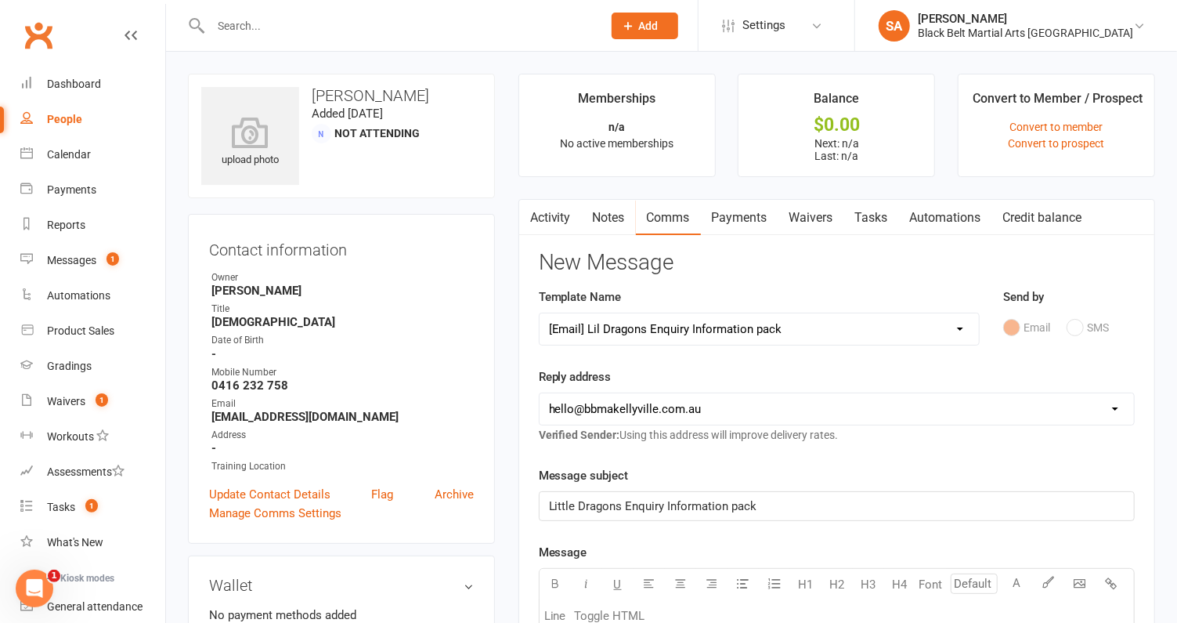
select select
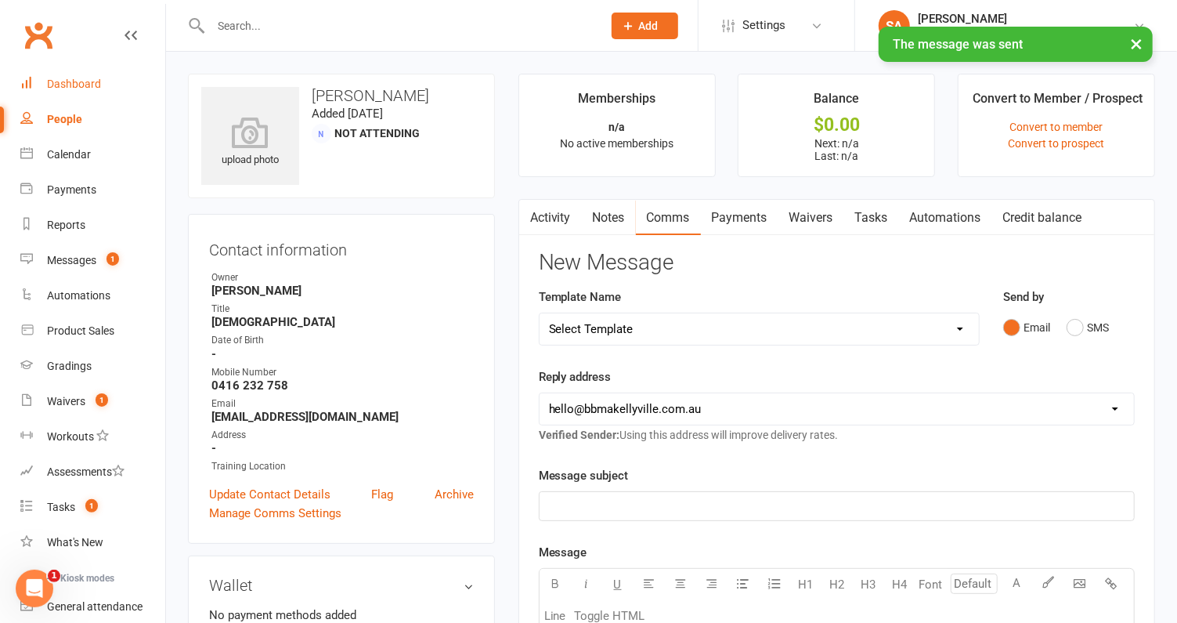
click at [84, 84] on div "Dashboard" at bounding box center [74, 84] width 54 height 13
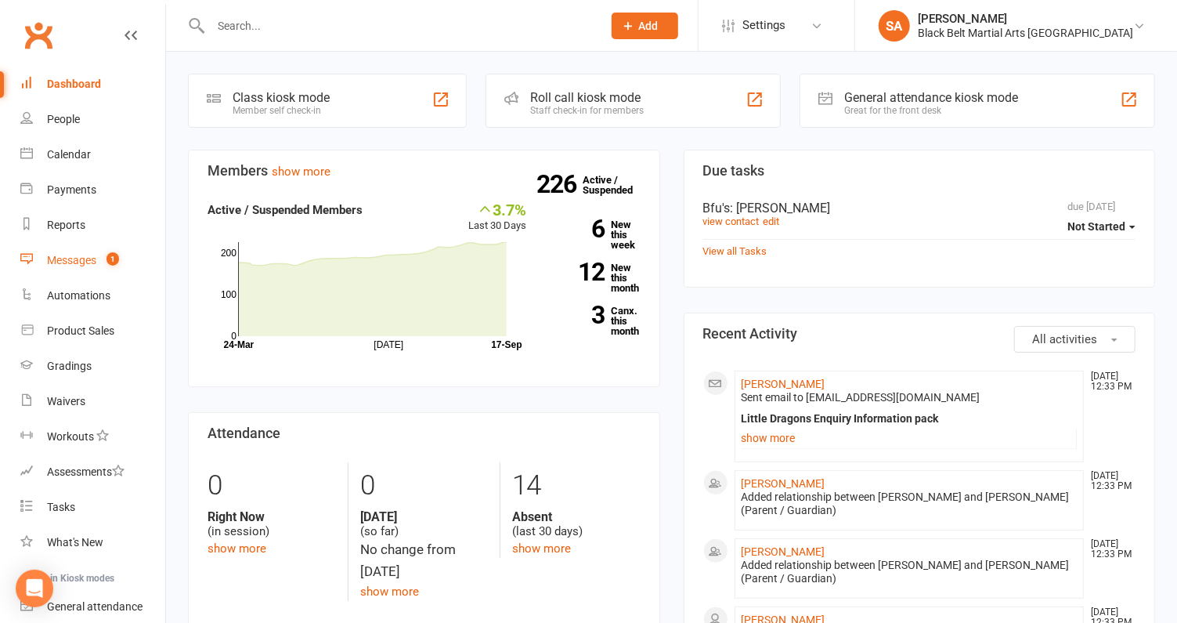
click at [71, 276] on link "Messages 1" at bounding box center [92, 260] width 145 height 35
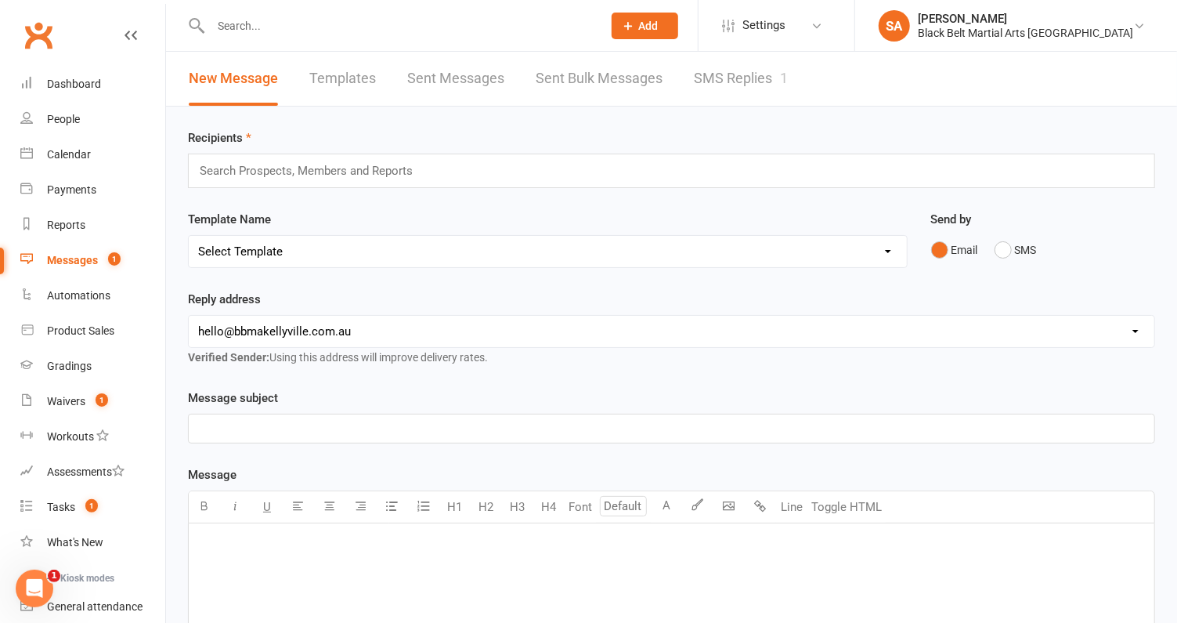
click at [734, 74] on link "SMS Replies 1" at bounding box center [741, 79] width 94 height 54
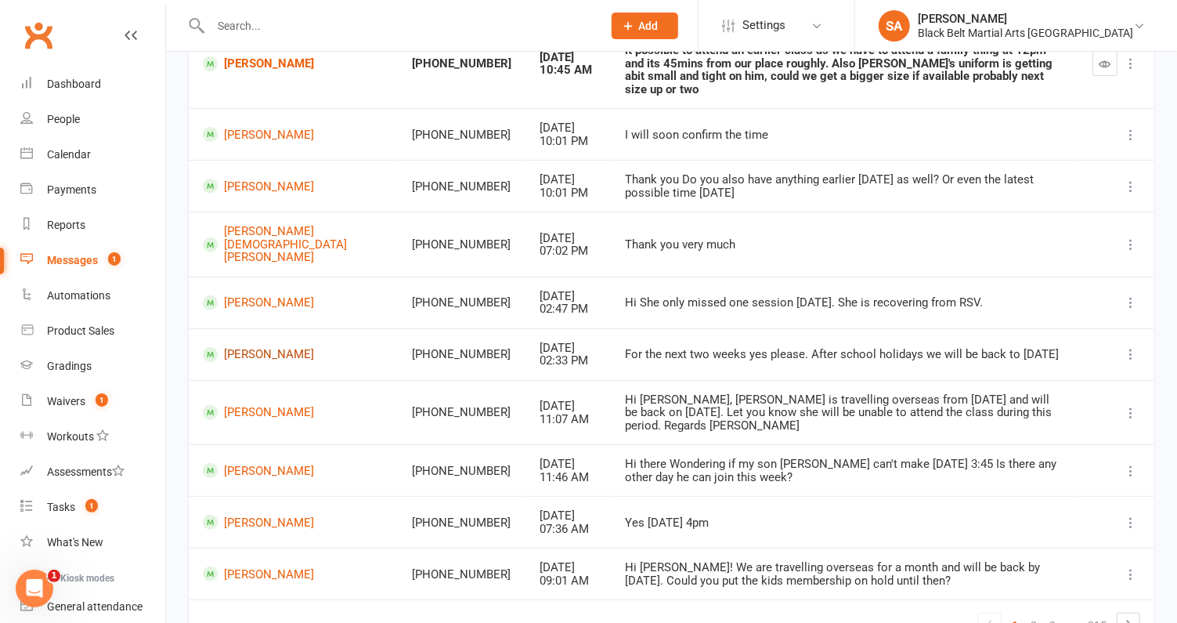
scroll to position [287, 0]
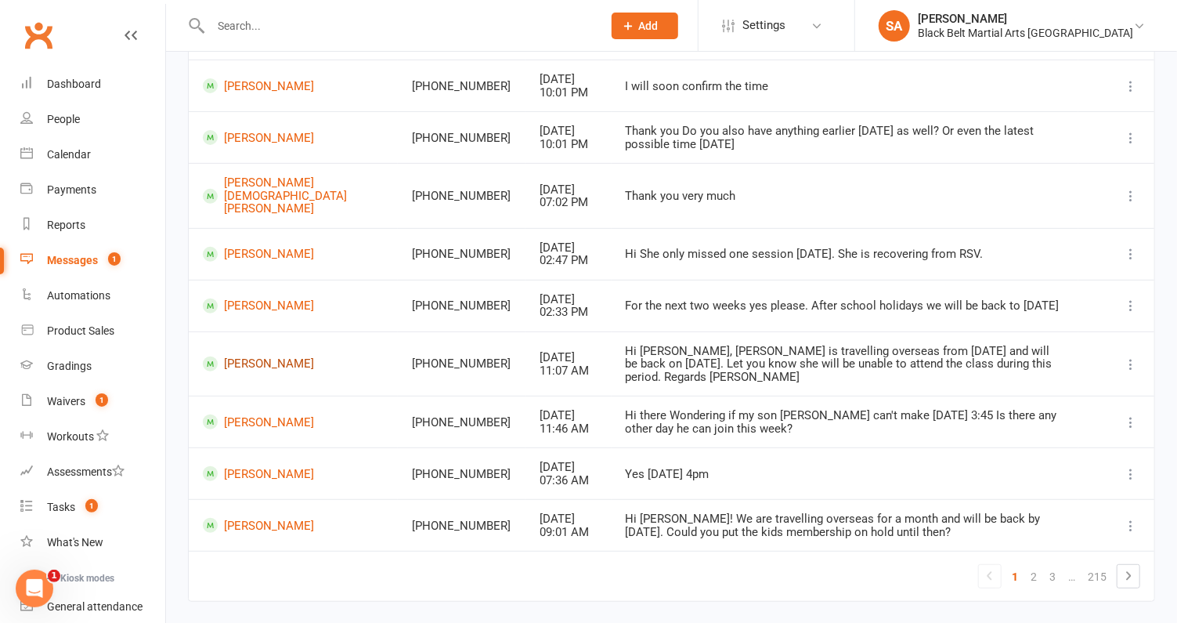
click at [266, 356] on link "Zainab Adil" at bounding box center [293, 363] width 181 height 15
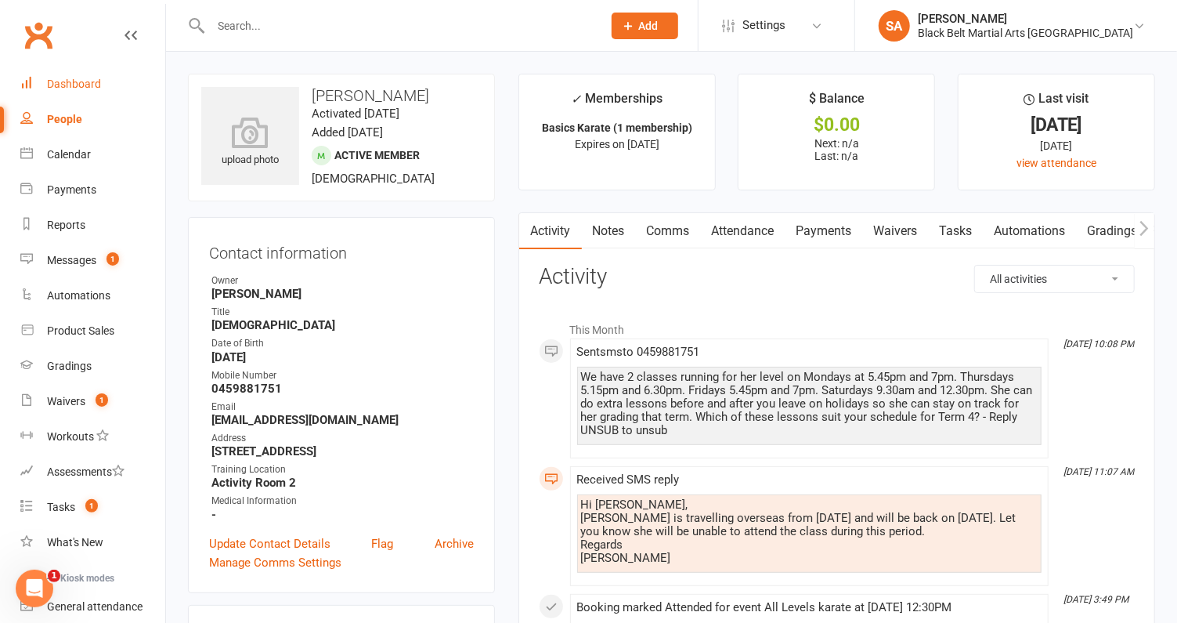
click at [63, 90] on link "Dashboard" at bounding box center [92, 84] width 145 height 35
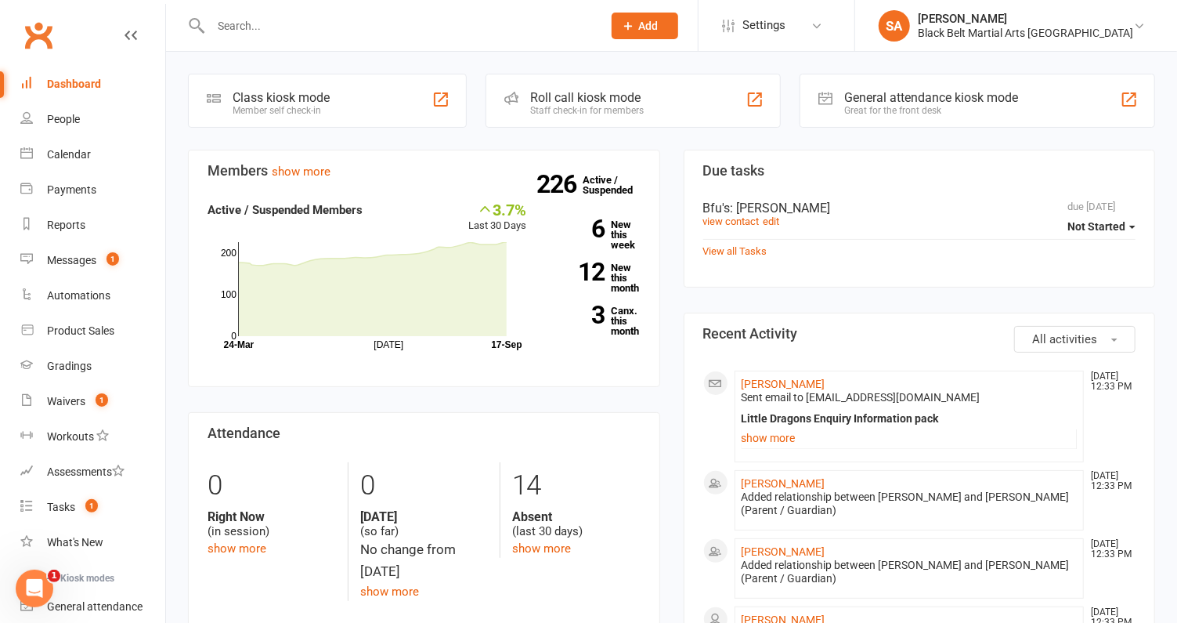
click at [347, 18] on input "text" at bounding box center [398, 26] width 385 height 22
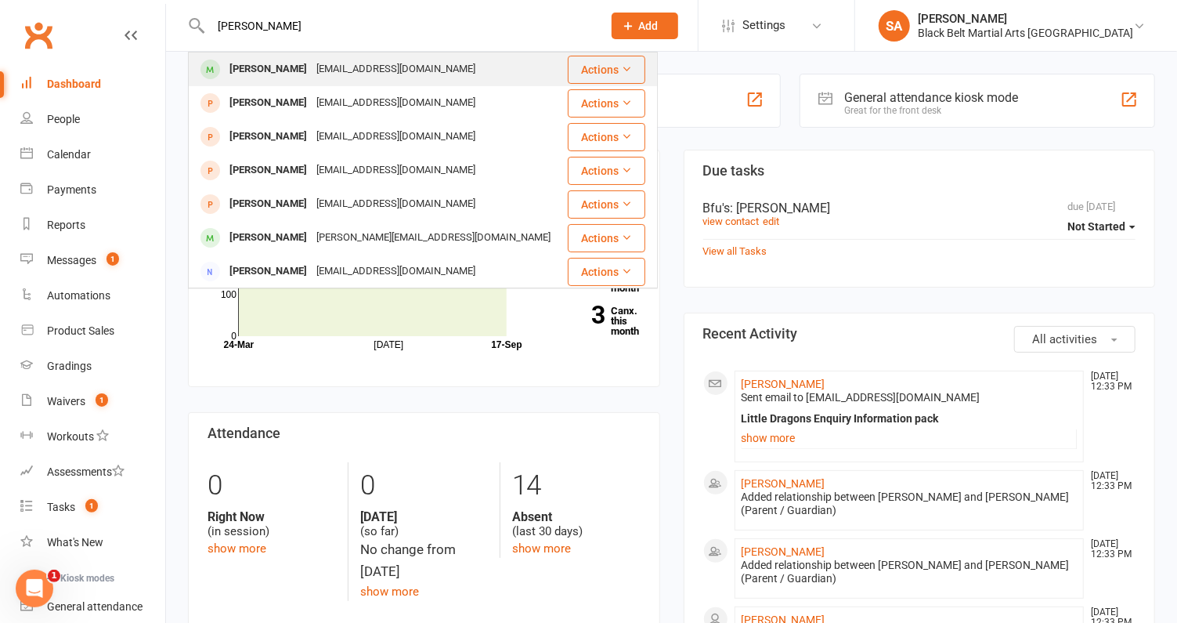
type input "Lucas Mil"
click at [309, 61] on div "Lucas Milton-White" at bounding box center [268, 69] width 87 height 23
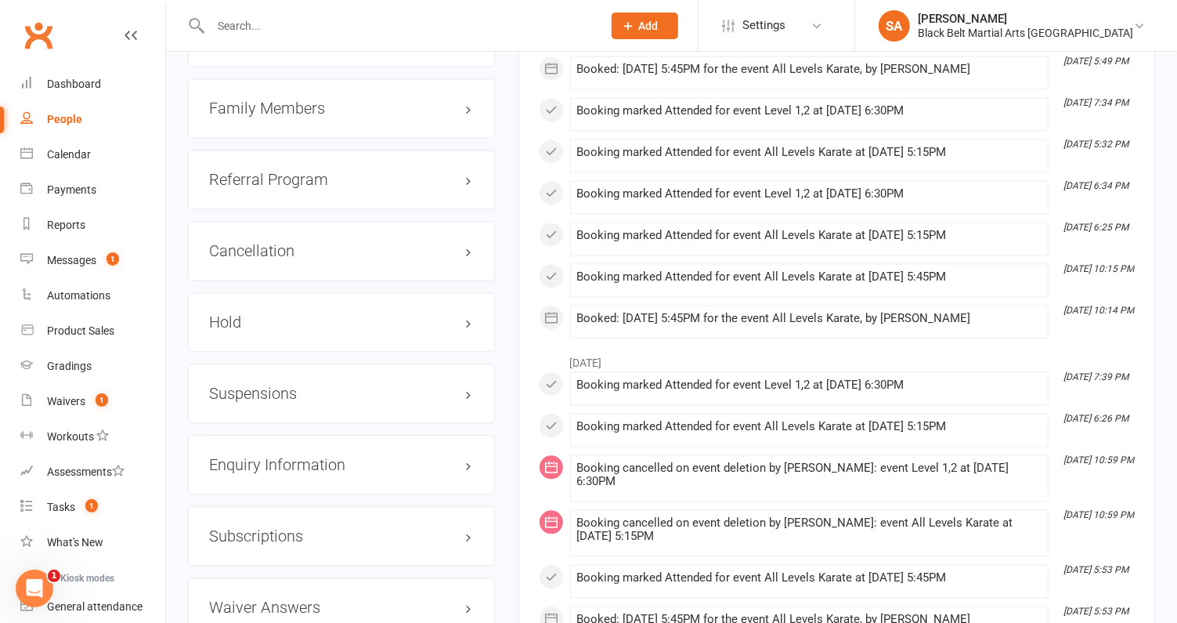
scroll to position [1844, 0]
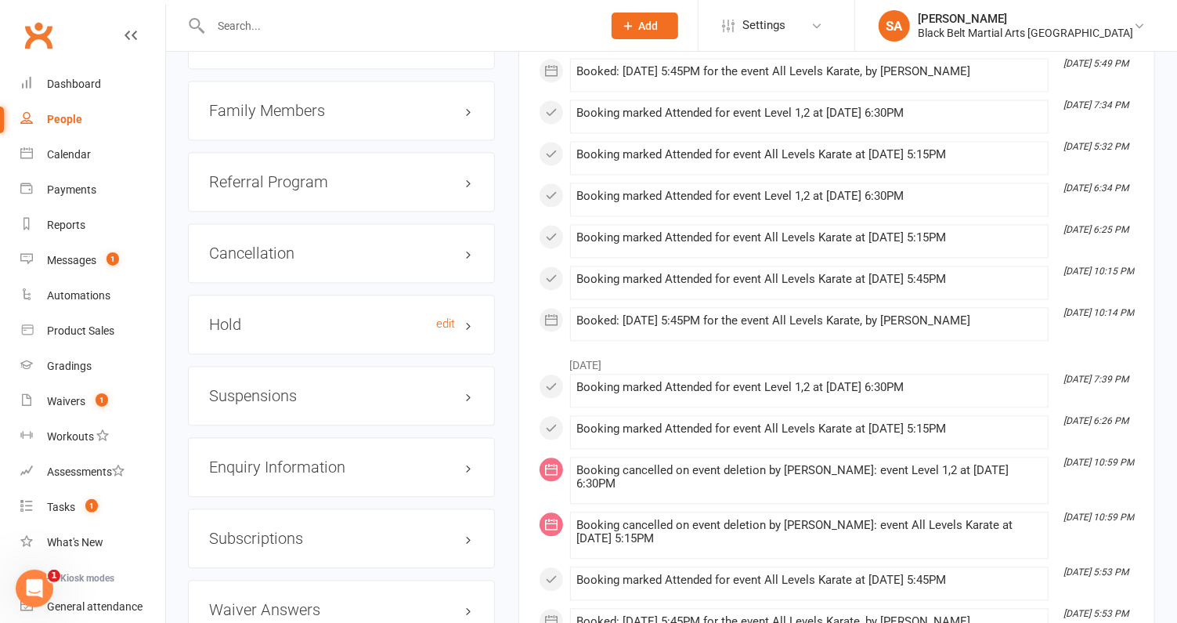
click at [245, 316] on h3 "Hold edit" at bounding box center [341, 324] width 265 height 17
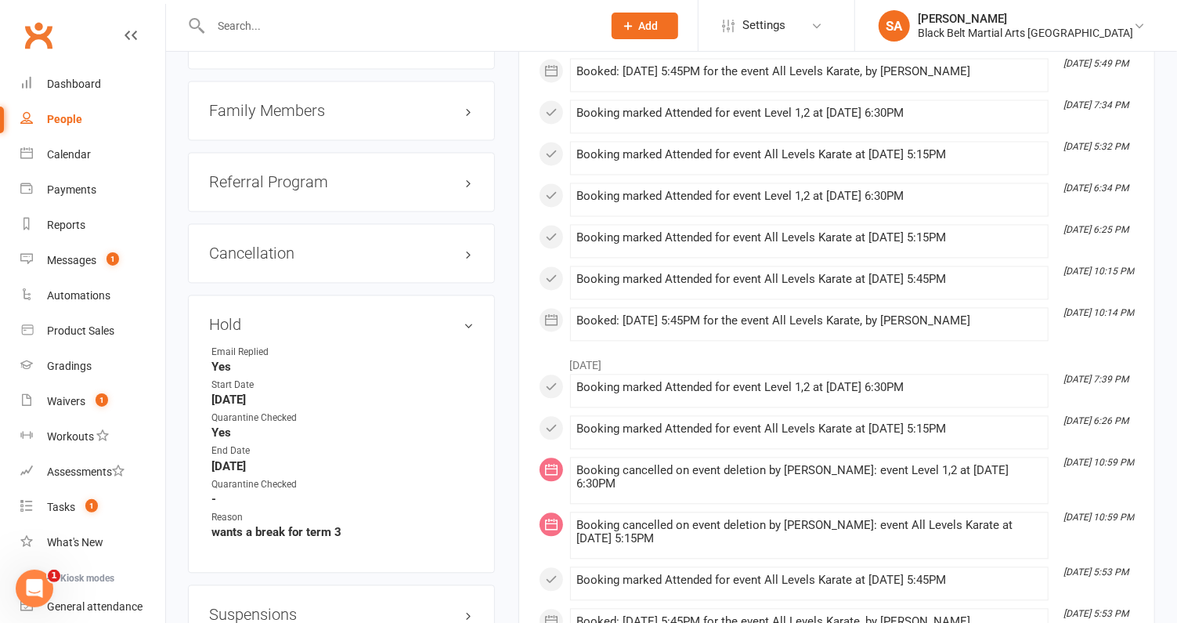
click at [264, 102] on h3 "Family Members" at bounding box center [341, 110] width 265 height 17
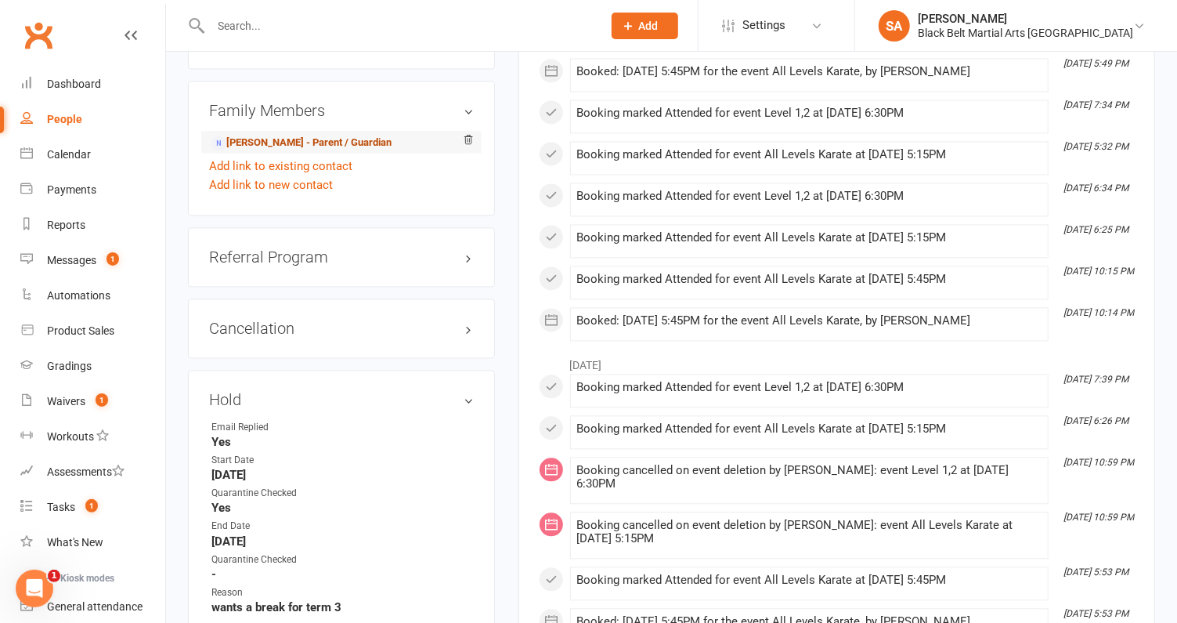
click at [262, 135] on link "Natalie Milton-White - Parent / Guardian" at bounding box center [301, 143] width 180 height 16
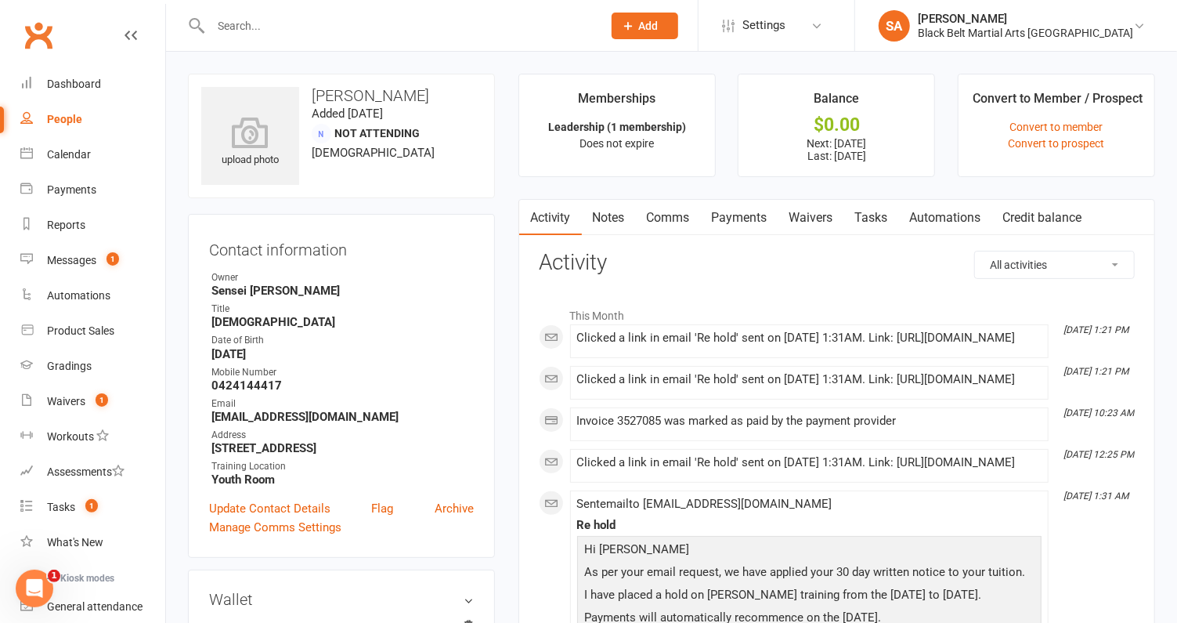
click at [753, 220] on link "Payments" at bounding box center [740, 218] width 78 height 36
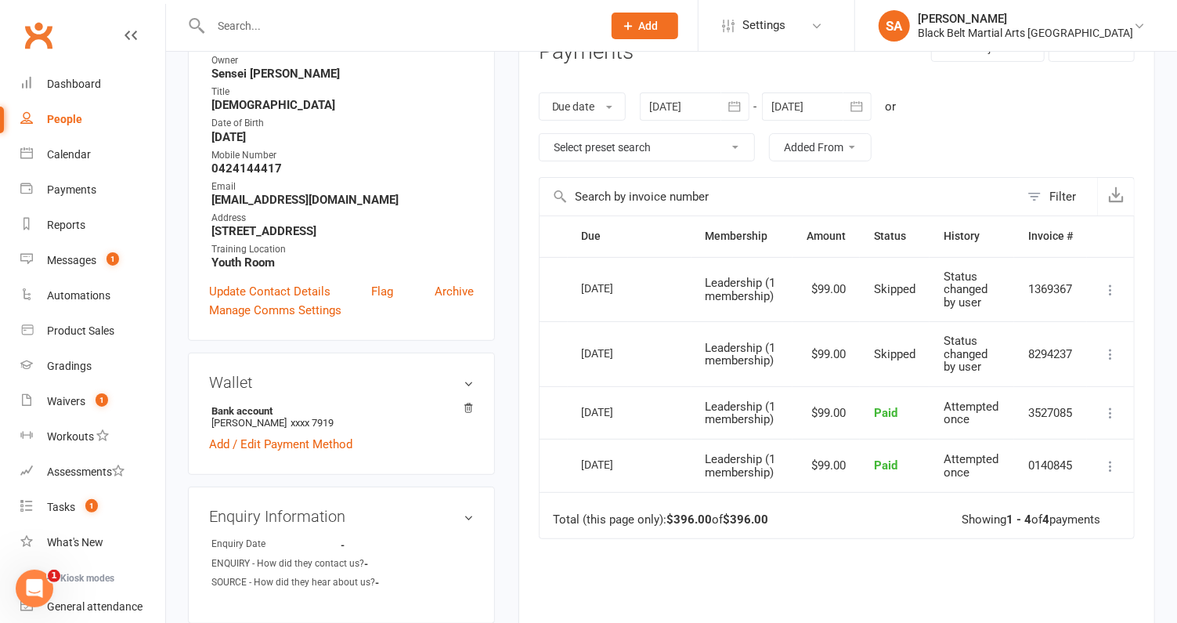
scroll to position [216, 0]
click at [817, 114] on div at bounding box center [817, 107] width 110 height 28
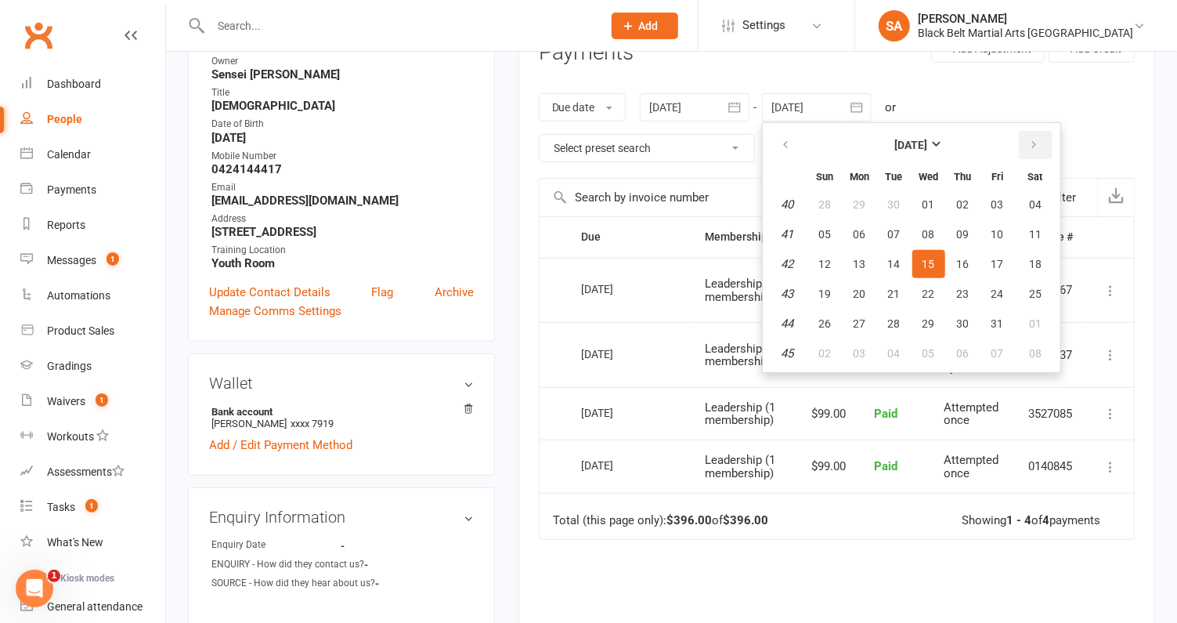
click at [1035, 143] on icon "button" at bounding box center [1034, 145] width 11 height 13
click at [964, 347] on span "04" at bounding box center [963, 353] width 13 height 13
type input "04 Dec 2025"
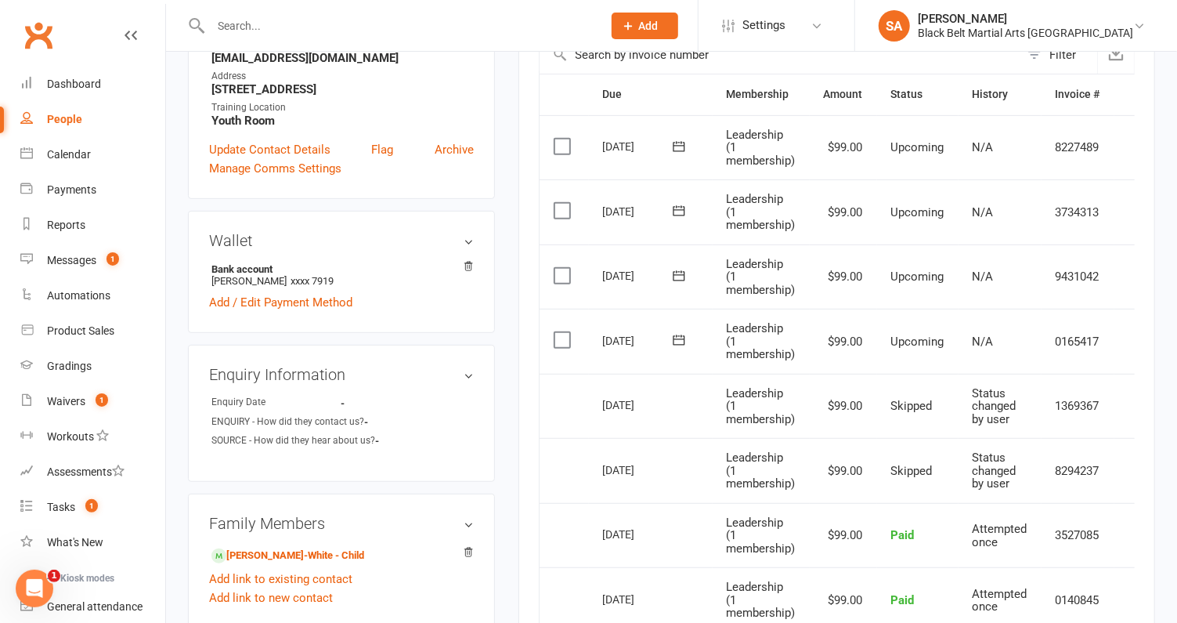
scroll to position [448, 0]
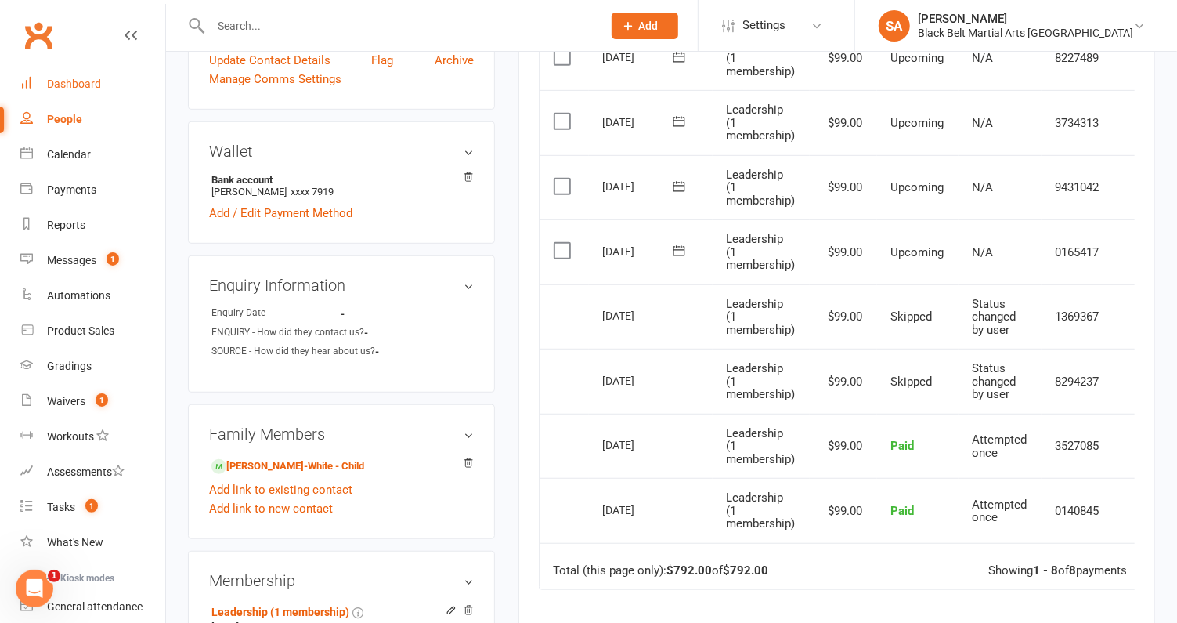
click at [84, 84] on div "Dashboard" at bounding box center [74, 84] width 54 height 13
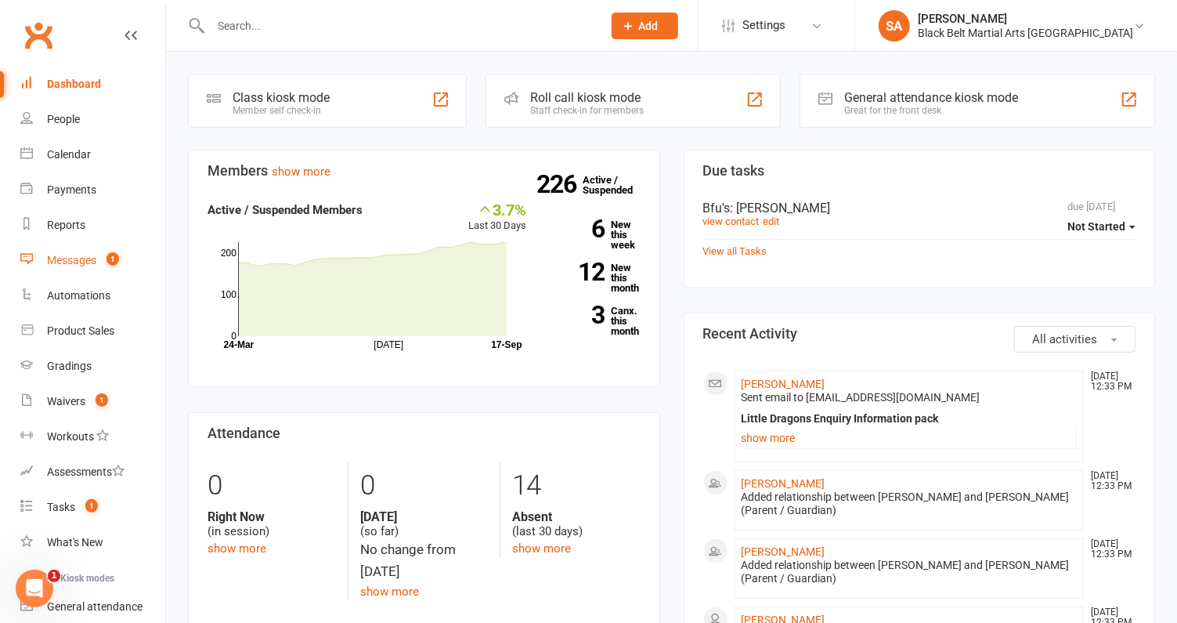
click at [73, 255] on div "Messages" at bounding box center [71, 260] width 49 height 13
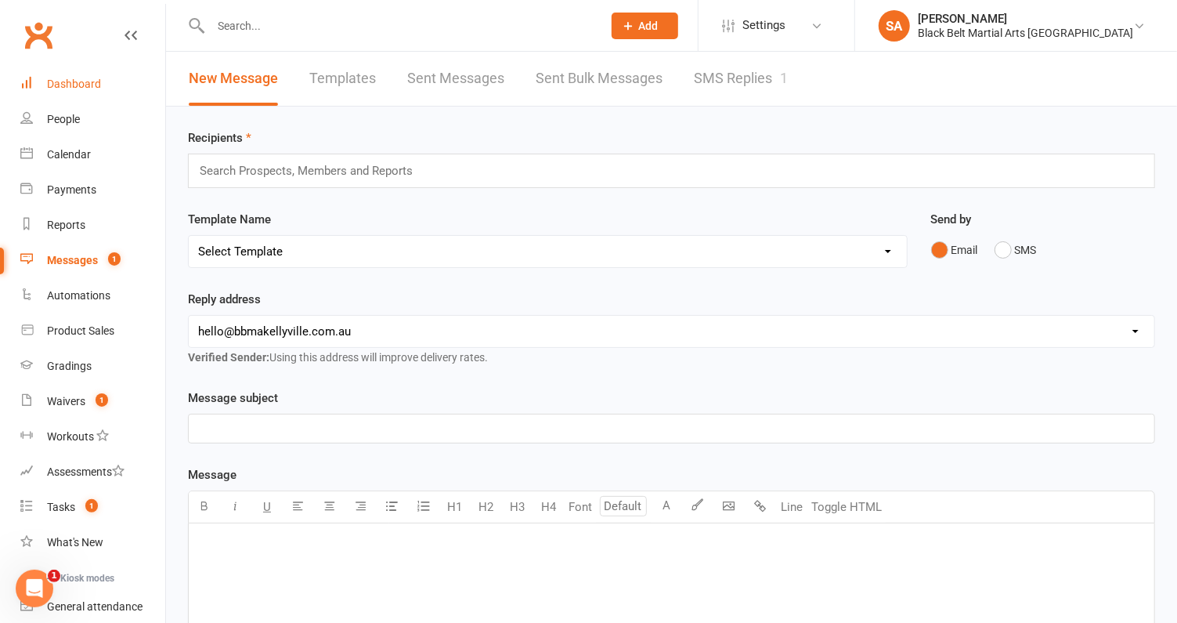
click at [50, 86] on div "Dashboard" at bounding box center [74, 84] width 54 height 13
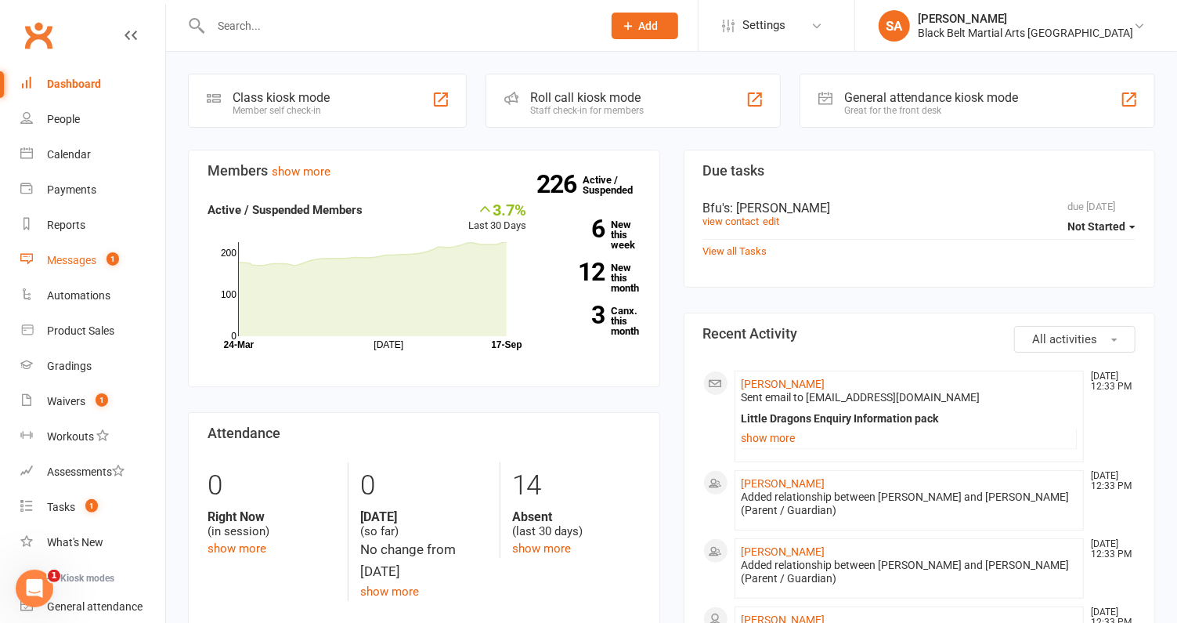
click at [71, 255] on div "Messages" at bounding box center [71, 260] width 49 height 13
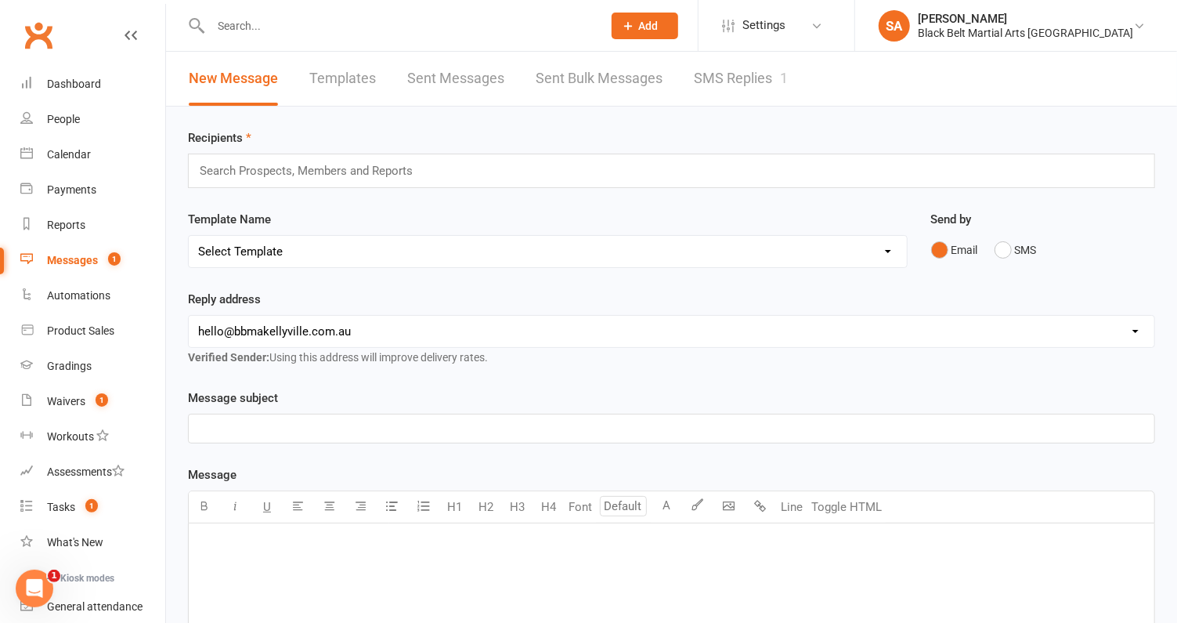
click at [739, 89] on link "SMS Replies 1" at bounding box center [741, 79] width 94 height 54
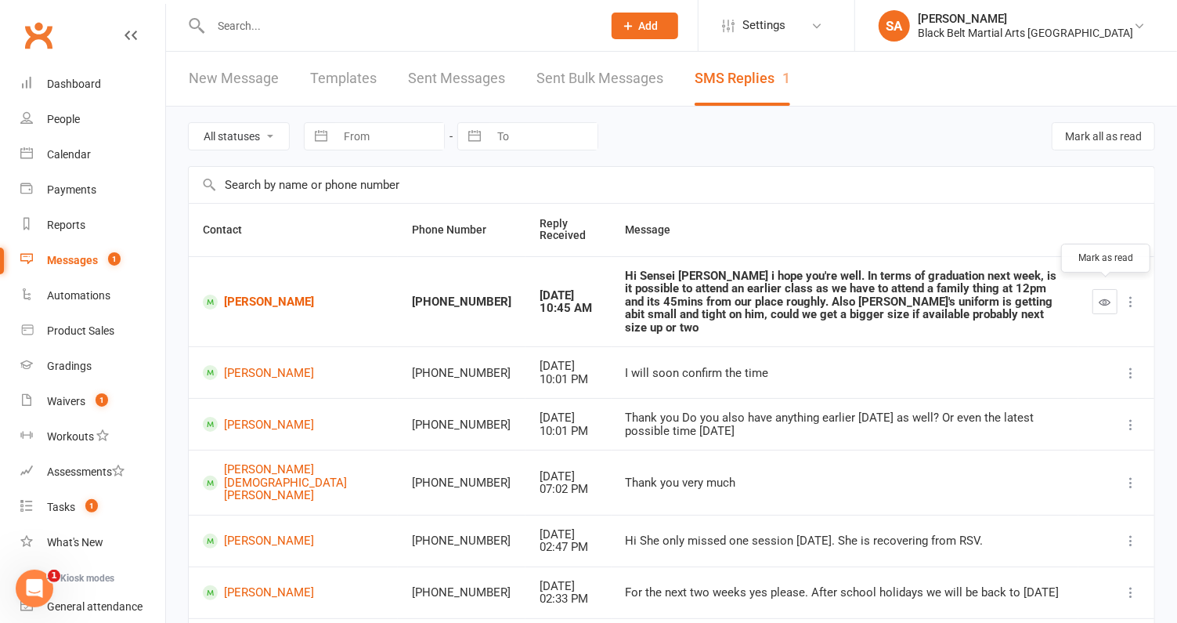
click at [1106, 298] on icon "button" at bounding box center [1106, 302] width 12 height 12
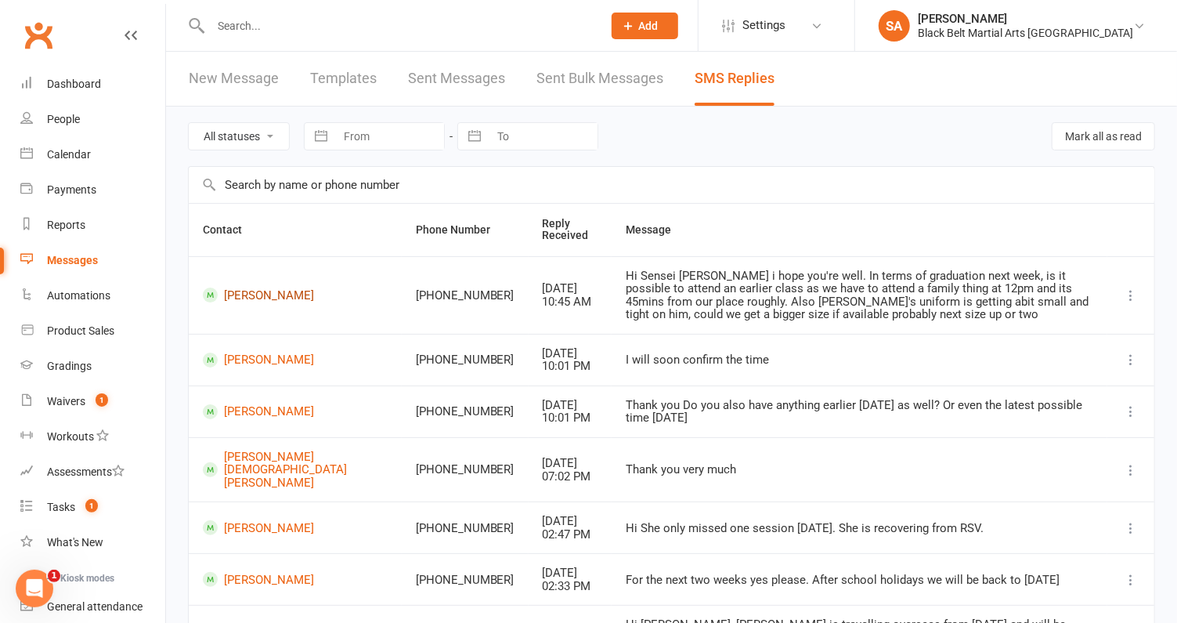
click at [220, 292] on link "Dante Yaacoubian" at bounding box center [295, 294] width 185 height 15
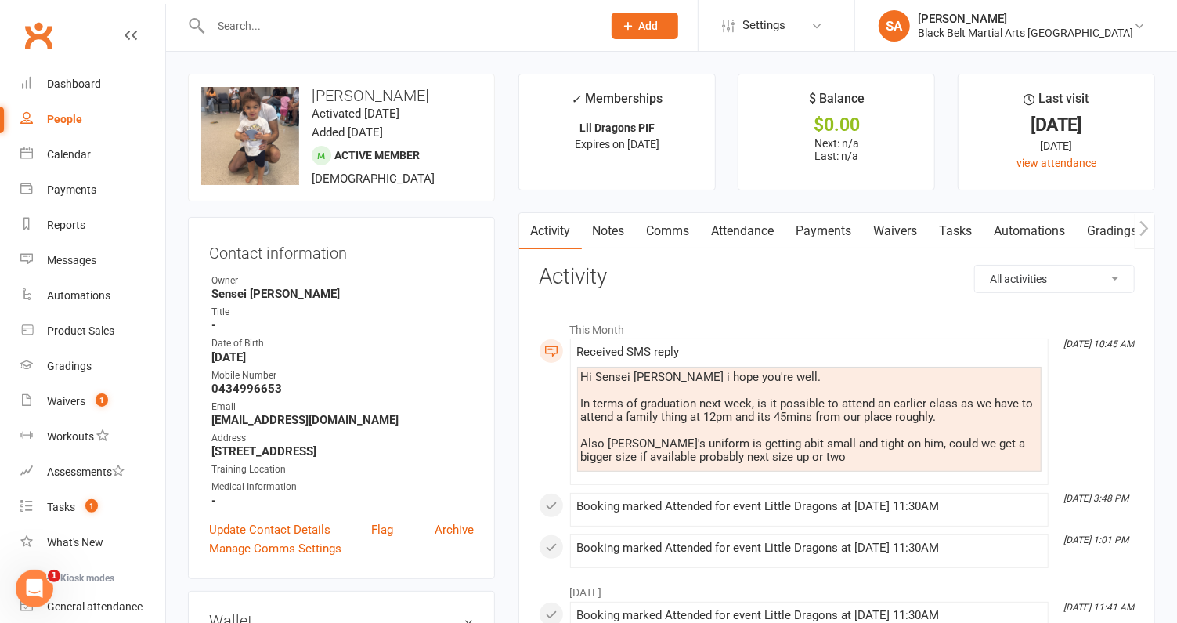
click at [688, 233] on link "Comms" at bounding box center [668, 231] width 65 height 36
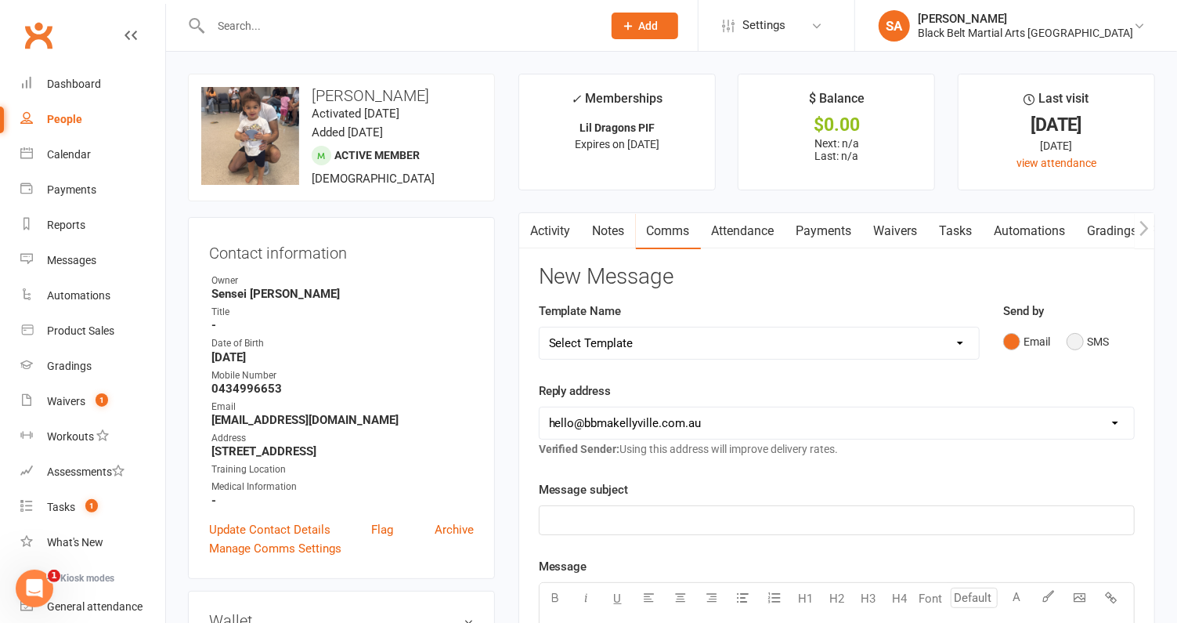
click at [1087, 341] on button "SMS" at bounding box center [1088, 342] width 42 height 30
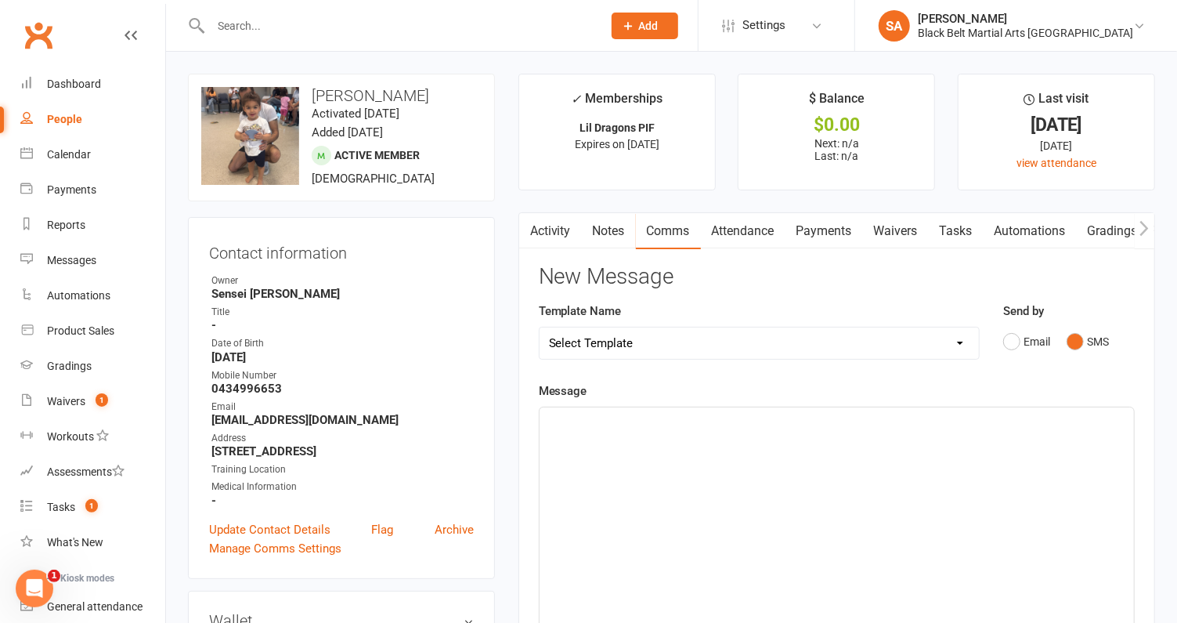
click at [620, 519] on div "﻿" at bounding box center [837, 524] width 594 height 235
drag, startPoint x: 1114, startPoint y: 418, endPoint x: 1100, endPoint y: 420, distance: 13.4
click at [1100, 420] on p "Of course we have 8.45am, 10.30am and 11am. Which one is best for you? We will …" at bounding box center [837, 431] width 576 height 38
click at [1053, 419] on span "Of course we have 8.45am, 10.30am and 11am. Which one is best for you? We will …" at bounding box center [832, 430] width 566 height 33
drag, startPoint x: 663, startPoint y: 441, endPoint x: 569, endPoint y: 439, distance: 94.0
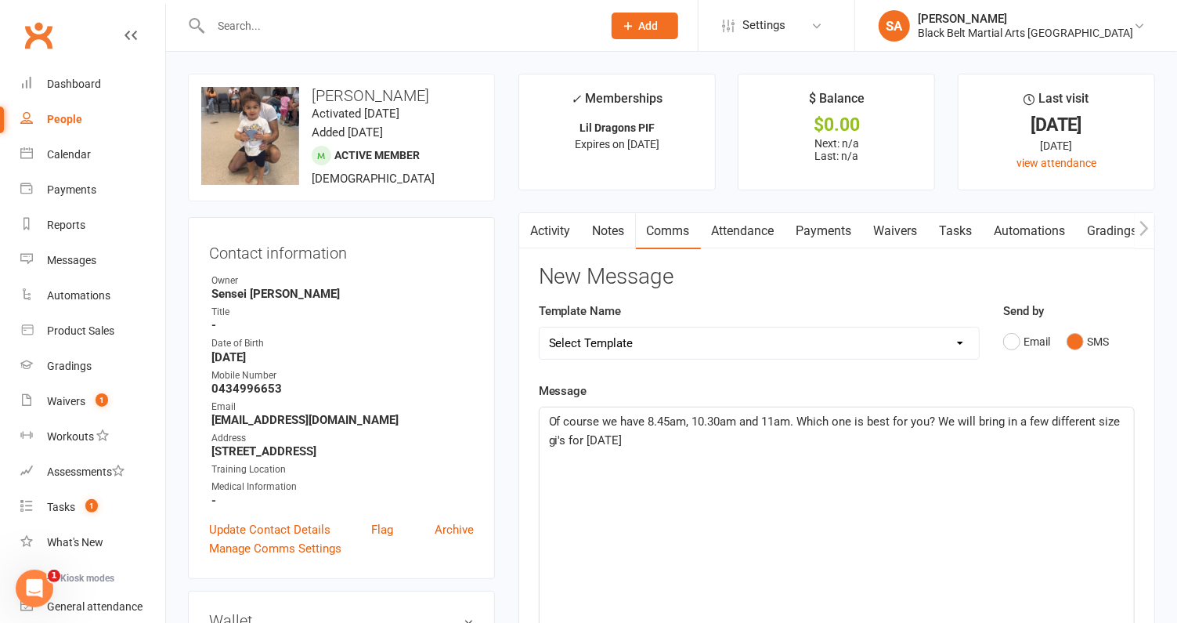
click at [569, 439] on p "Of course we have 8.45am, 10.30am and 11am. Which one is best for you? We will …" at bounding box center [837, 431] width 576 height 38
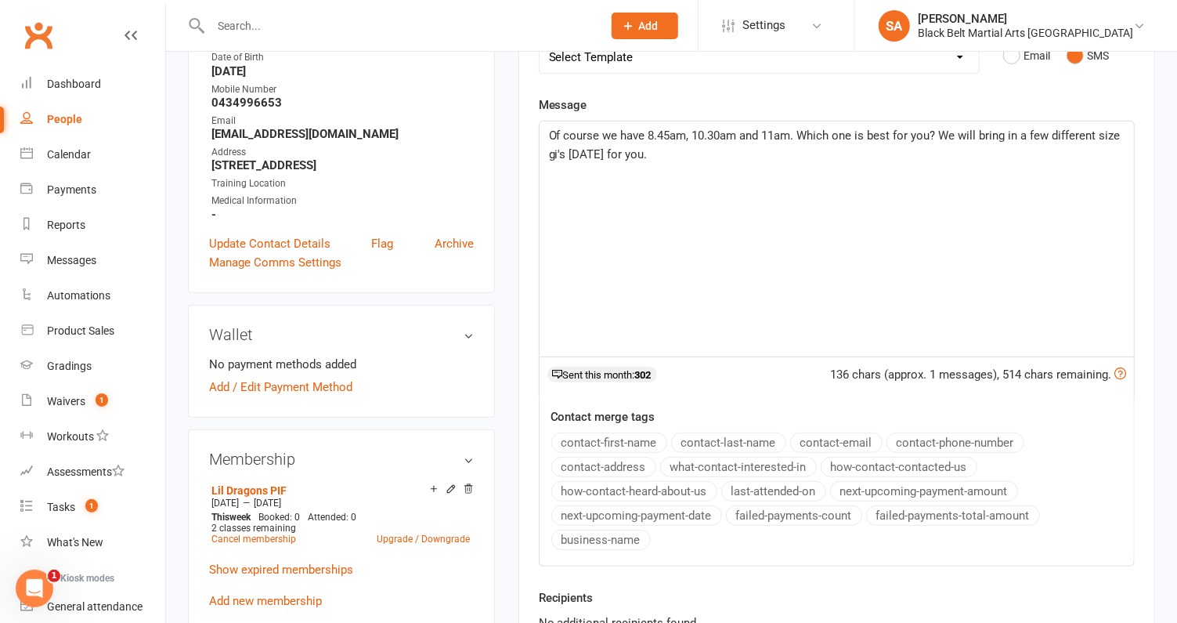
scroll to position [459, 0]
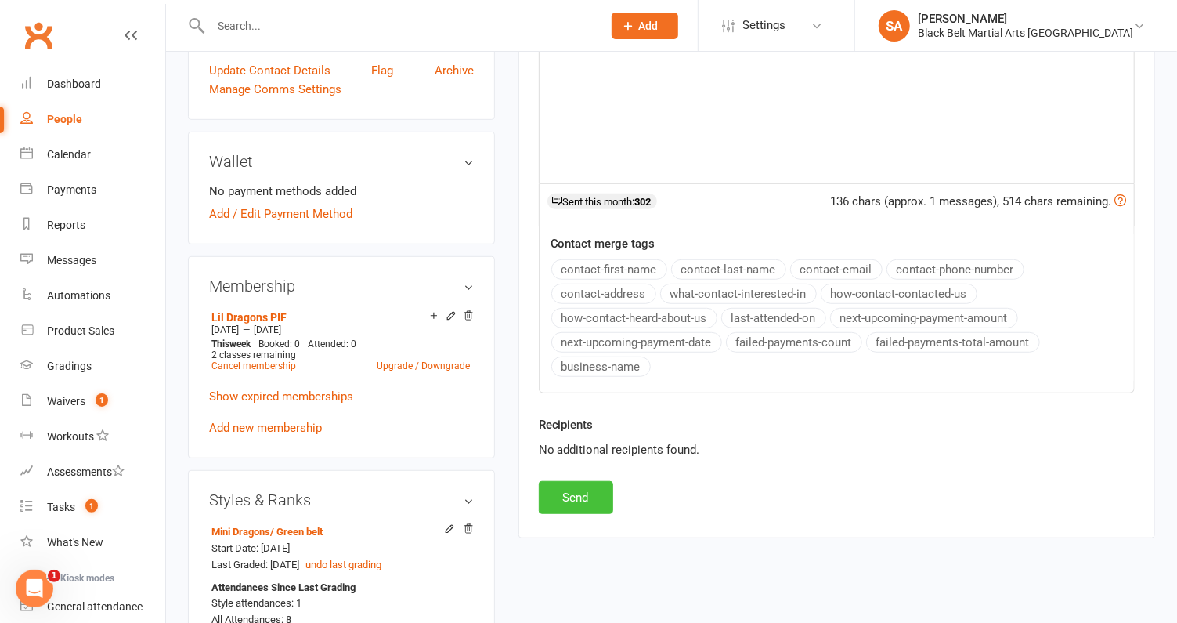
click at [558, 481] on button "Send" at bounding box center [576, 497] width 74 height 33
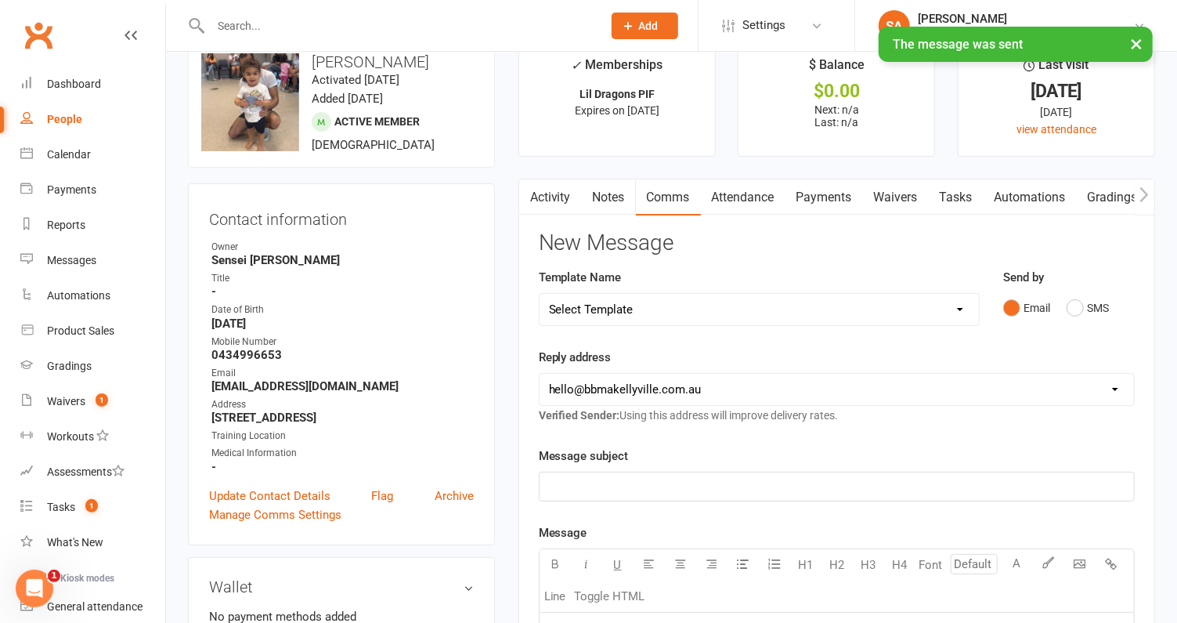
scroll to position [0, 0]
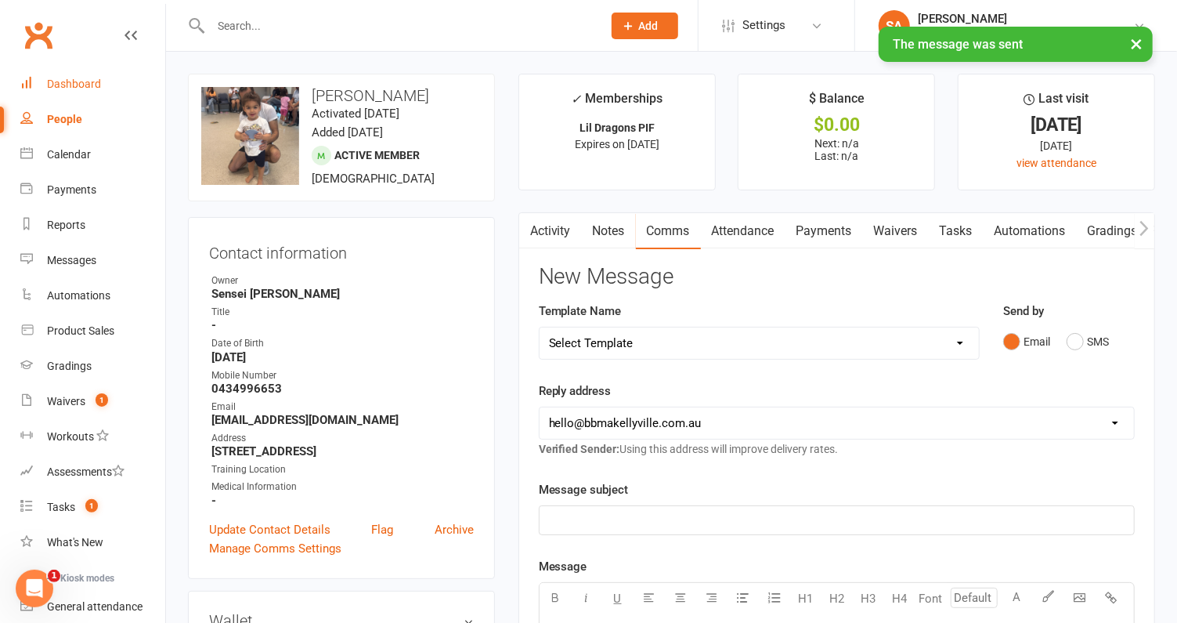
click at [88, 78] on div "Dashboard" at bounding box center [74, 84] width 54 height 13
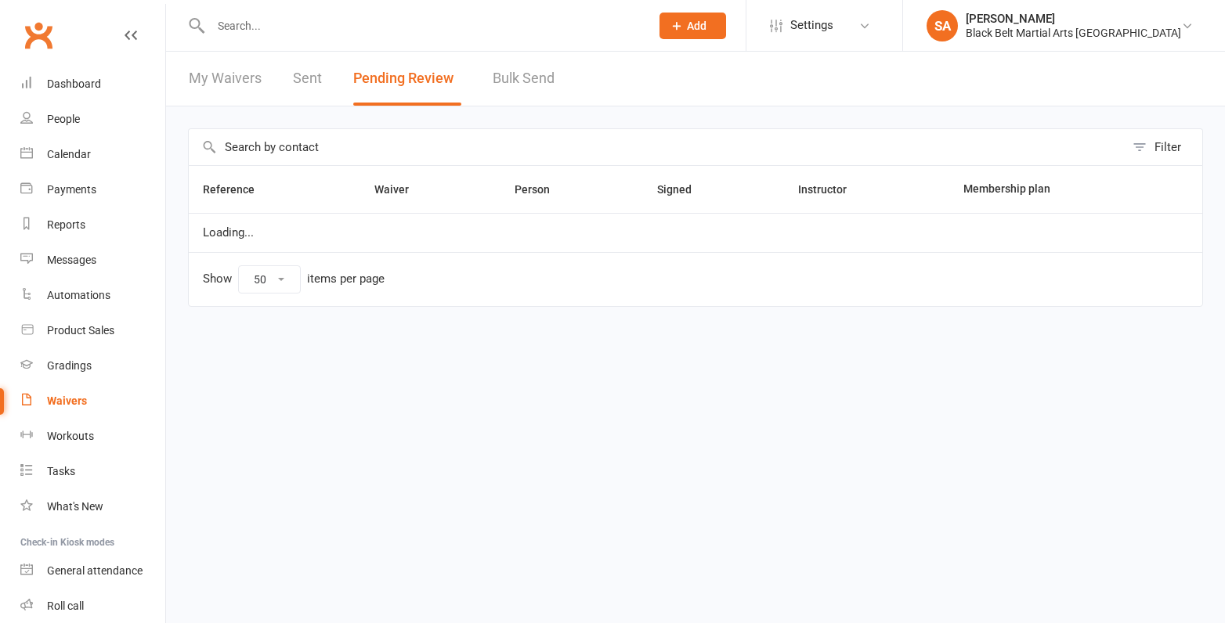
select select "50"
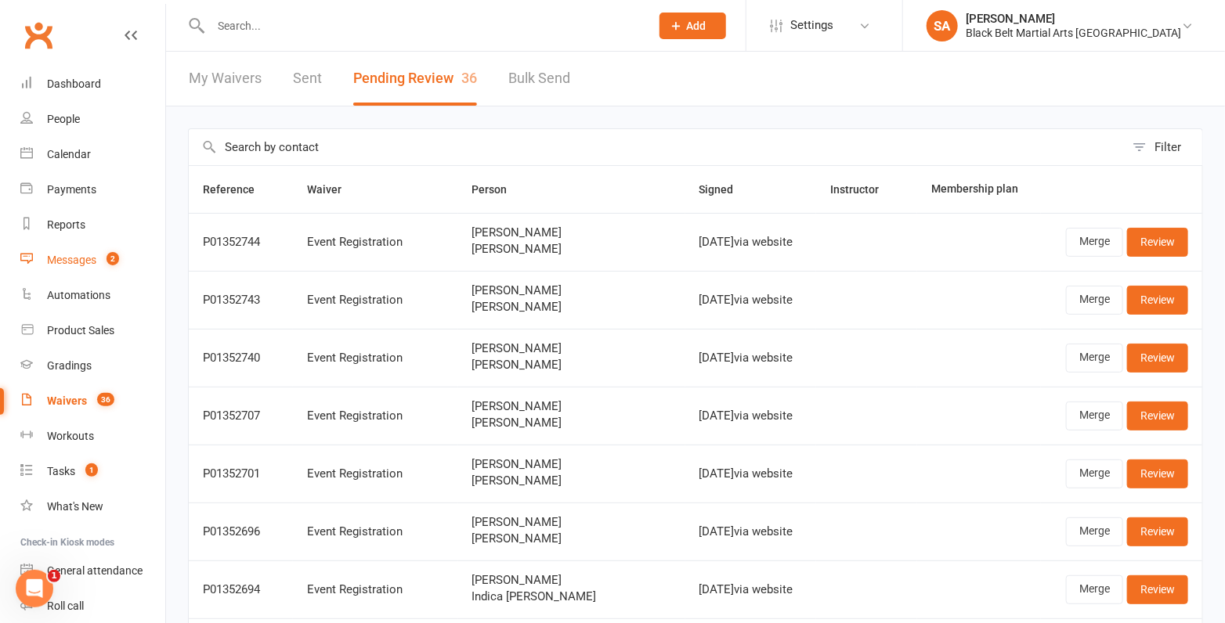
click at [68, 266] on link "Messages 2" at bounding box center [92, 260] width 145 height 35
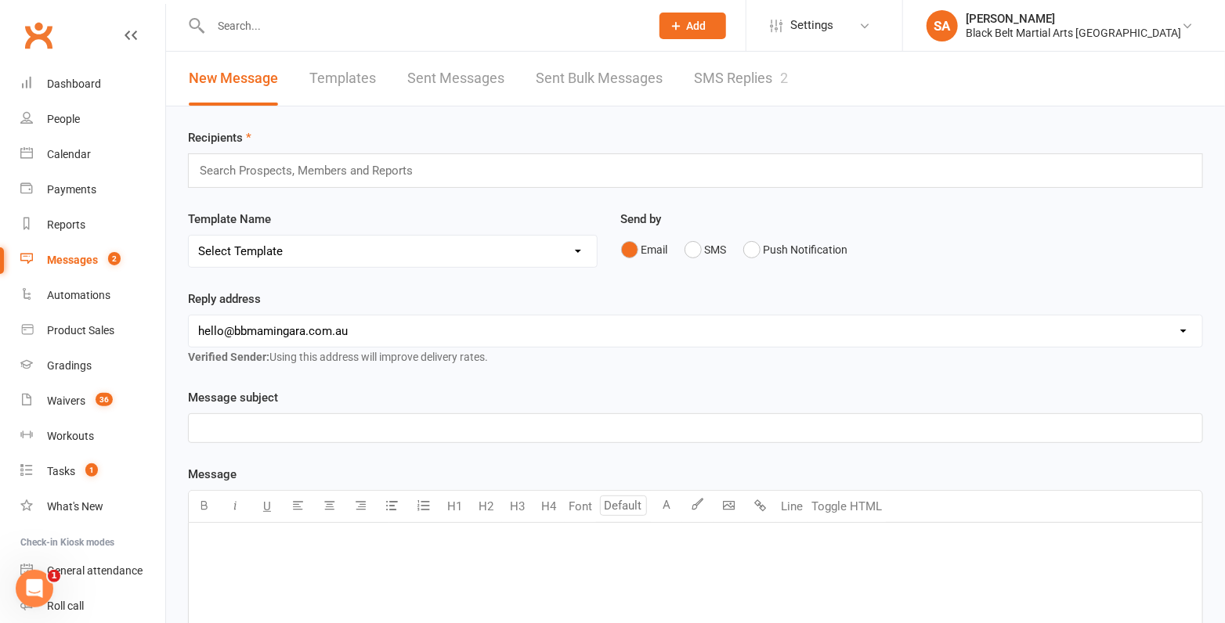
click at [760, 88] on link "SMS Replies 2" at bounding box center [741, 79] width 94 height 54
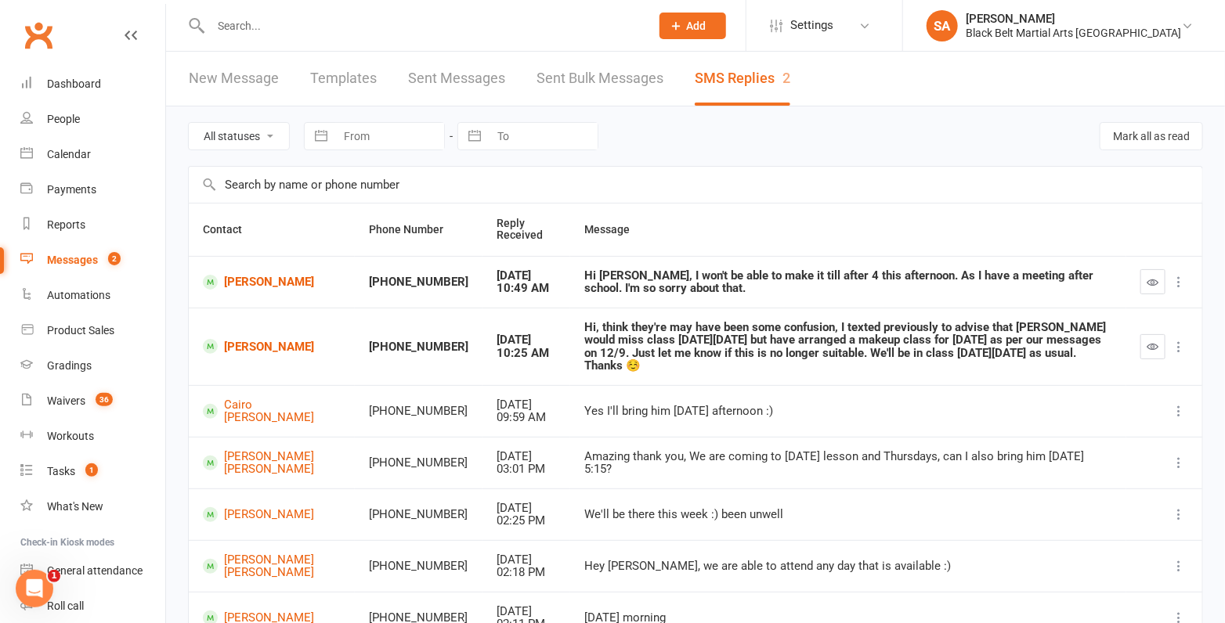
click at [1162, 157] on div "All statuses Read only Unread only Navigate forward to interact with the calend…" at bounding box center [695, 137] width 1015 height 60
click at [1164, 147] on button "Mark all as read" at bounding box center [1151, 136] width 103 height 28
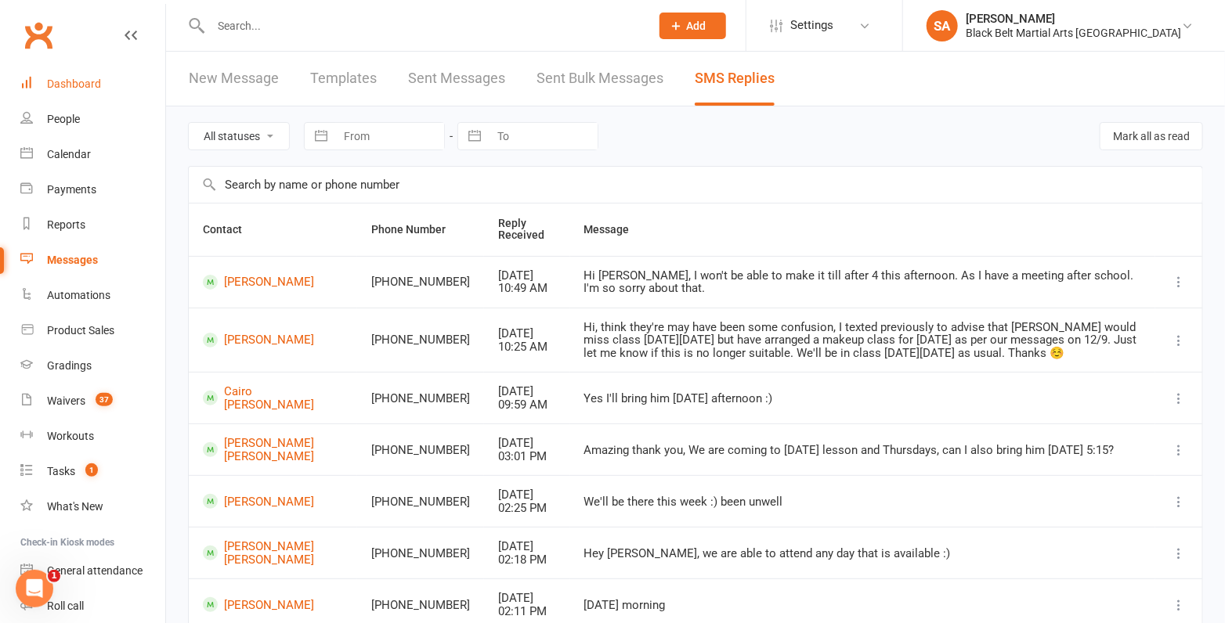
click at [66, 82] on div "Dashboard" at bounding box center [74, 84] width 54 height 13
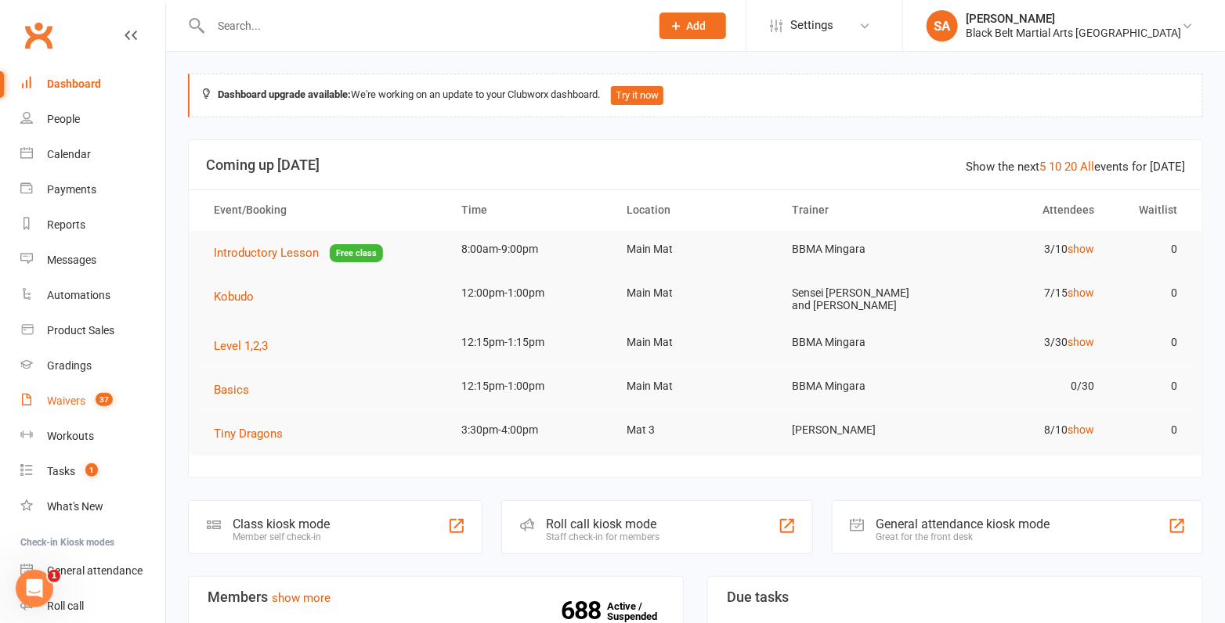
click at [48, 405] on div "Waivers" at bounding box center [66, 401] width 38 height 13
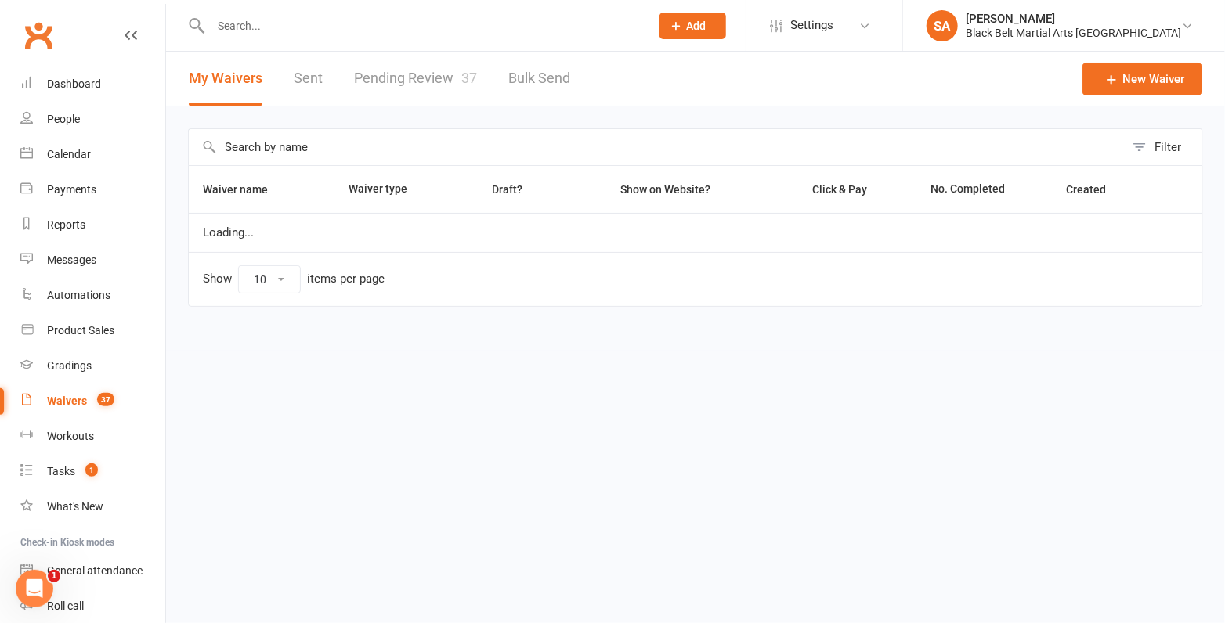
select select "100"
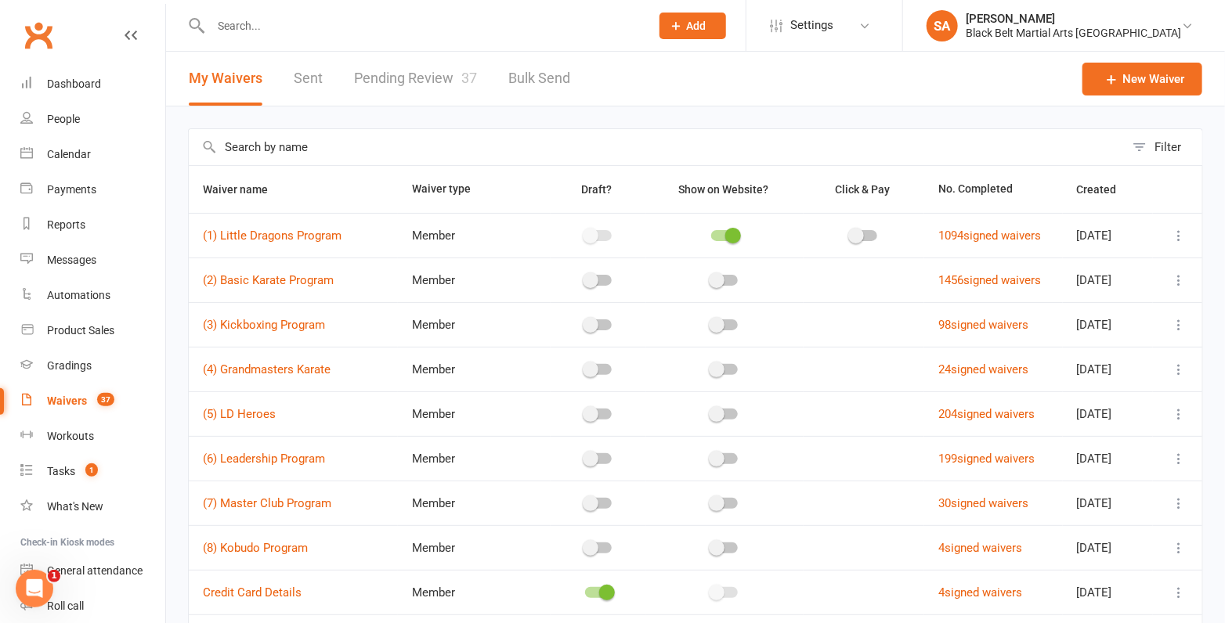
click at [416, 79] on link "Pending Review 37" at bounding box center [415, 79] width 123 height 54
select select "50"
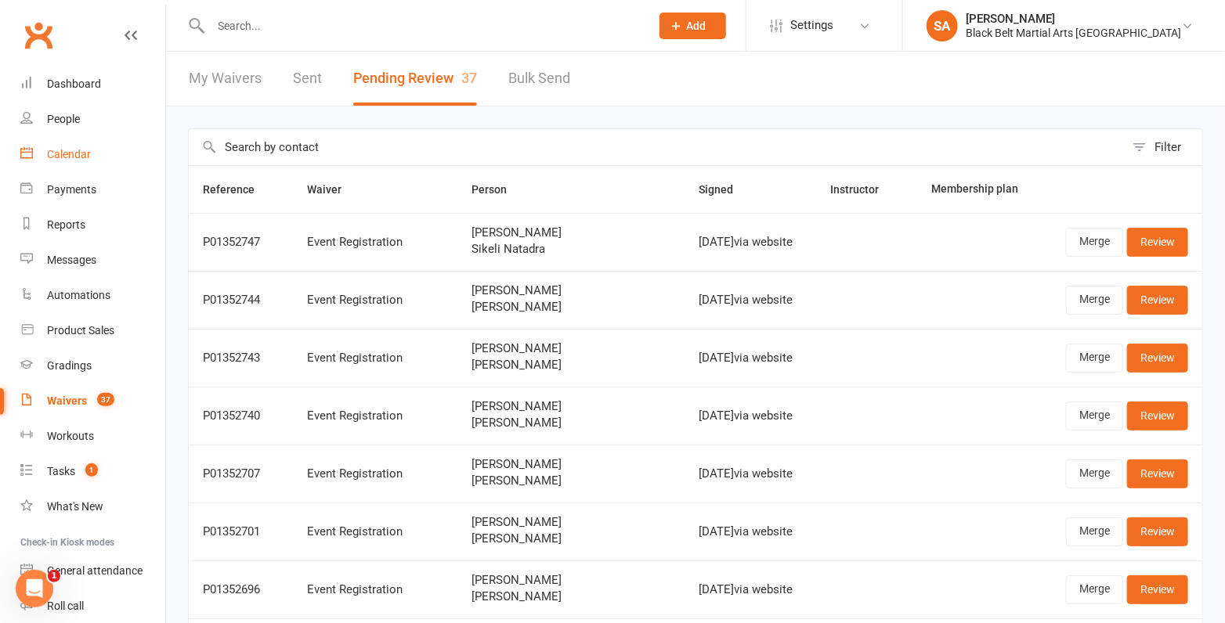
click at [69, 142] on link "Calendar" at bounding box center [92, 154] width 145 height 35
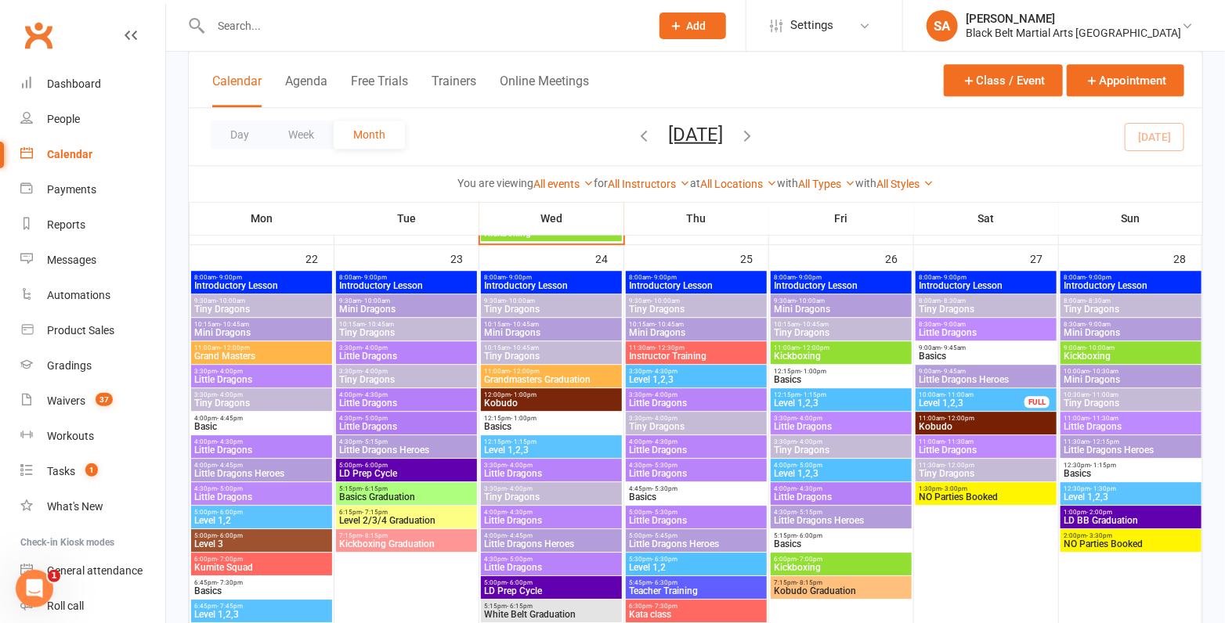
scroll to position [1868, 0]
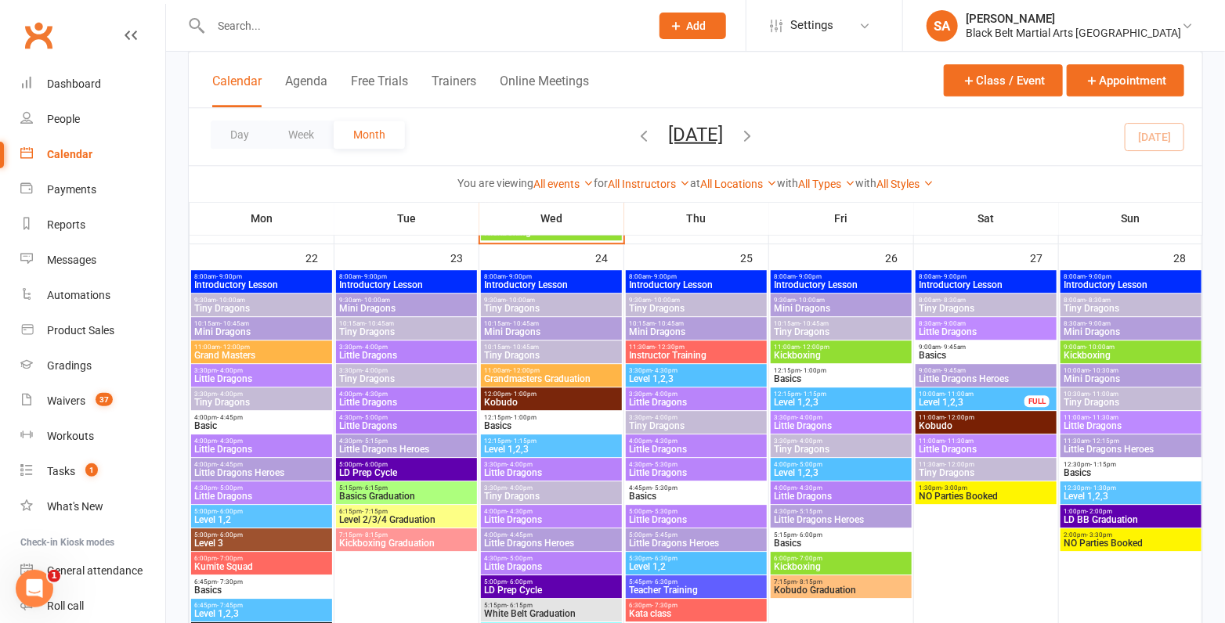
click at [396, 544] on span "Kickboxing Graduation" at bounding box center [406, 543] width 135 height 9
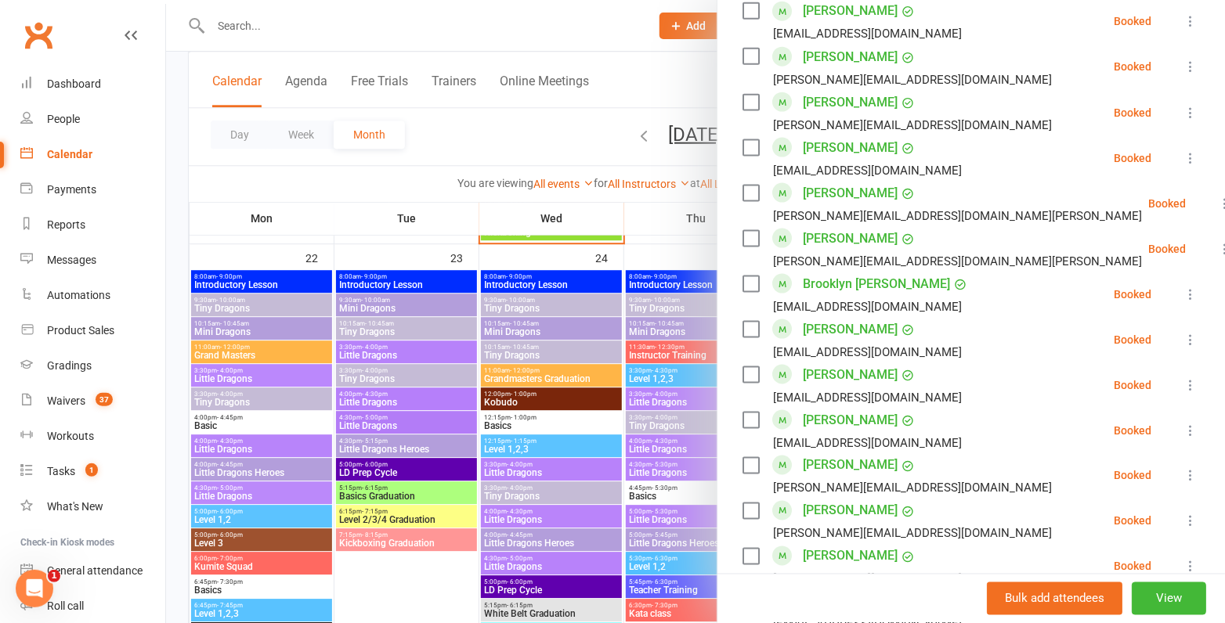
scroll to position [1267, 0]
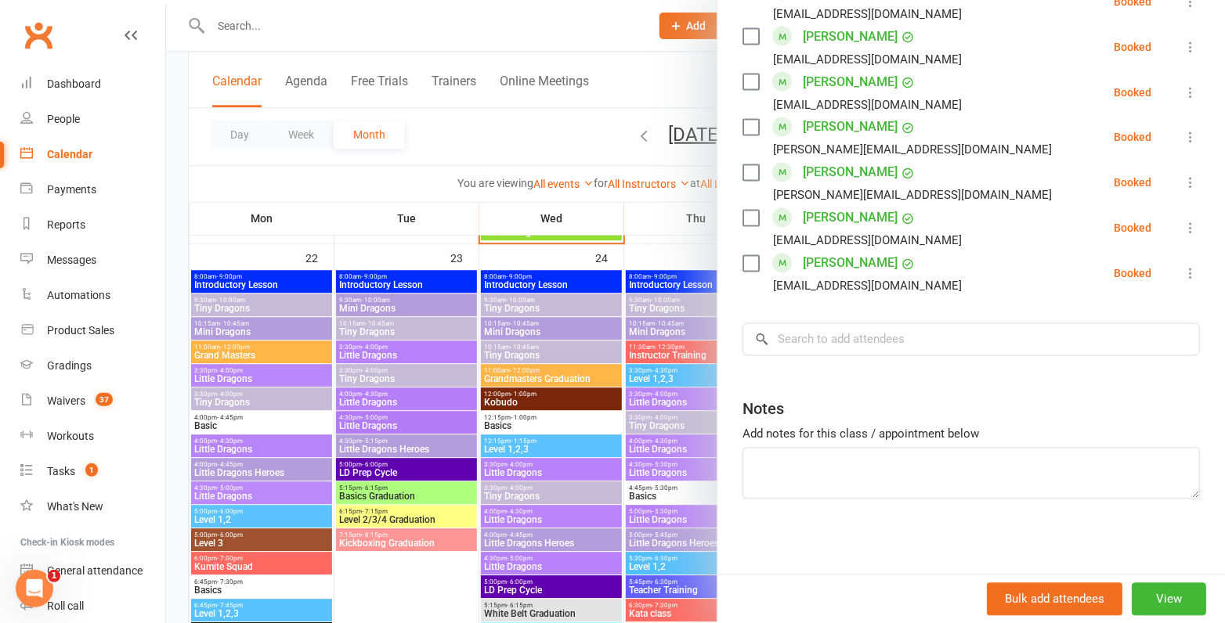
click at [466, 393] on div at bounding box center [695, 311] width 1059 height 623
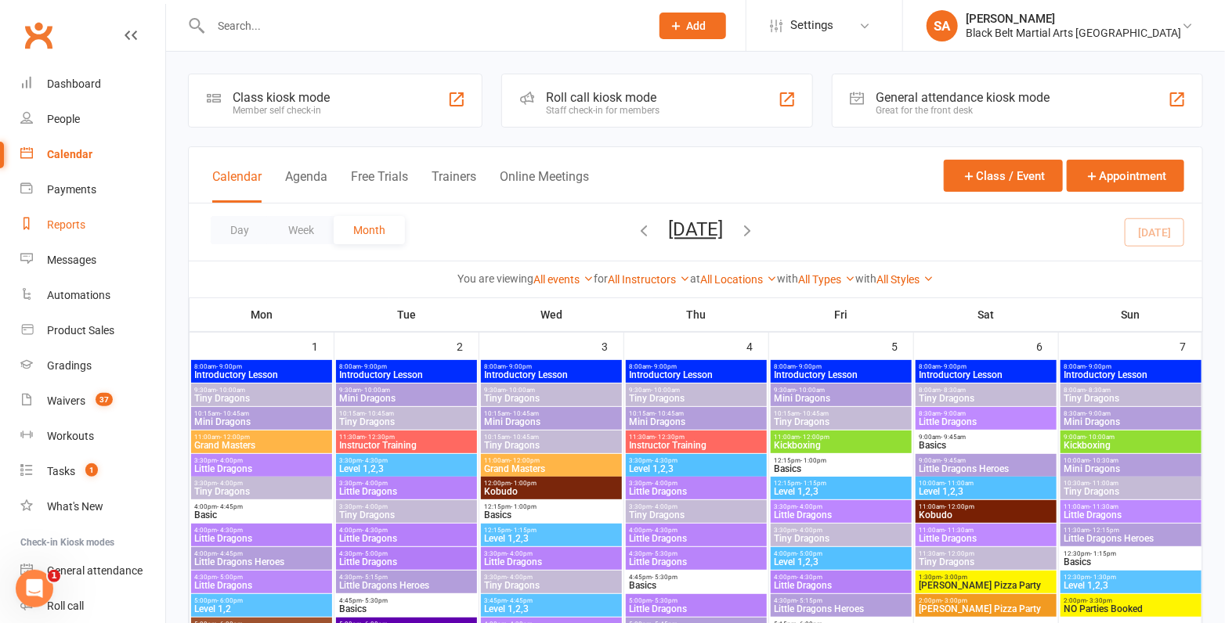
click at [64, 224] on div "Reports" at bounding box center [66, 225] width 38 height 13
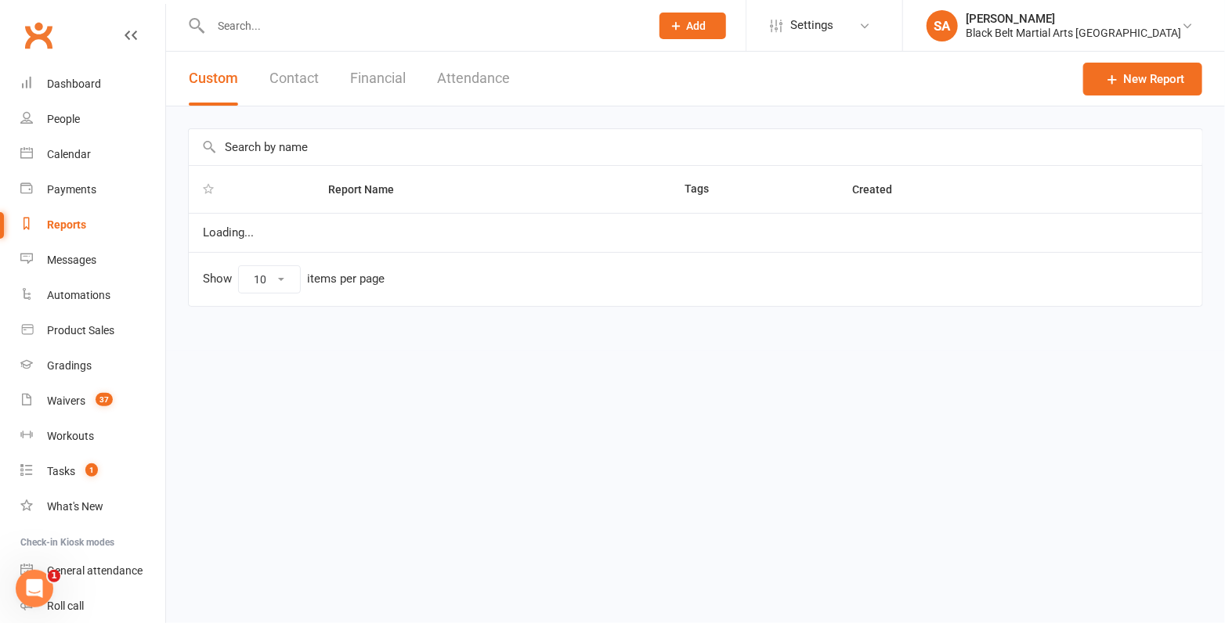
select select "100"
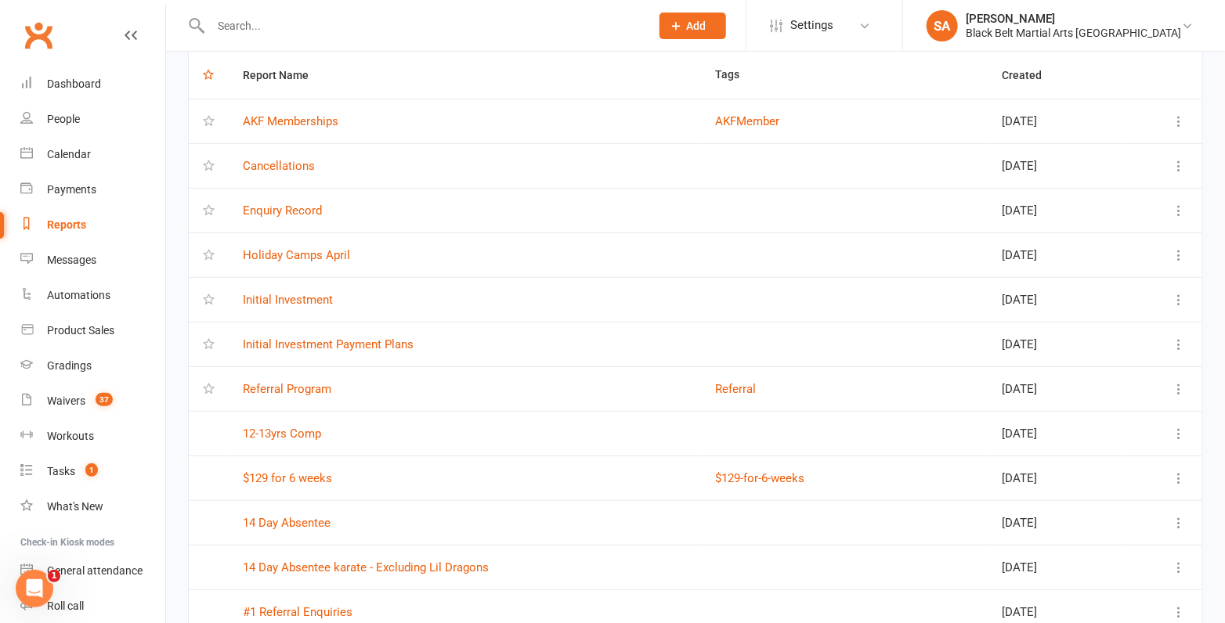
scroll to position [116, 0]
click at [284, 164] on link "Cancellations" at bounding box center [279, 164] width 72 height 14
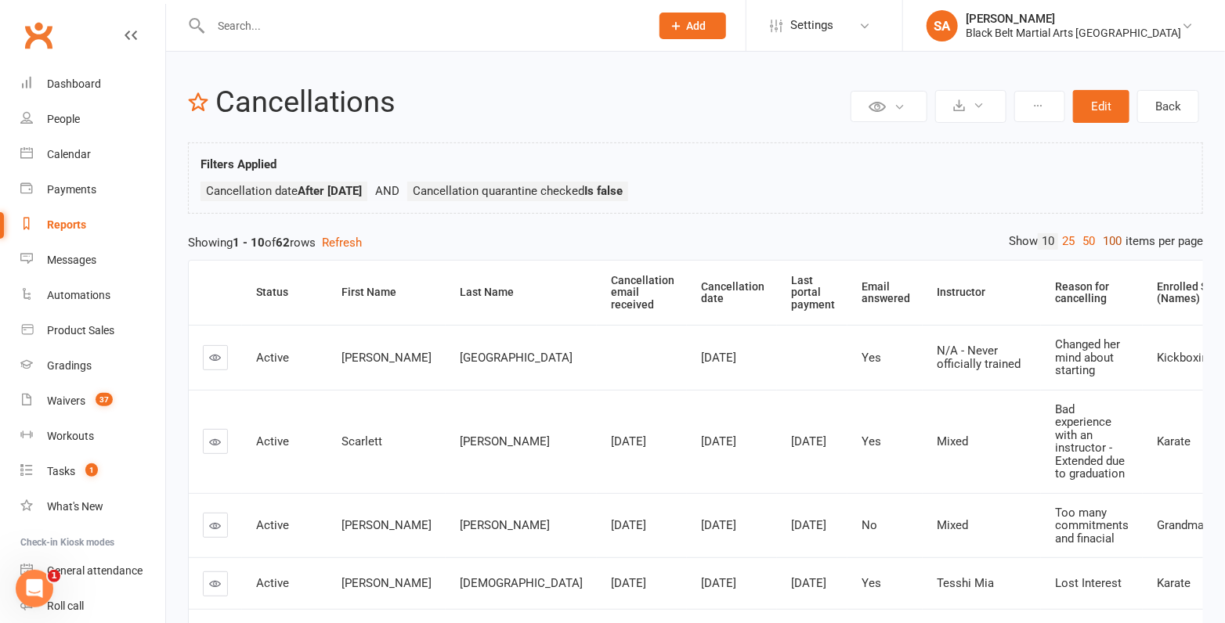
click at [1108, 237] on link "100" at bounding box center [1112, 241] width 27 height 16
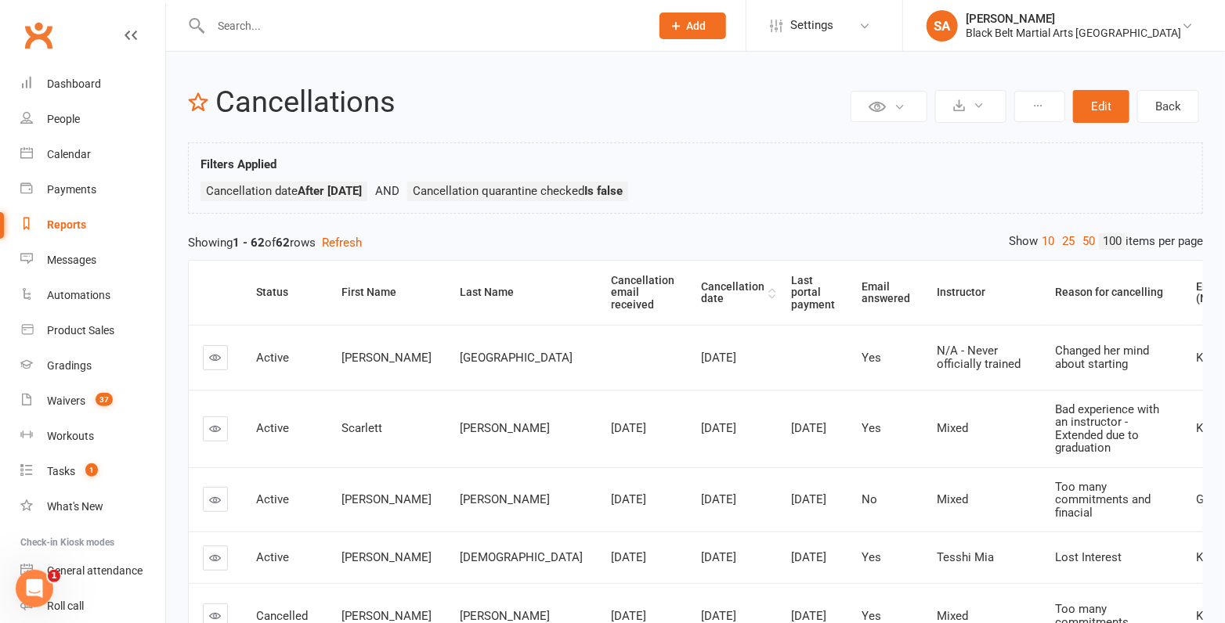
click at [687, 286] on th "Cancellation date" at bounding box center [732, 293] width 90 height 64
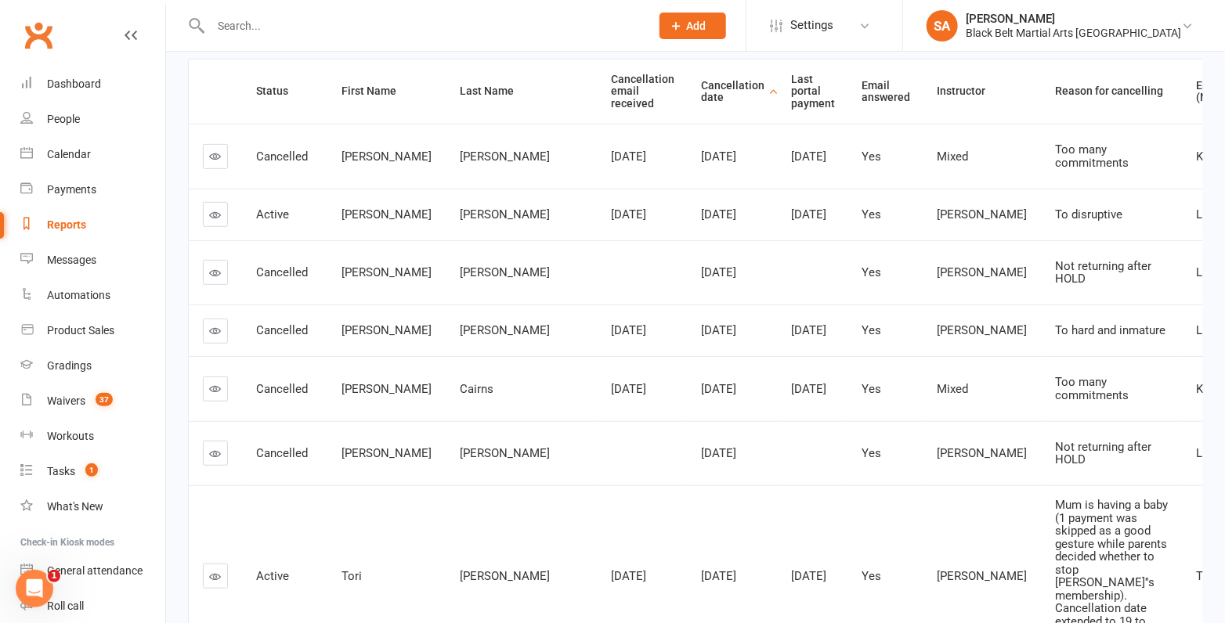
scroll to position [118, 0]
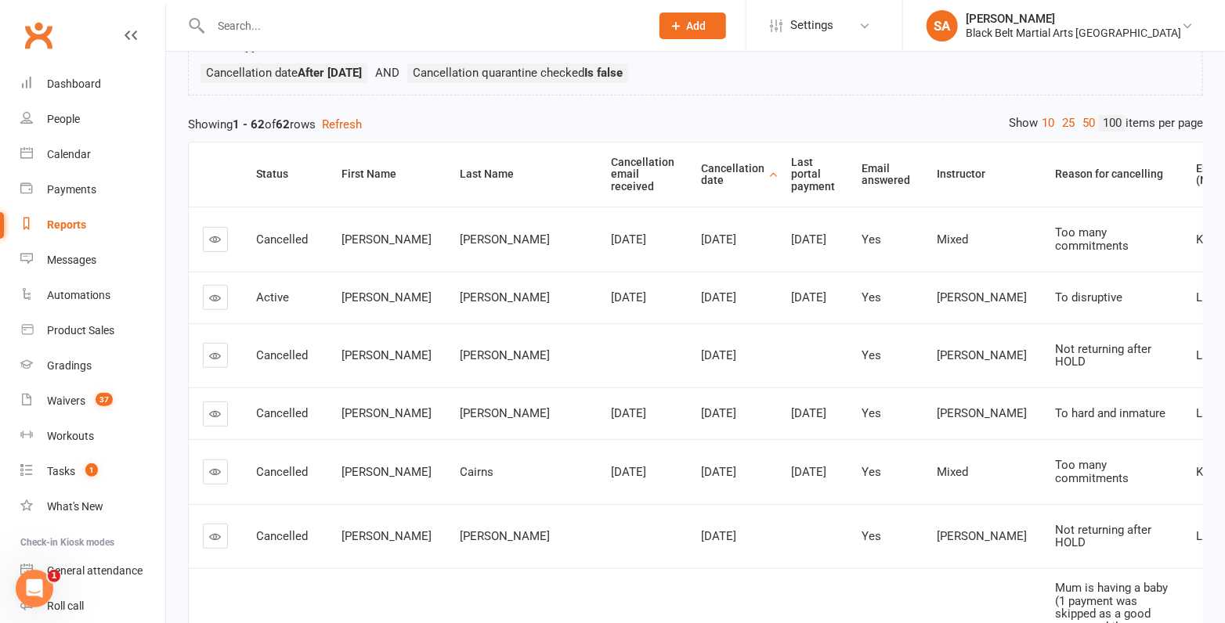
click at [211, 298] on icon at bounding box center [216, 298] width 12 height 12
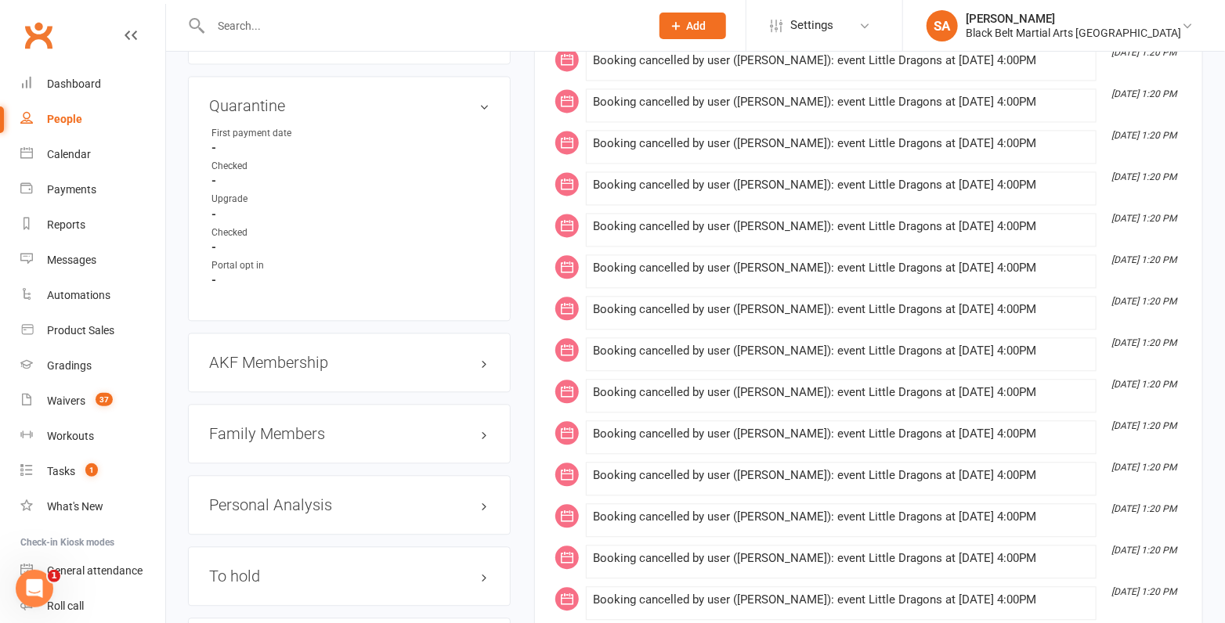
scroll to position [1483, 0]
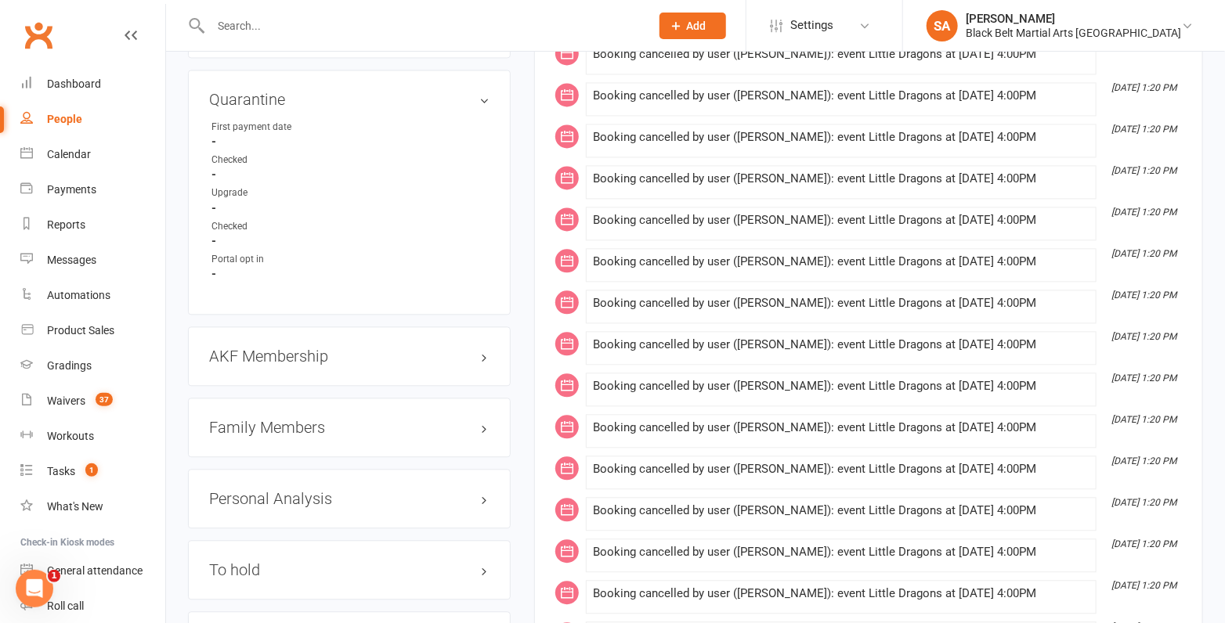
click at [280, 419] on h3 "Family Members" at bounding box center [349, 427] width 280 height 17
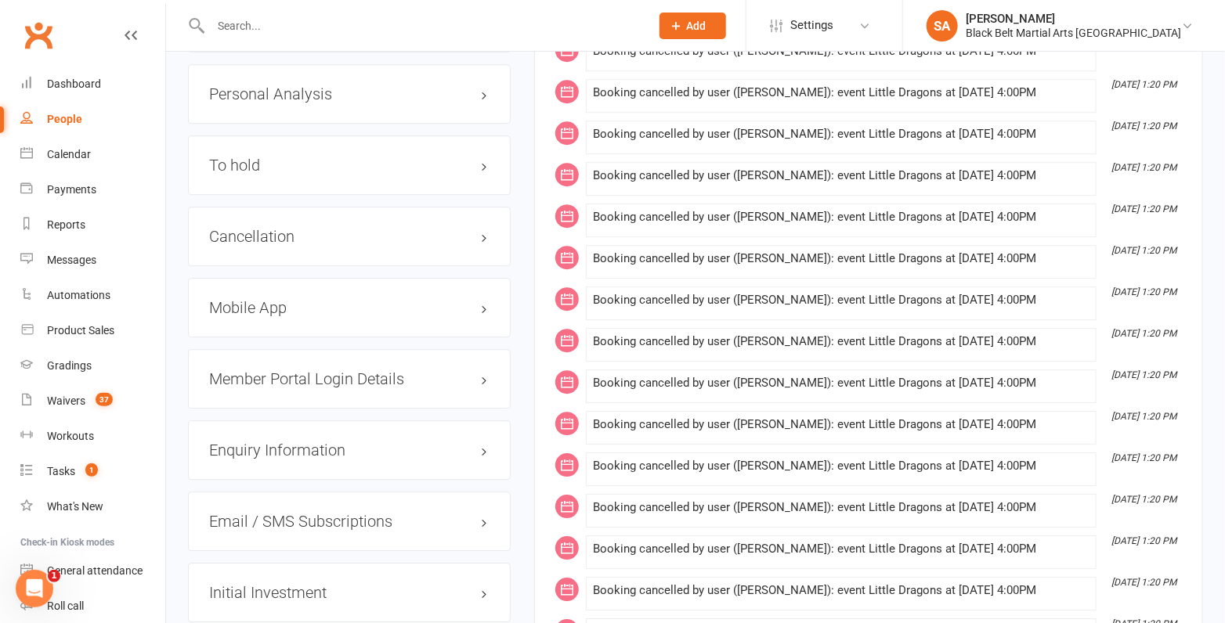
scroll to position [1963, 0]
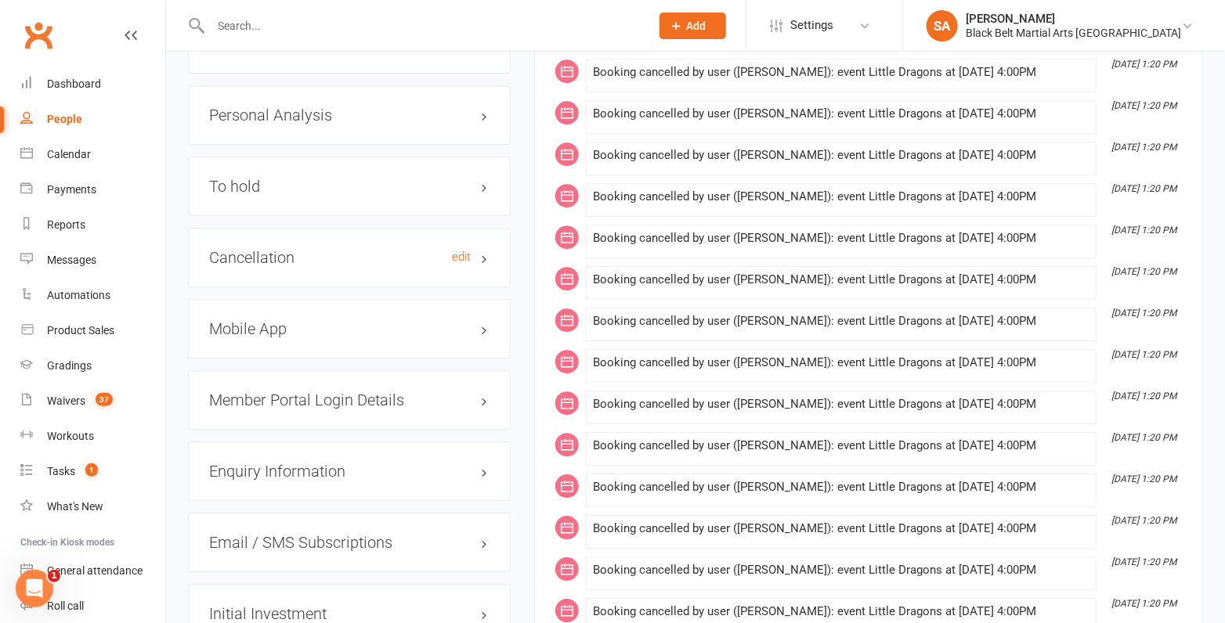
click at [268, 251] on h3 "Cancellation edit" at bounding box center [349, 257] width 280 height 17
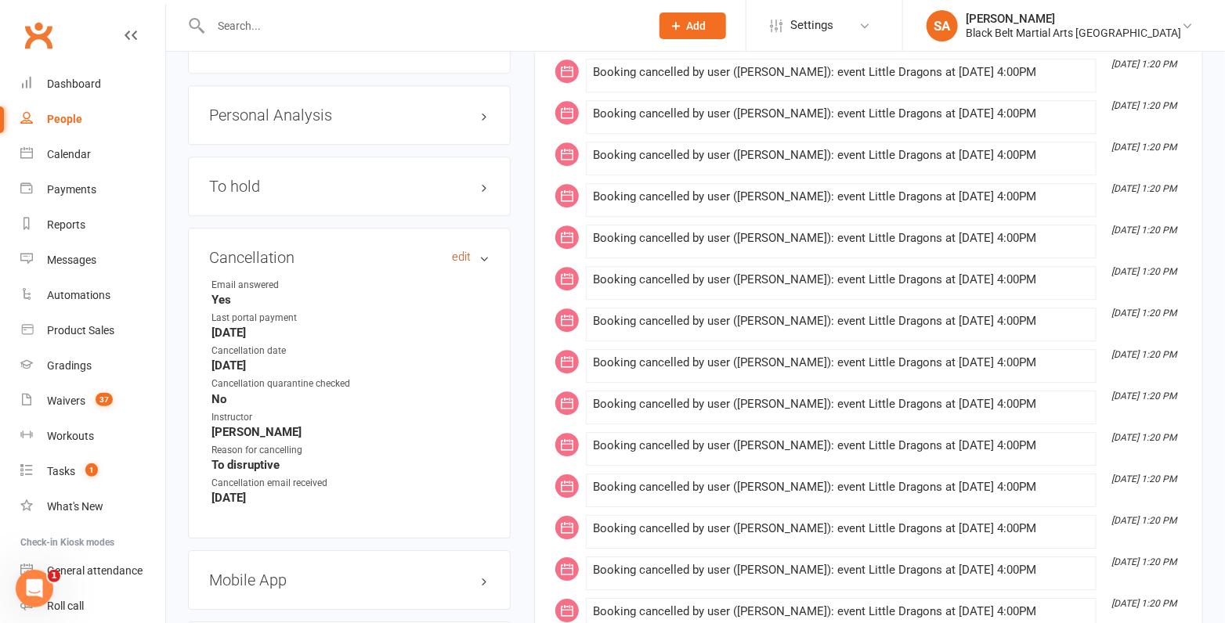
click at [462, 251] on link "edit" at bounding box center [461, 257] width 19 height 13
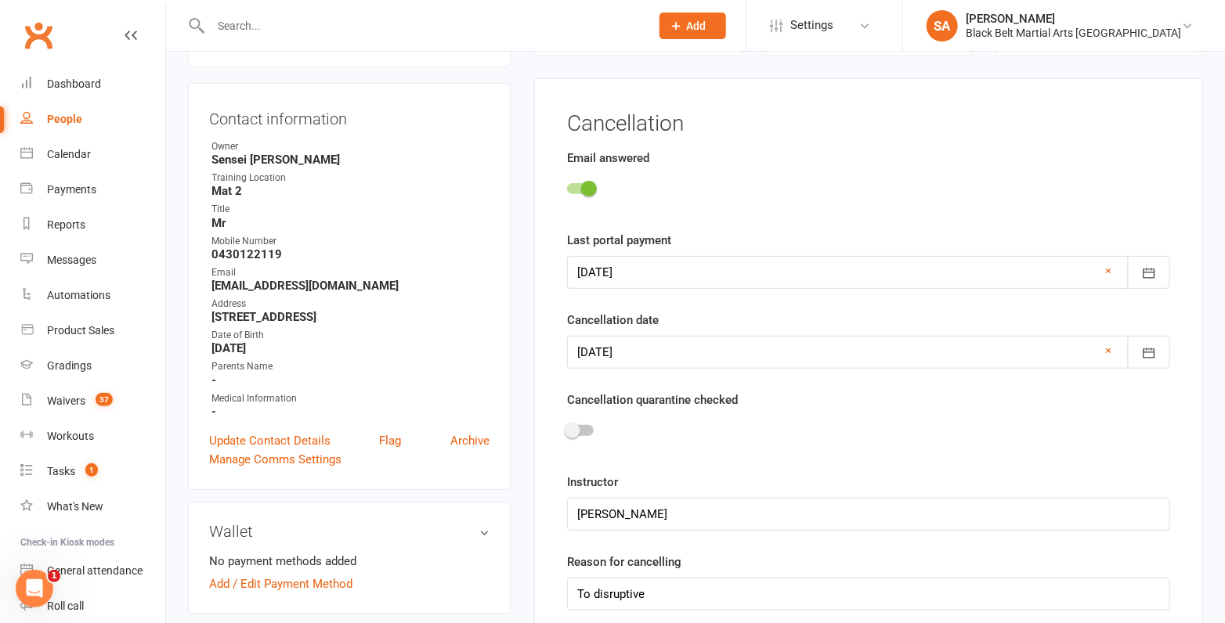
scroll to position [152, 0]
click at [589, 187] on span at bounding box center [589, 190] width 16 height 16
click at [567, 187] on input "checkbox" at bounding box center [567, 187] width 0 height 0
click at [1110, 269] on link "×" at bounding box center [1108, 271] width 6 height 19
click at [1110, 350] on link "×" at bounding box center [1108, 351] width 6 height 19
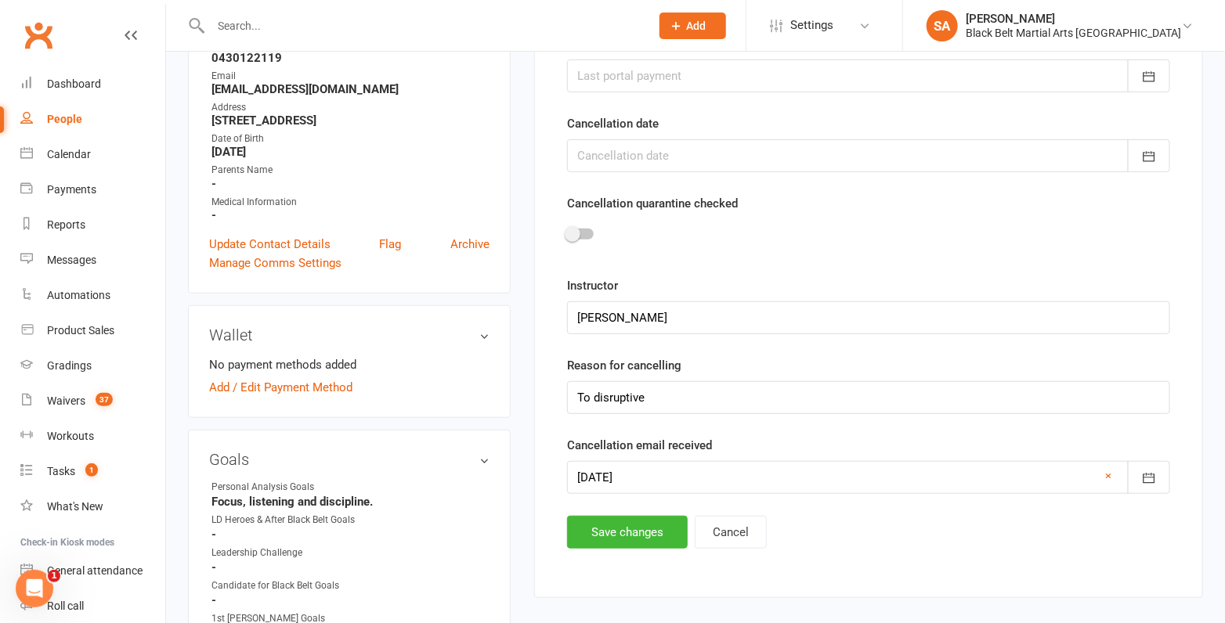
scroll to position [351, 0]
click at [571, 229] on span at bounding box center [573, 233] width 16 height 16
click at [567, 230] on input "checkbox" at bounding box center [567, 230] width 0 height 0
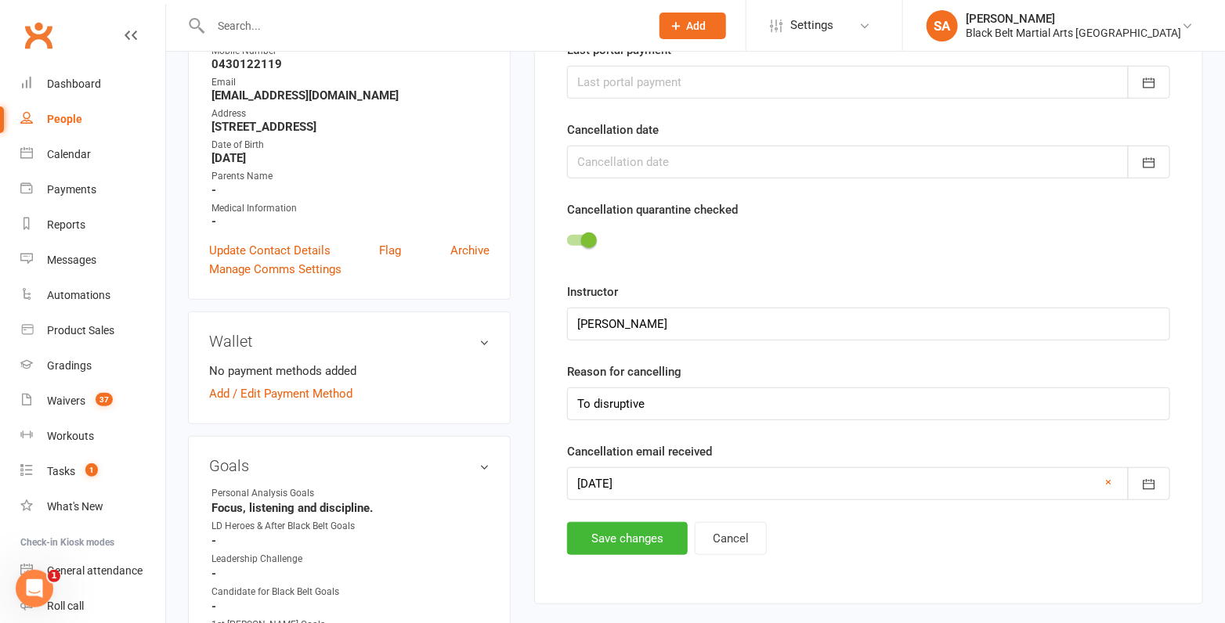
scroll to position [363, 0]
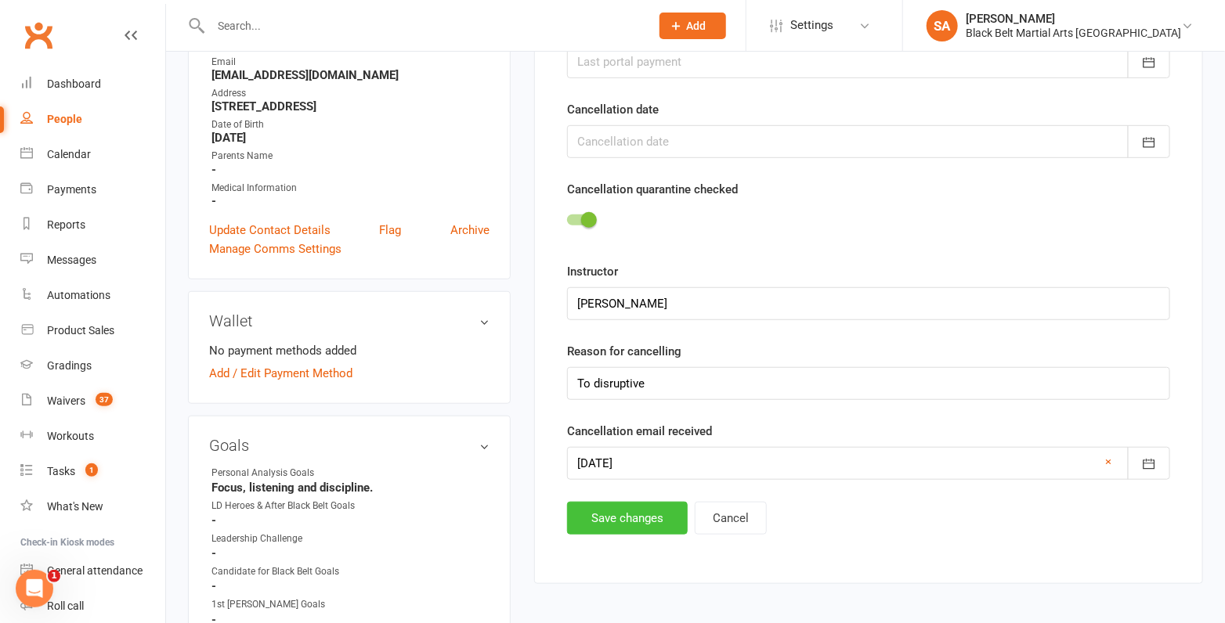
click at [616, 512] on button "Save changes" at bounding box center [627, 518] width 121 height 33
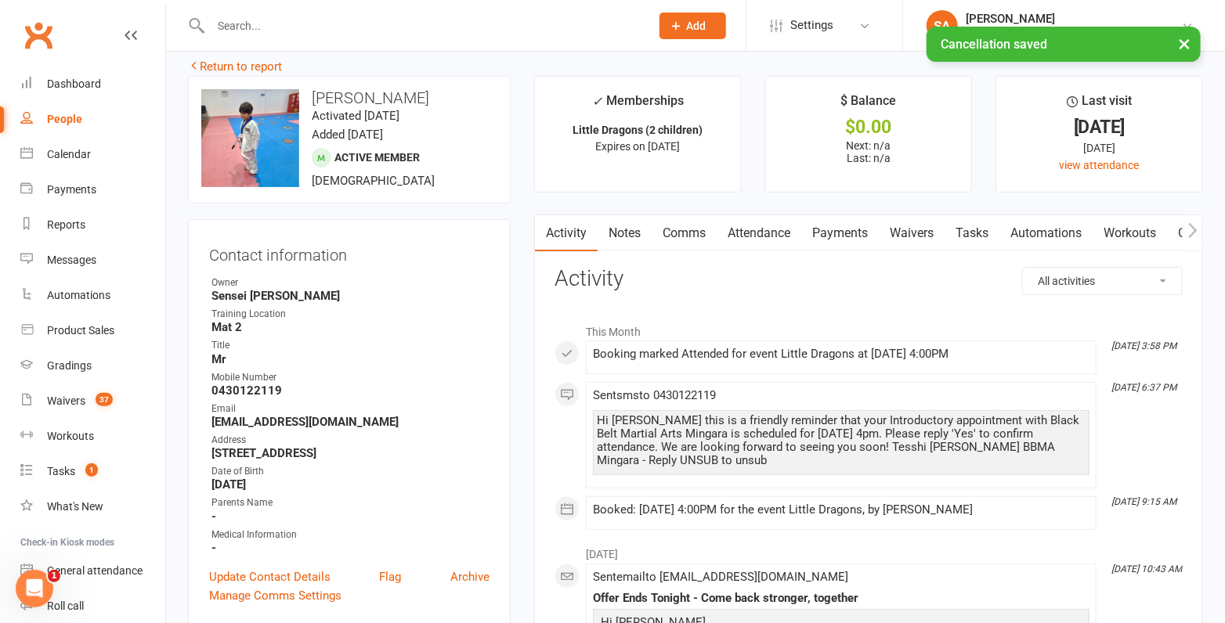
scroll to position [14, 0]
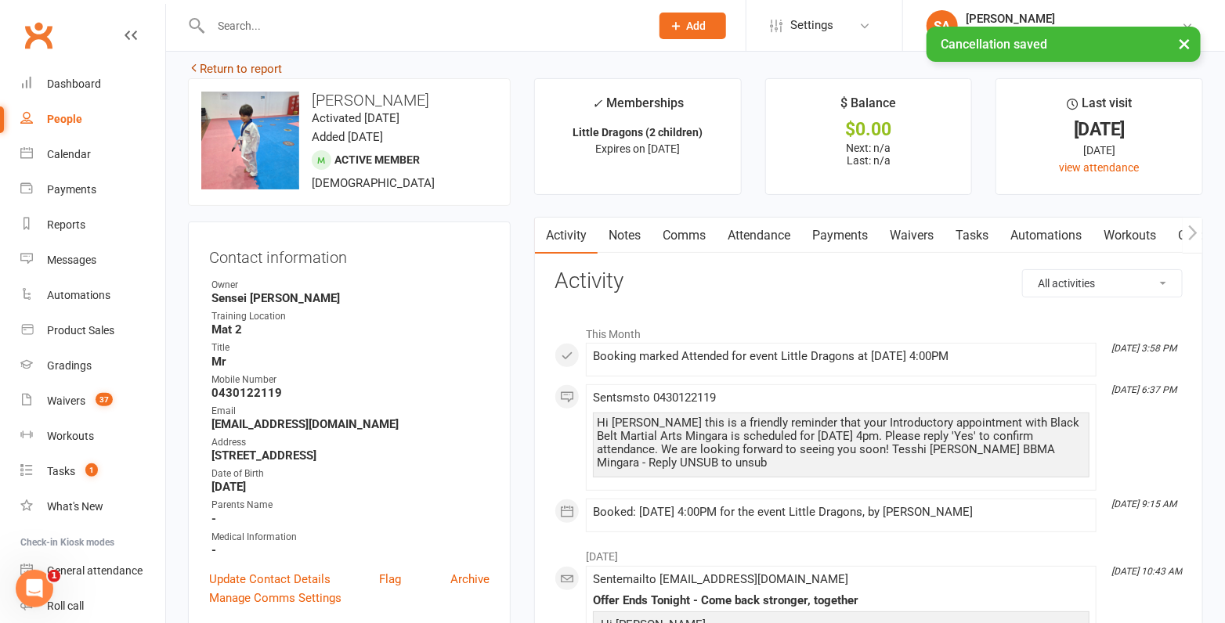
click at [256, 74] on link "Return to report" at bounding box center [235, 69] width 94 height 14
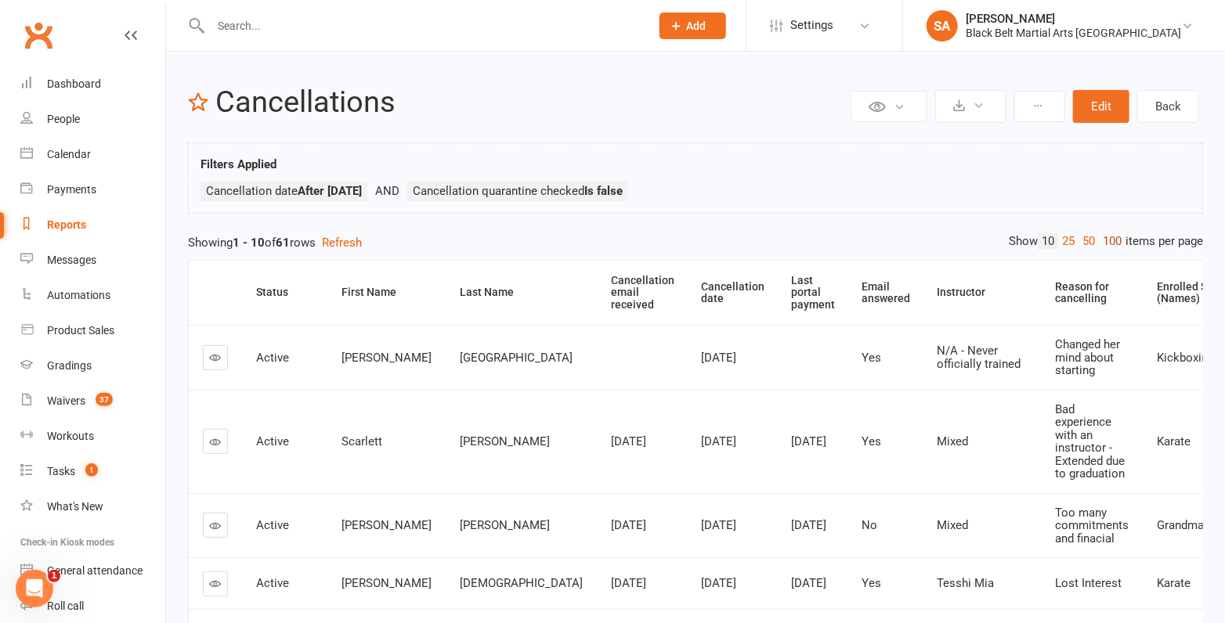
click at [1114, 239] on link "100" at bounding box center [1112, 241] width 27 height 16
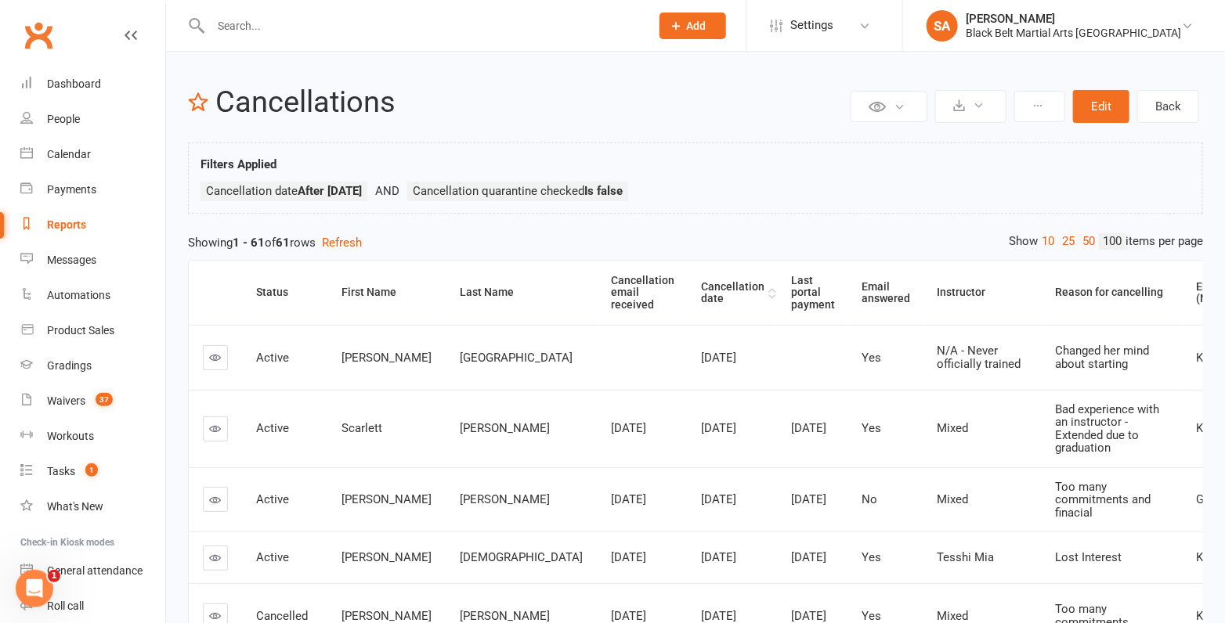
click at [687, 287] on th "Cancellation date" at bounding box center [732, 293] width 90 height 64
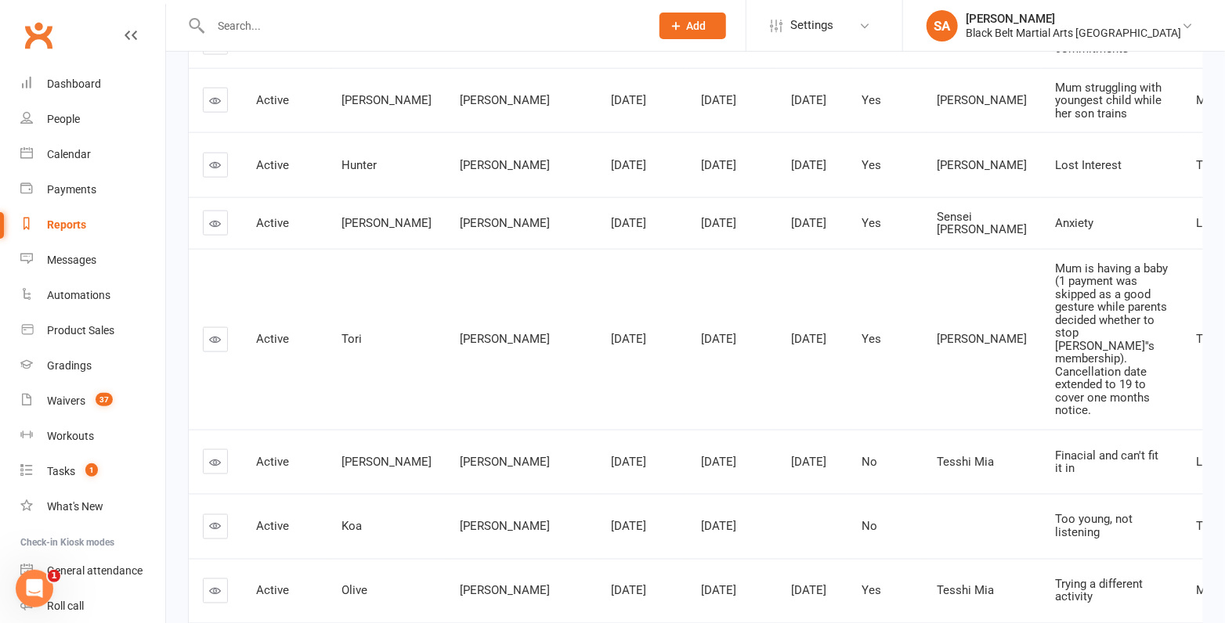
scroll to position [865, 0]
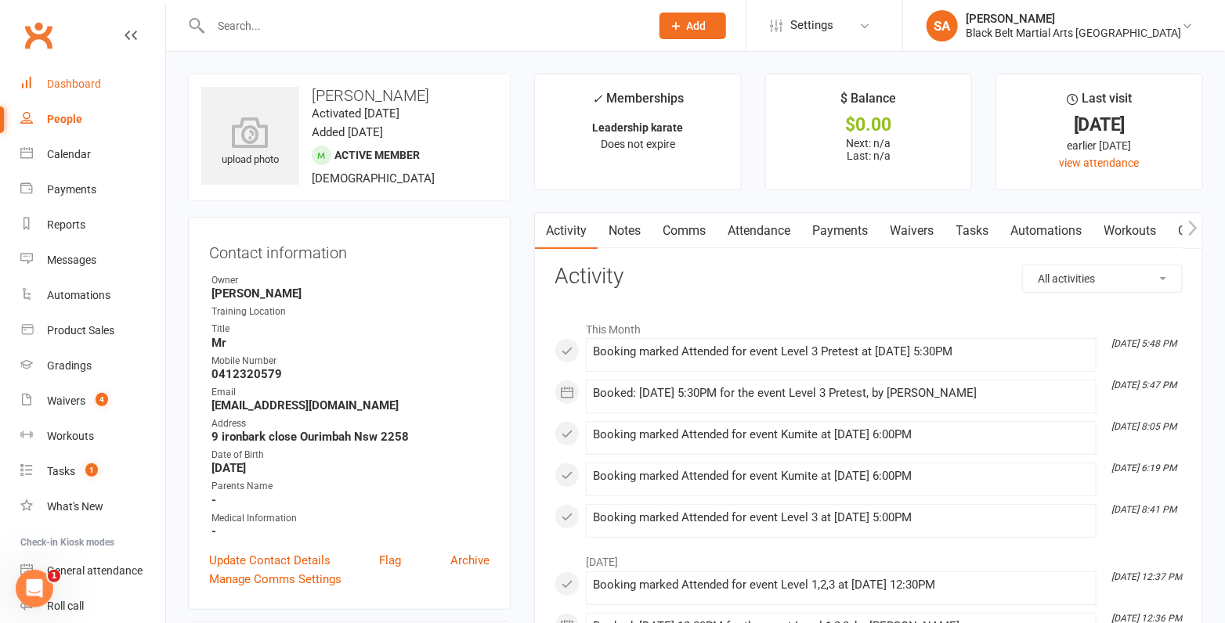
click at [62, 88] on div "Dashboard" at bounding box center [74, 84] width 54 height 13
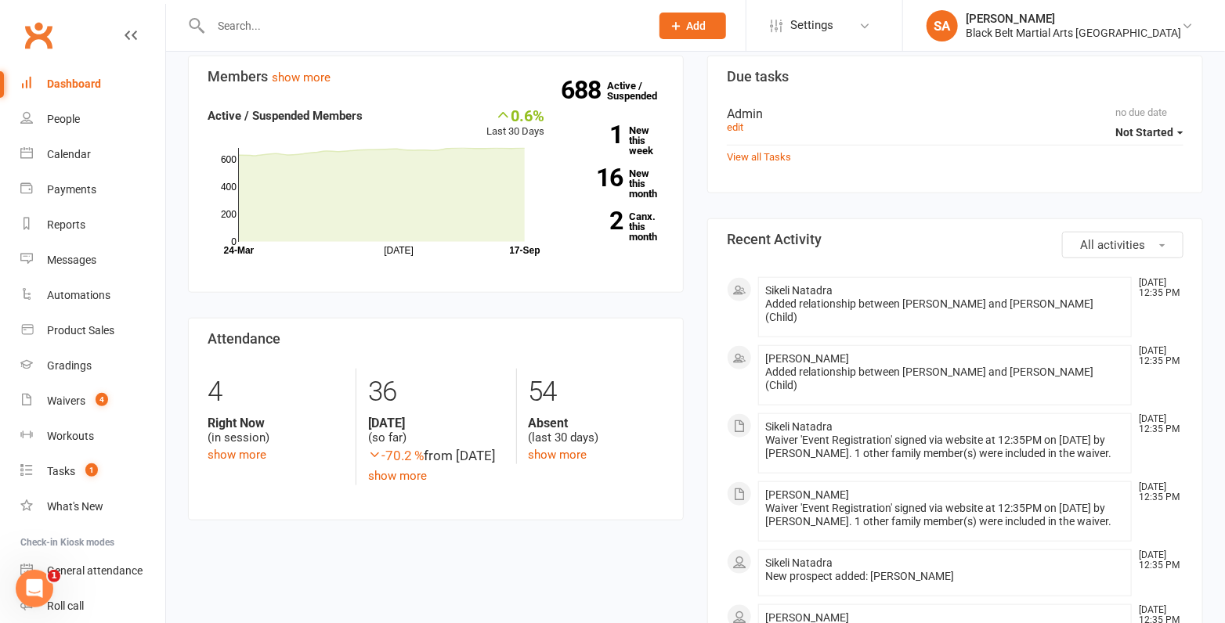
scroll to position [395, 0]
